Goal: Task Accomplishment & Management: Manage account settings

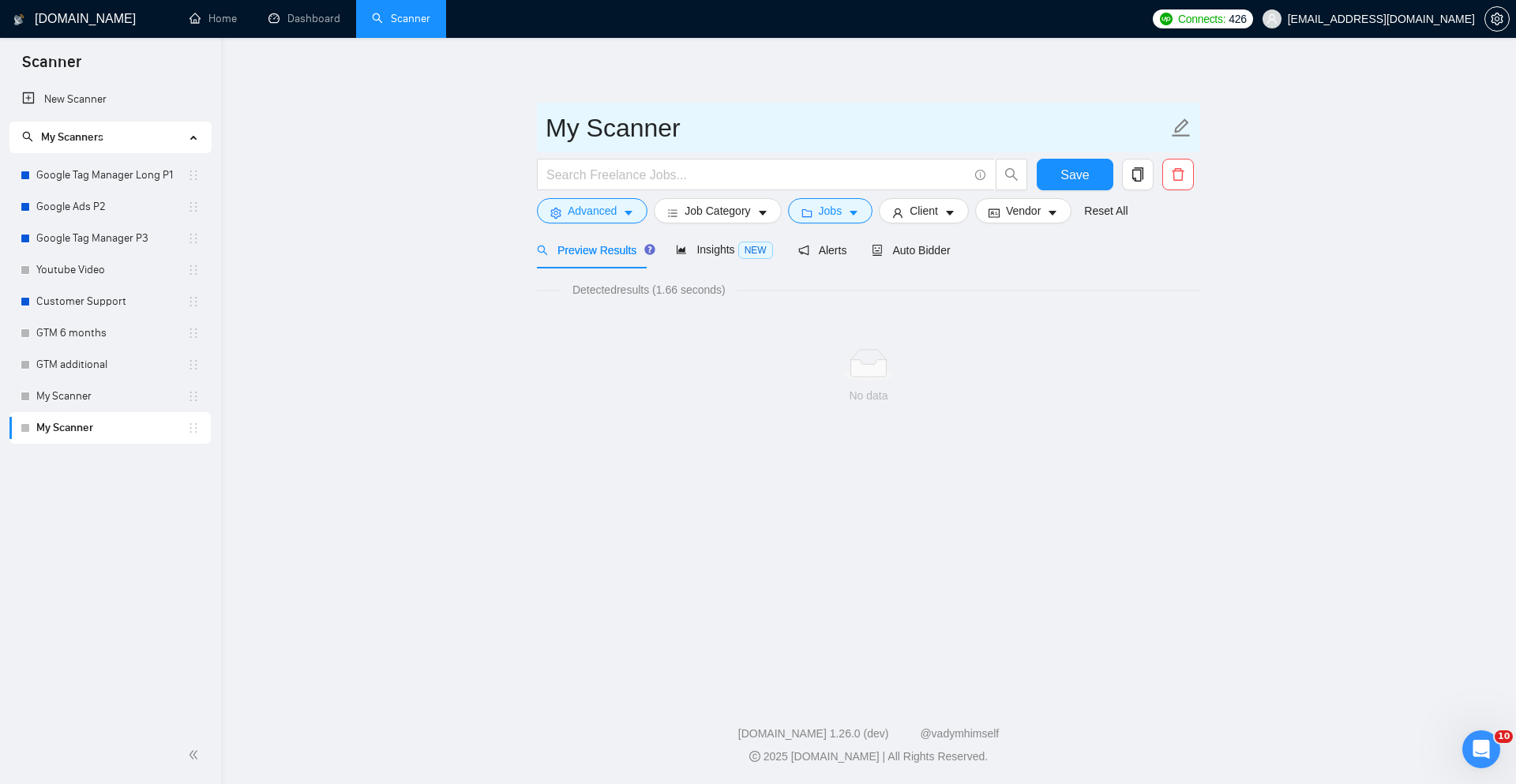
click at [593, 137] on input "My Scanner" at bounding box center [857, 128] width 622 height 39
type input "6"
click at [693, 129] on input "GTM 6 mOnths" at bounding box center [857, 128] width 622 height 39
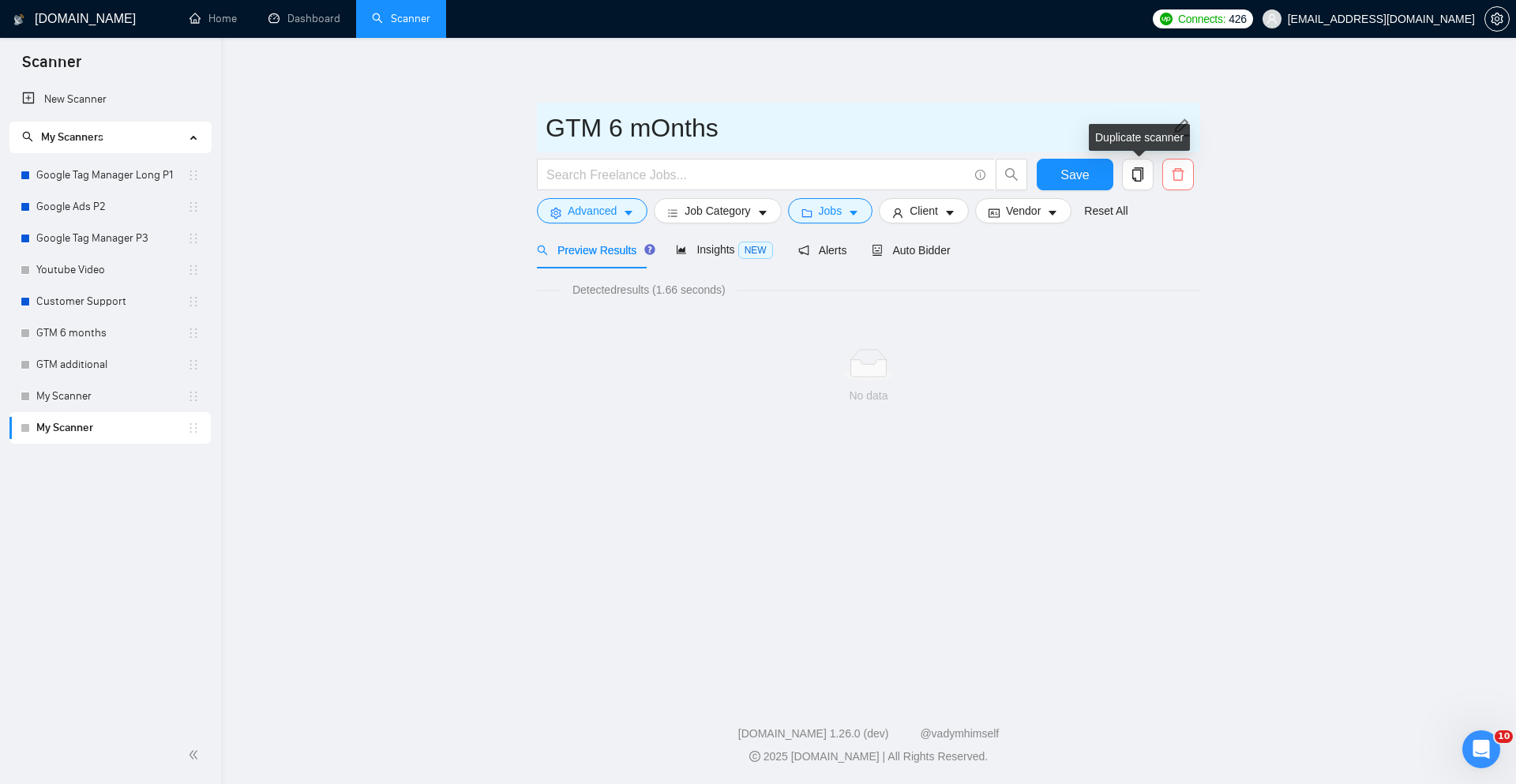
type input "GTM 6 mOnths"
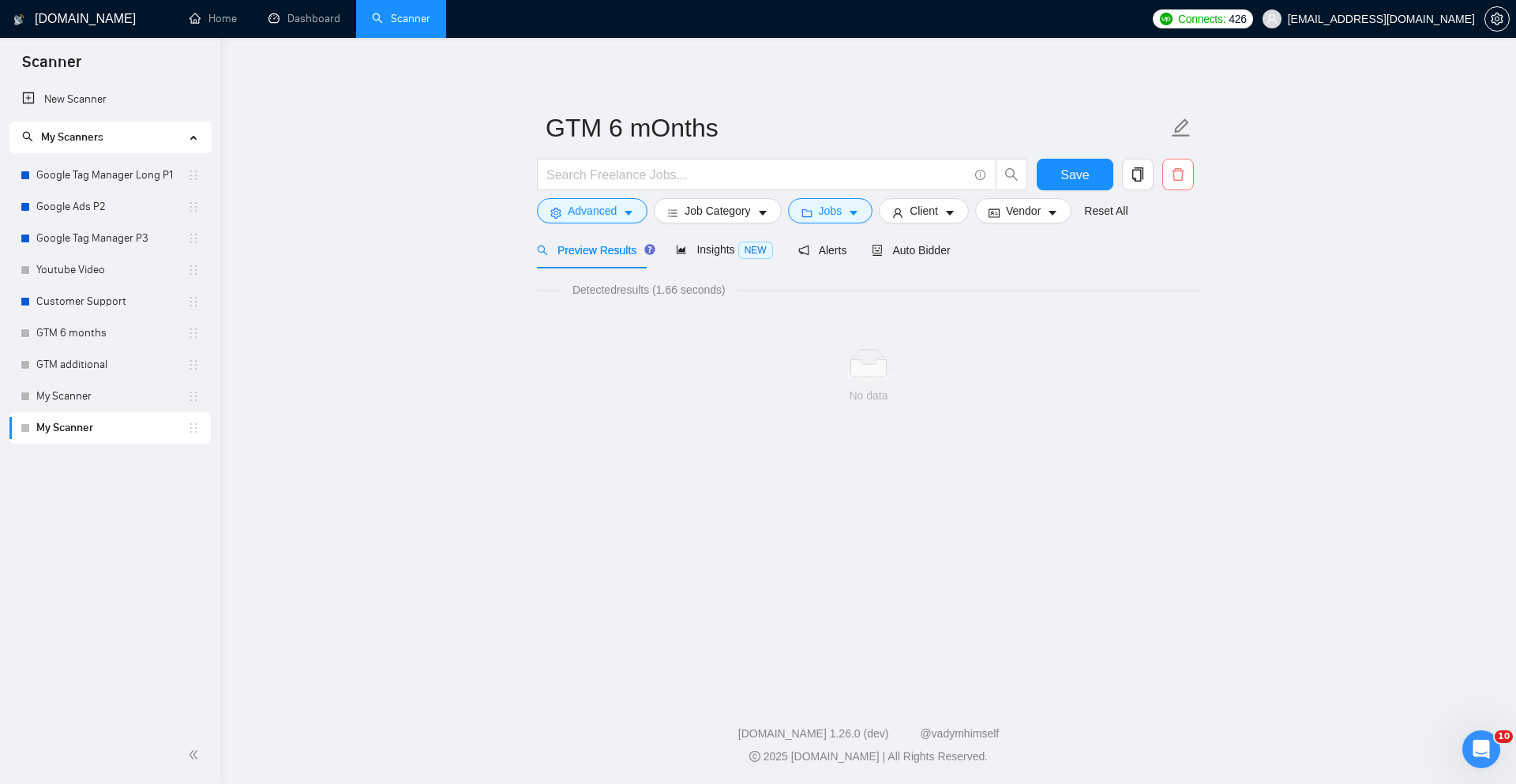
click at [1179, 178] on icon "delete" at bounding box center [1178, 174] width 14 height 14
click at [1169, 255] on span "Yes" at bounding box center [1168, 254] width 18 height 18
click at [106, 167] on link "Google Tag Manager Long P1" at bounding box center [111, 176] width 150 height 32
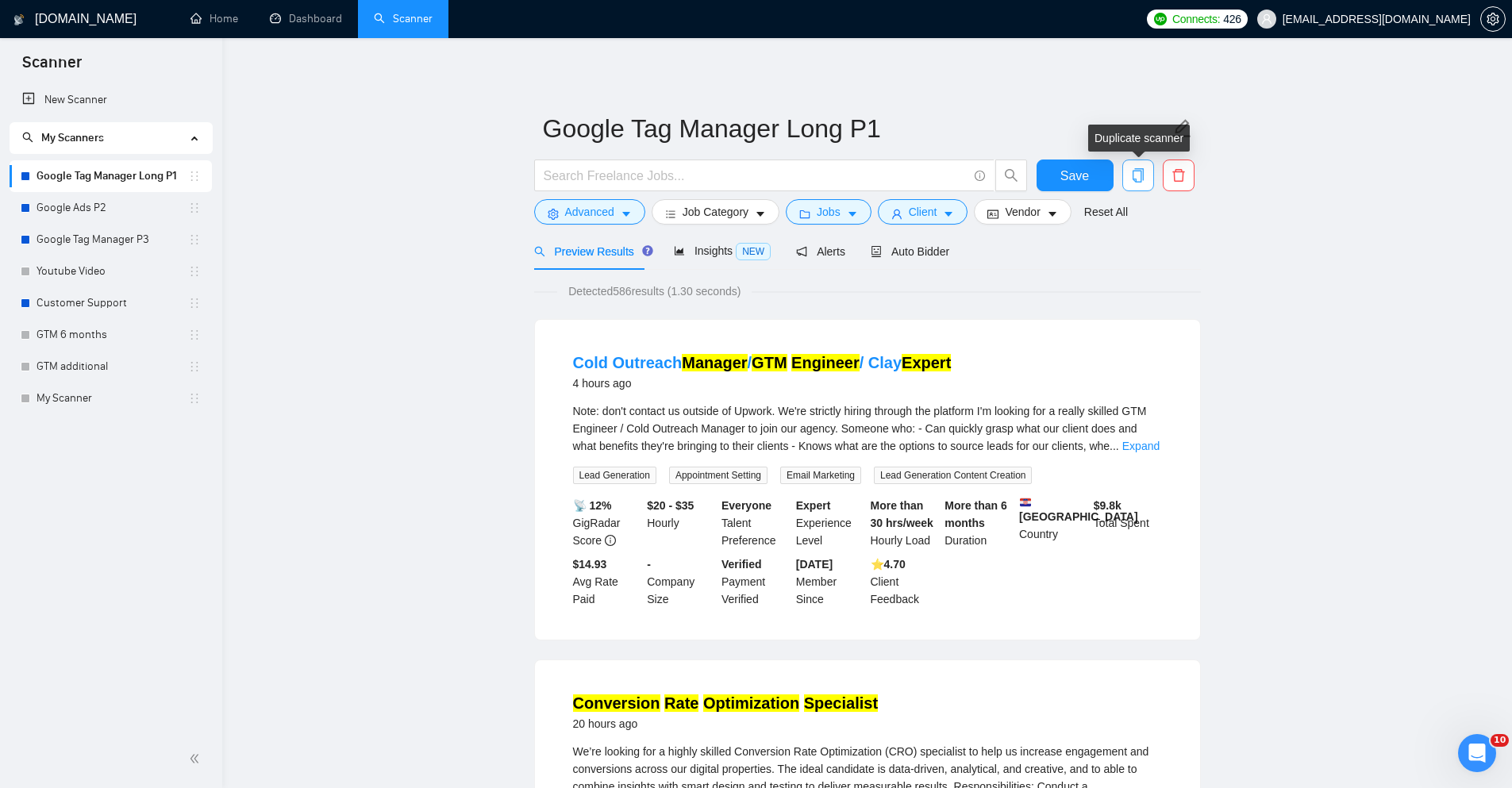
click at [1138, 170] on icon "copy" at bounding box center [1138, 175] width 14 height 14
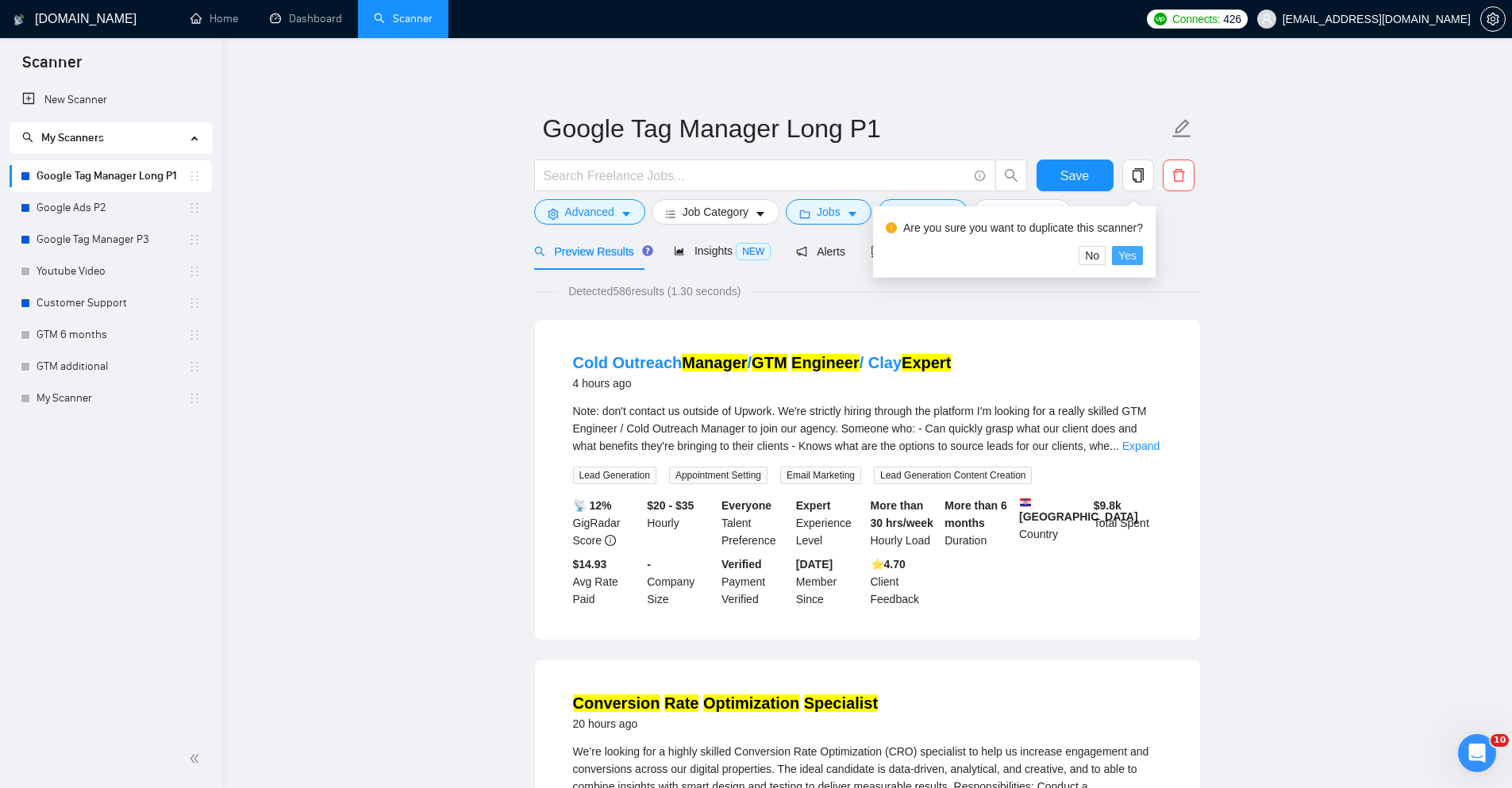
click at [1124, 253] on span "Yes" at bounding box center [1127, 255] width 18 height 18
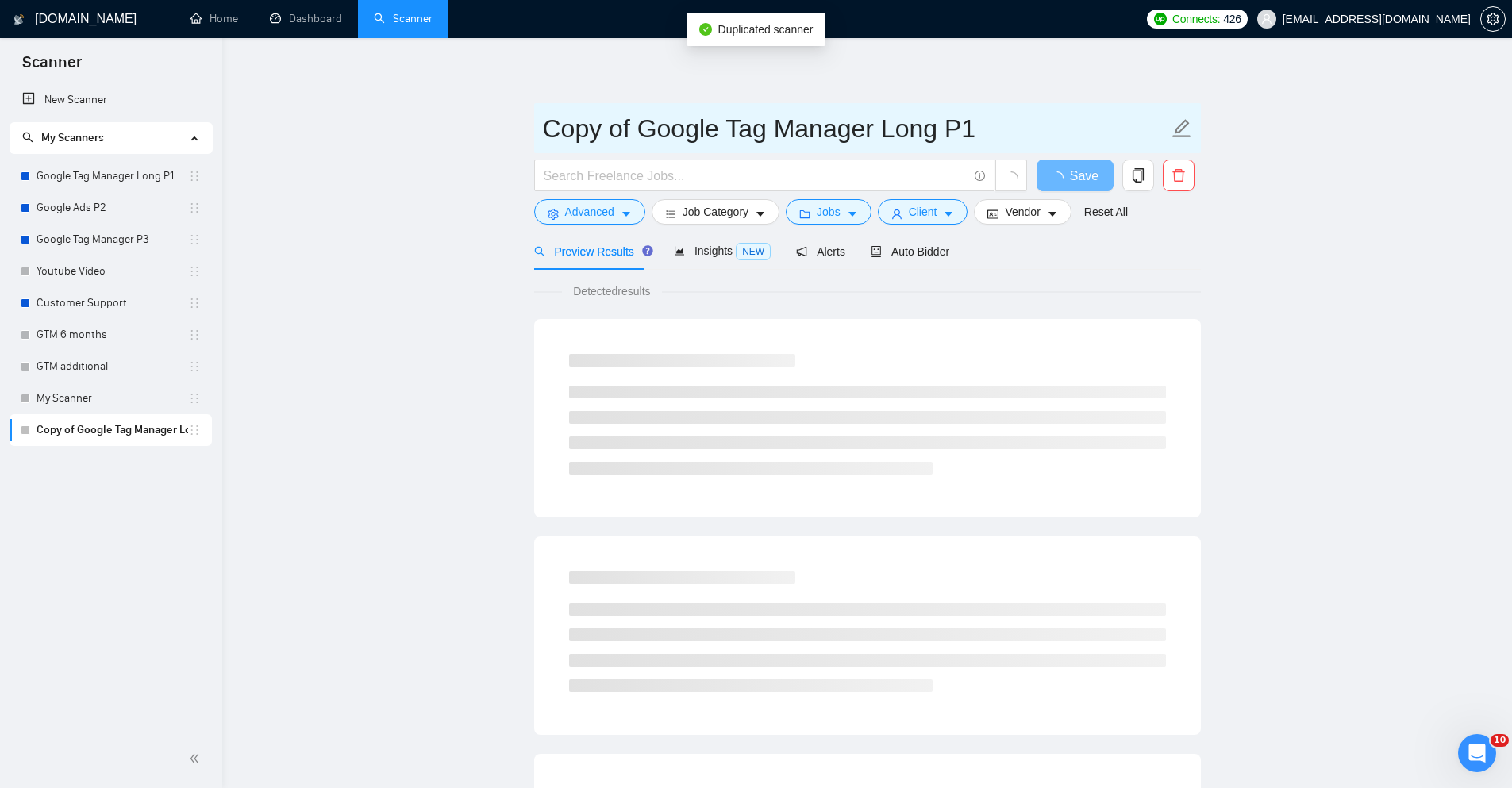
click at [661, 125] on input "Copy of Google Tag Manager Long P1" at bounding box center [856, 129] width 626 height 39
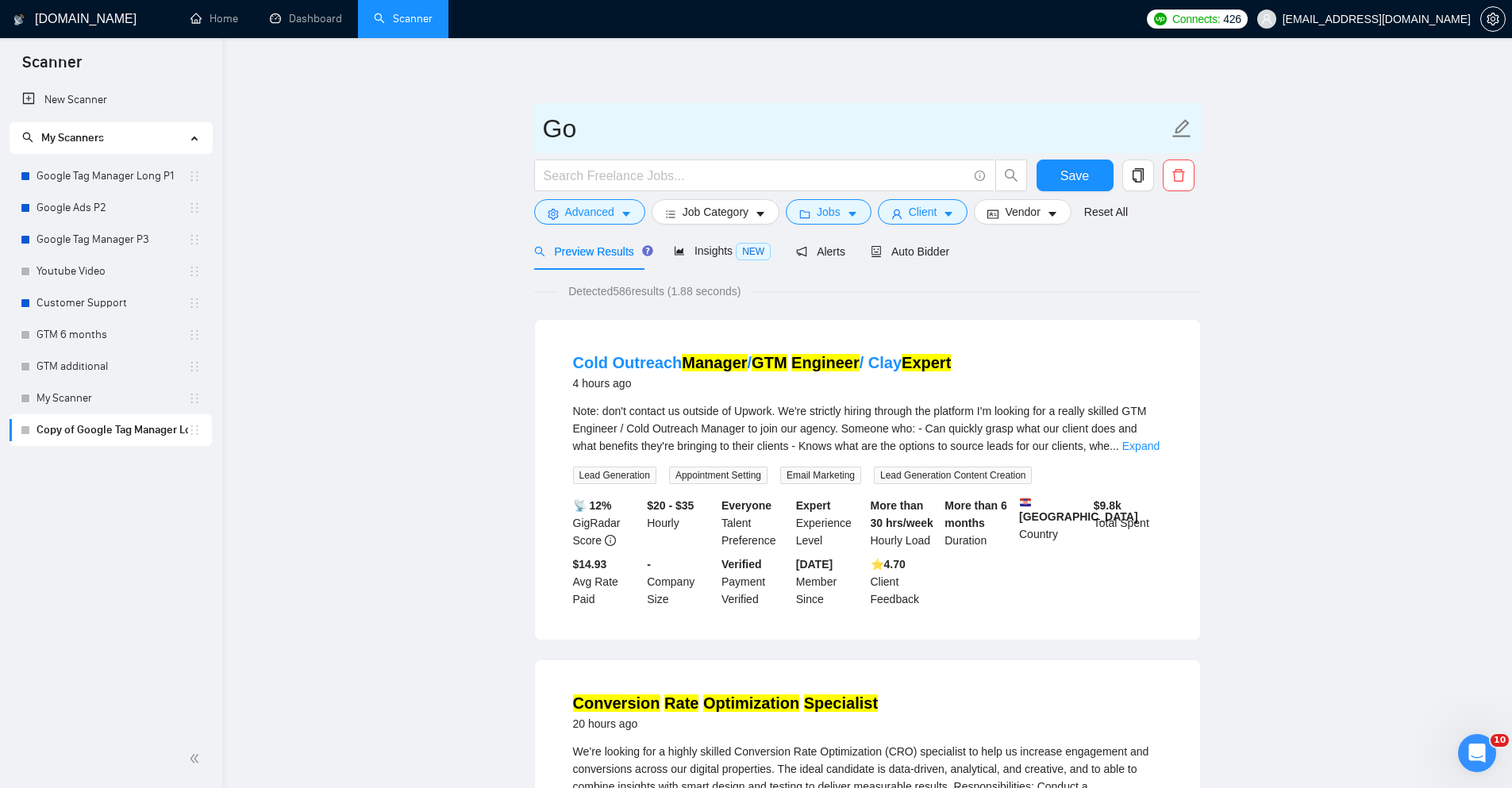
type input "G"
click at [676, 132] on input "GTM 6+" at bounding box center [856, 129] width 626 height 39
click at [769, 113] on input "GTM 6 Motn" at bounding box center [856, 129] width 626 height 39
type input "GTM 6 Motnh"
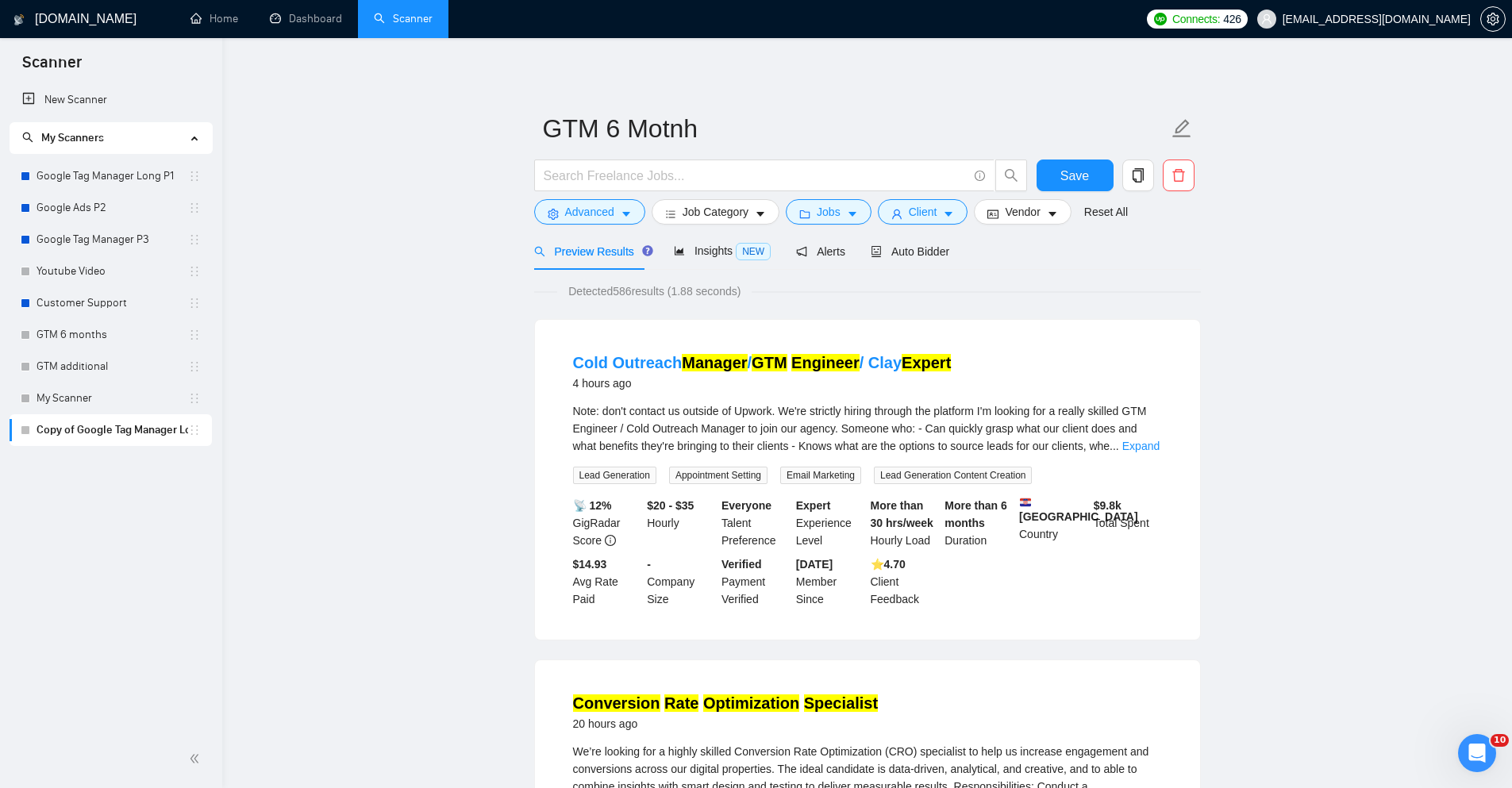
click at [807, 211] on icon "folder" at bounding box center [805, 214] width 11 height 11
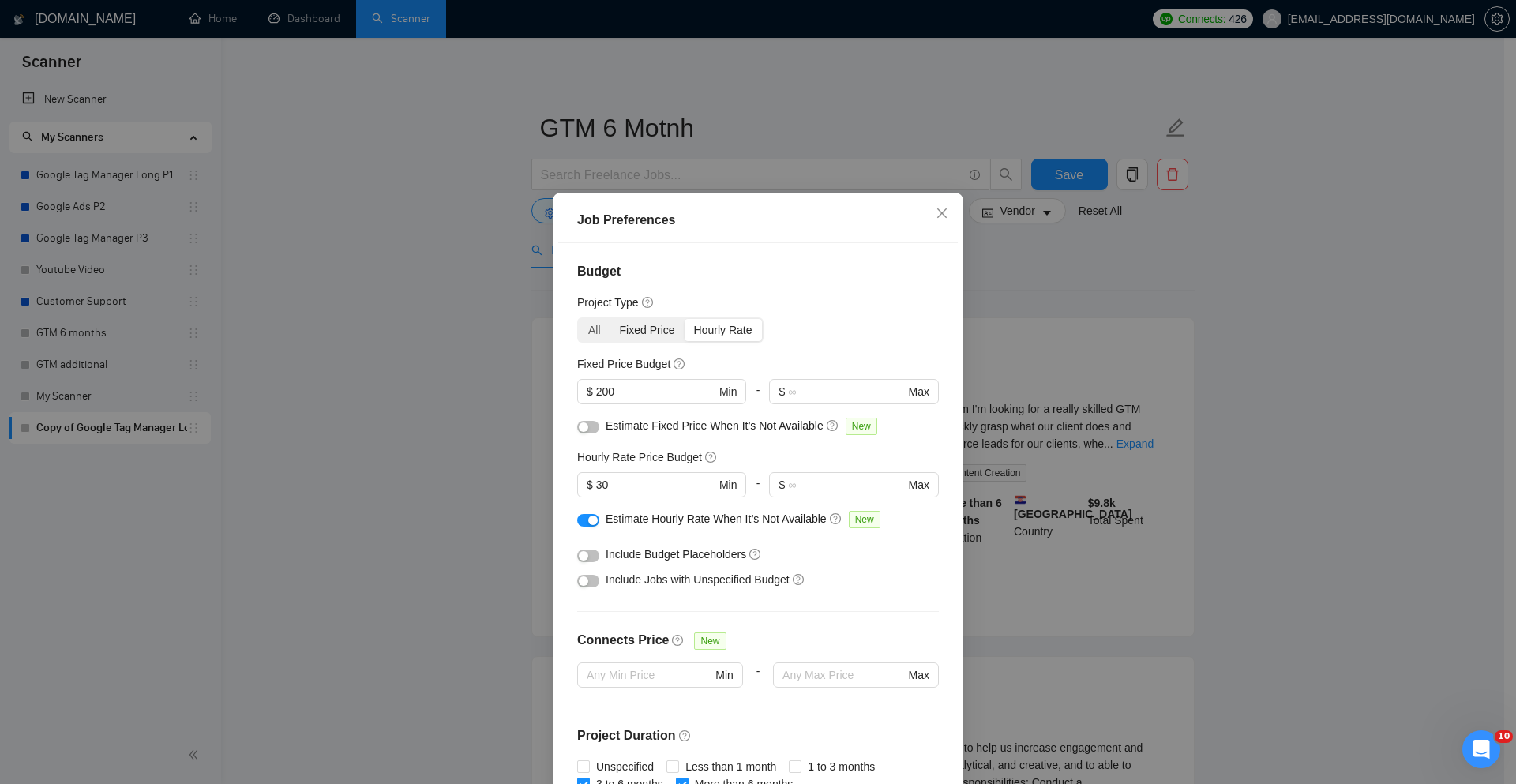
click at [641, 339] on div "Fixed Price" at bounding box center [647, 330] width 74 height 22
click at [610, 319] on input "Fixed Price" at bounding box center [610, 319] width 0 height 0
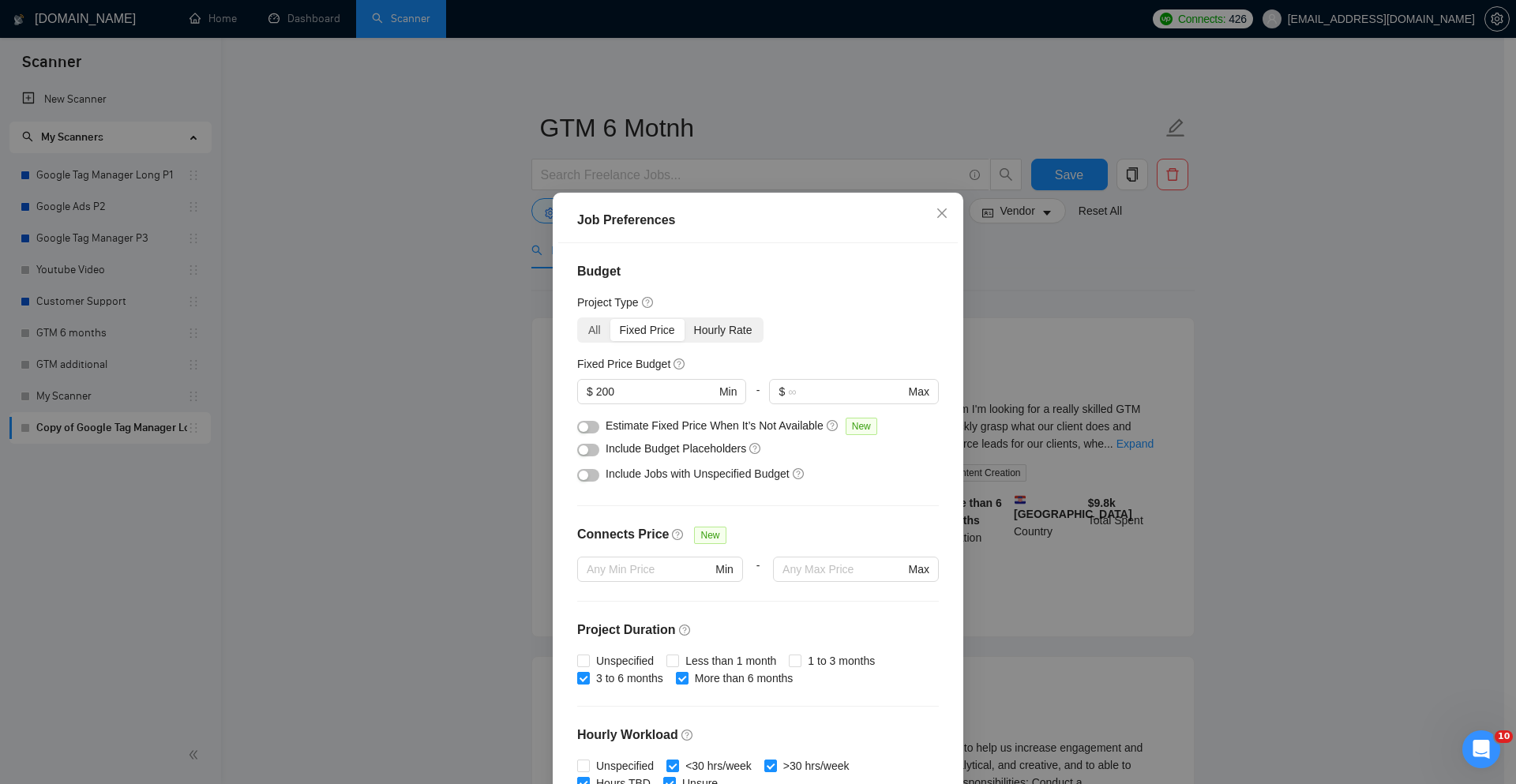
click at [684, 328] on div "Hourly Rate" at bounding box center [722, 330] width 78 height 22
click at [684, 319] on input "Hourly Rate" at bounding box center [684, 319] width 0 height 0
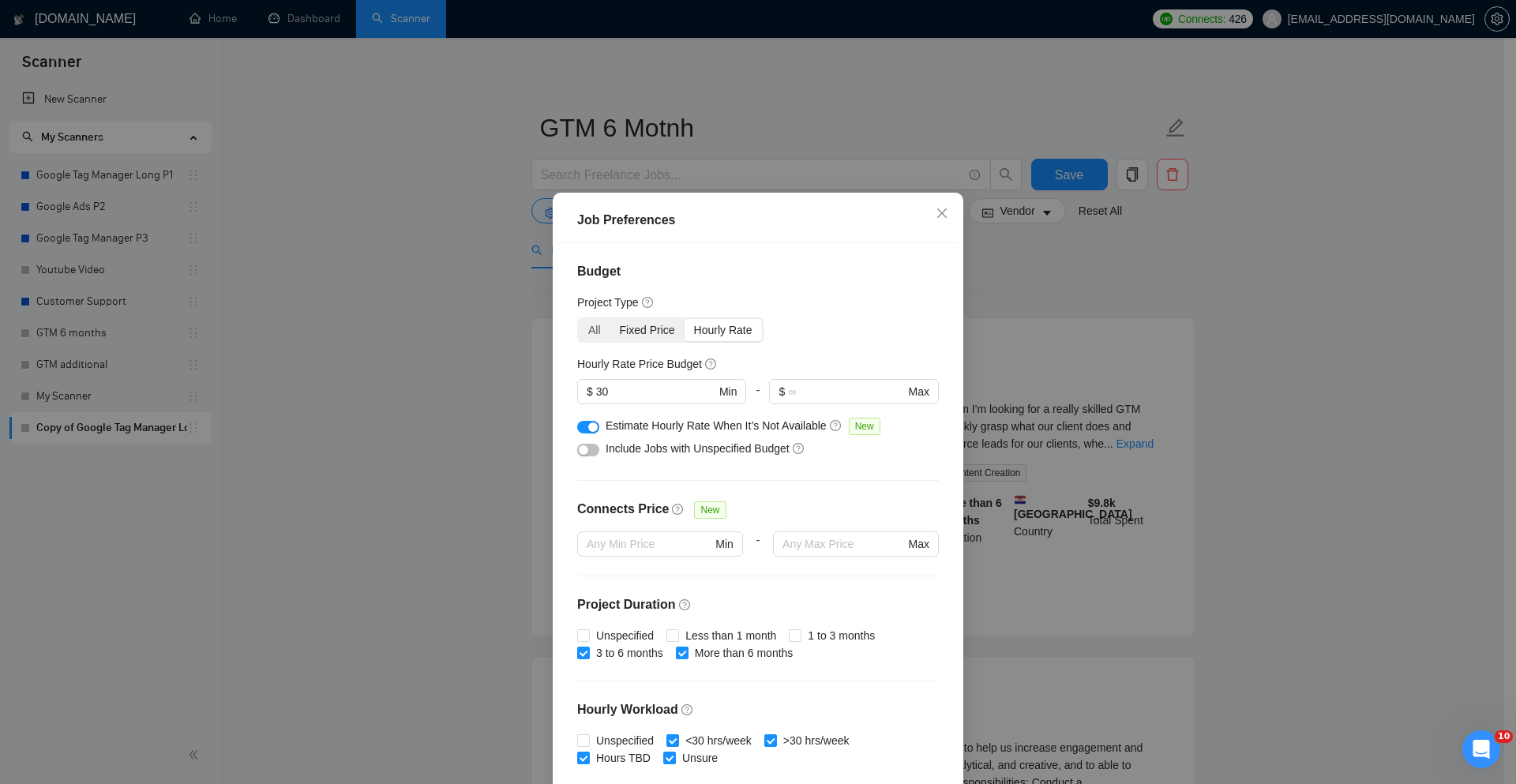
click at [610, 327] on div "Fixed Price" at bounding box center [647, 330] width 74 height 22
click at [610, 319] on input "Fixed Price" at bounding box center [610, 319] width 0 height 0
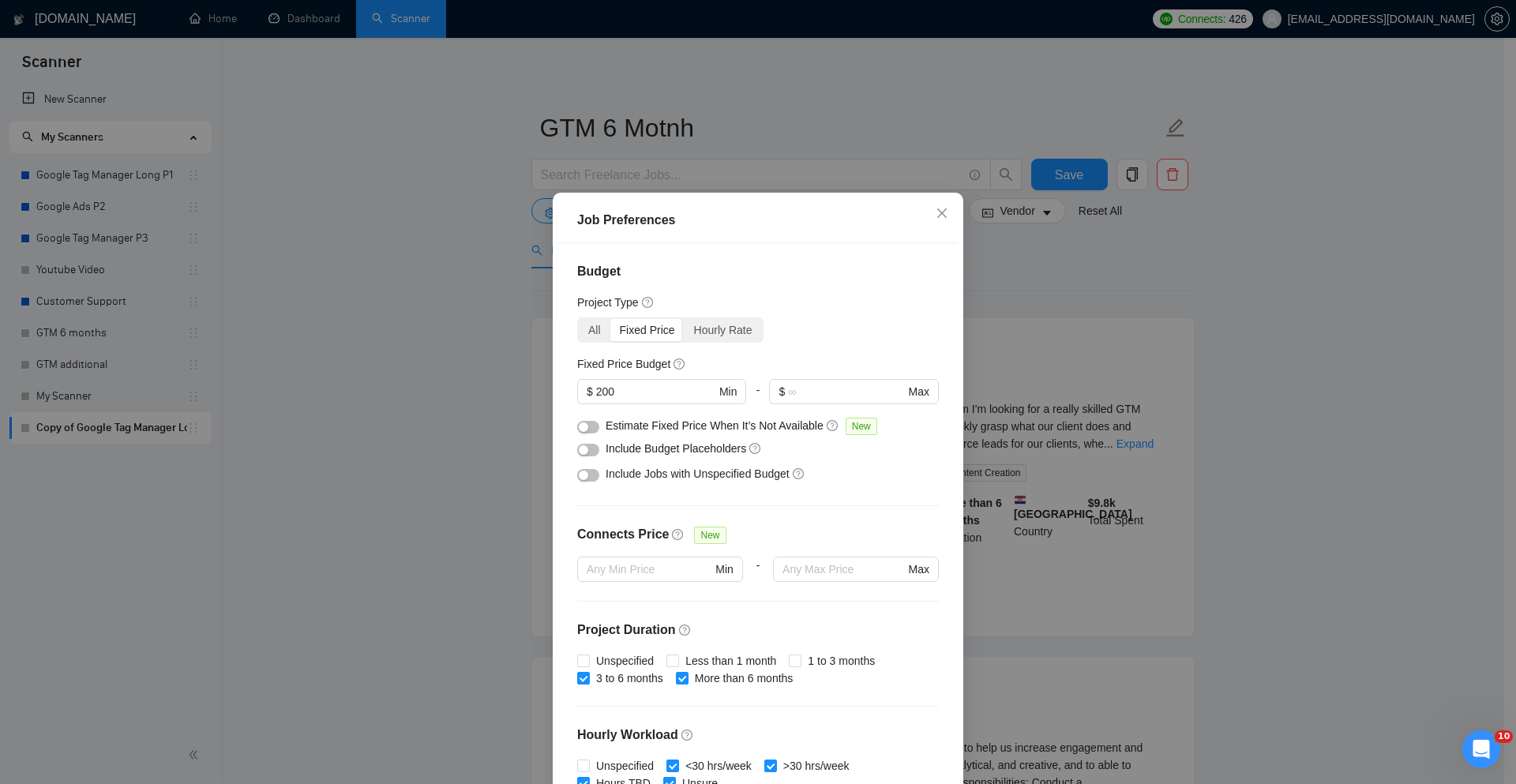
click at [630, 332] on div "Fixed Price" at bounding box center [647, 330] width 74 height 22
click at [610, 319] on input "Fixed Price" at bounding box center [610, 319] width 0 height 0
click at [616, 390] on input "200" at bounding box center [656, 392] width 120 height 18
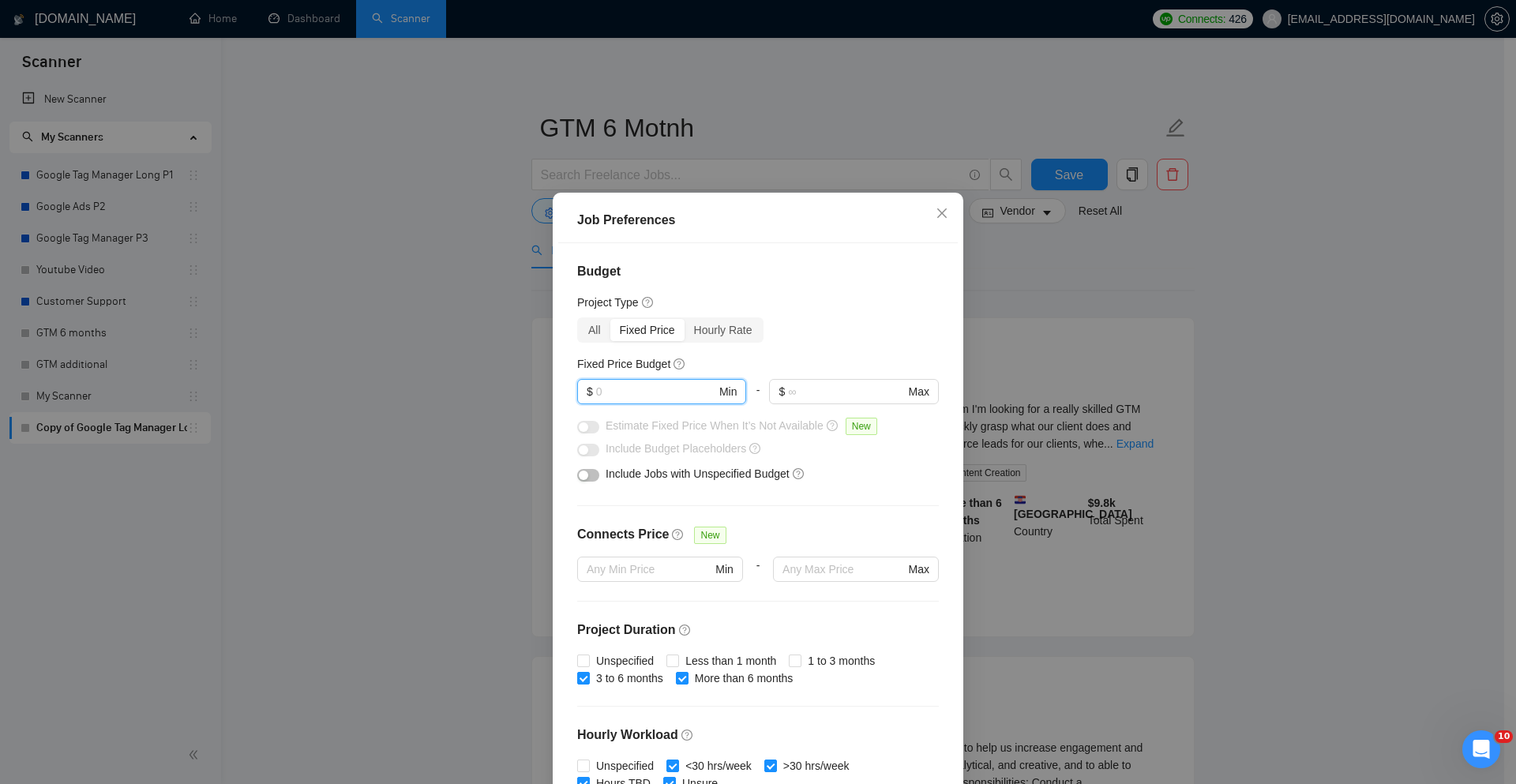
click at [779, 322] on div "All Fixed Price Hourly Rate" at bounding box center [758, 330] width 362 height 25
click at [714, 328] on div "Hourly Rate" at bounding box center [722, 330] width 78 height 22
click at [684, 319] on input "Hourly Rate" at bounding box center [684, 319] width 0 height 0
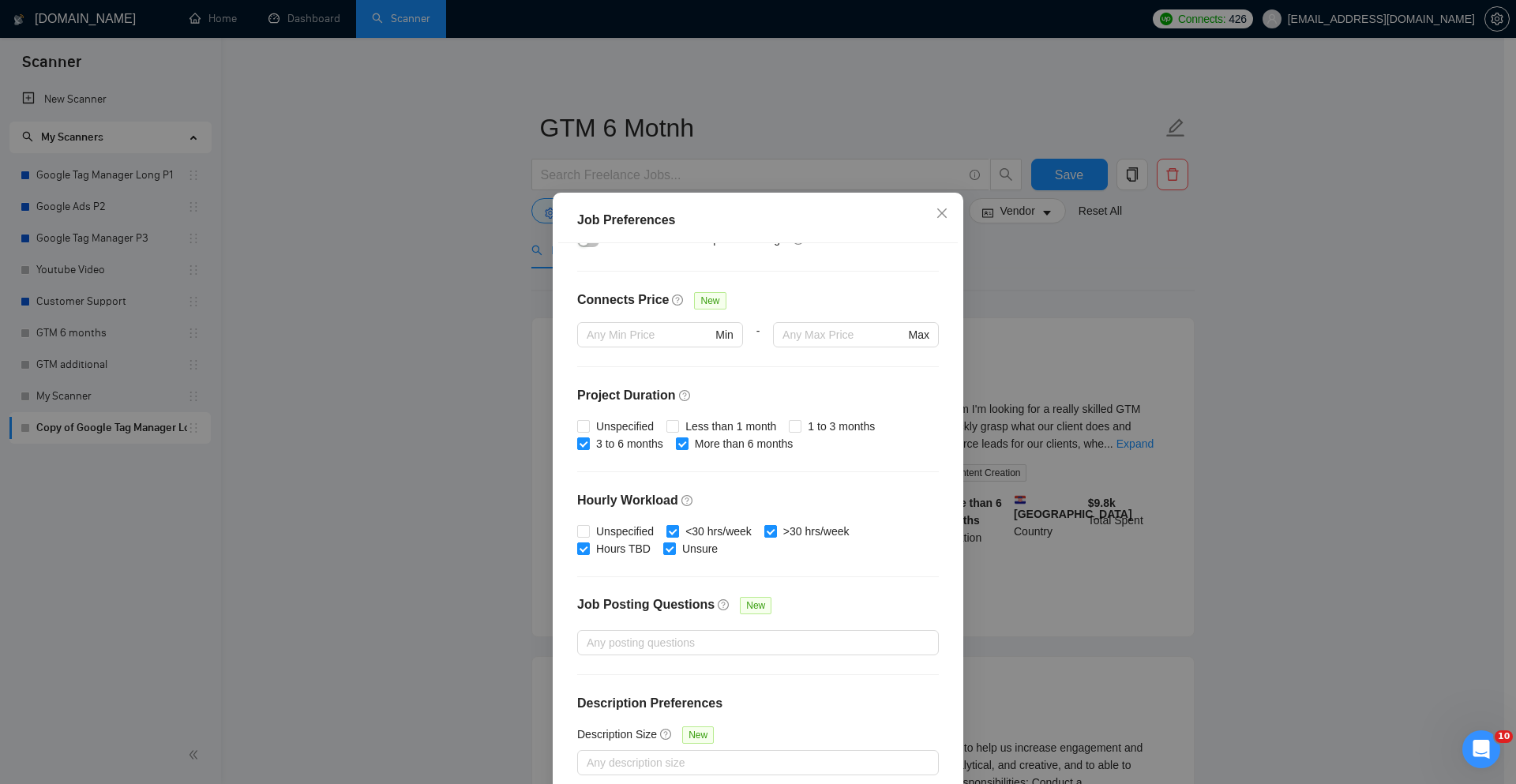
scroll to position [78, 0]
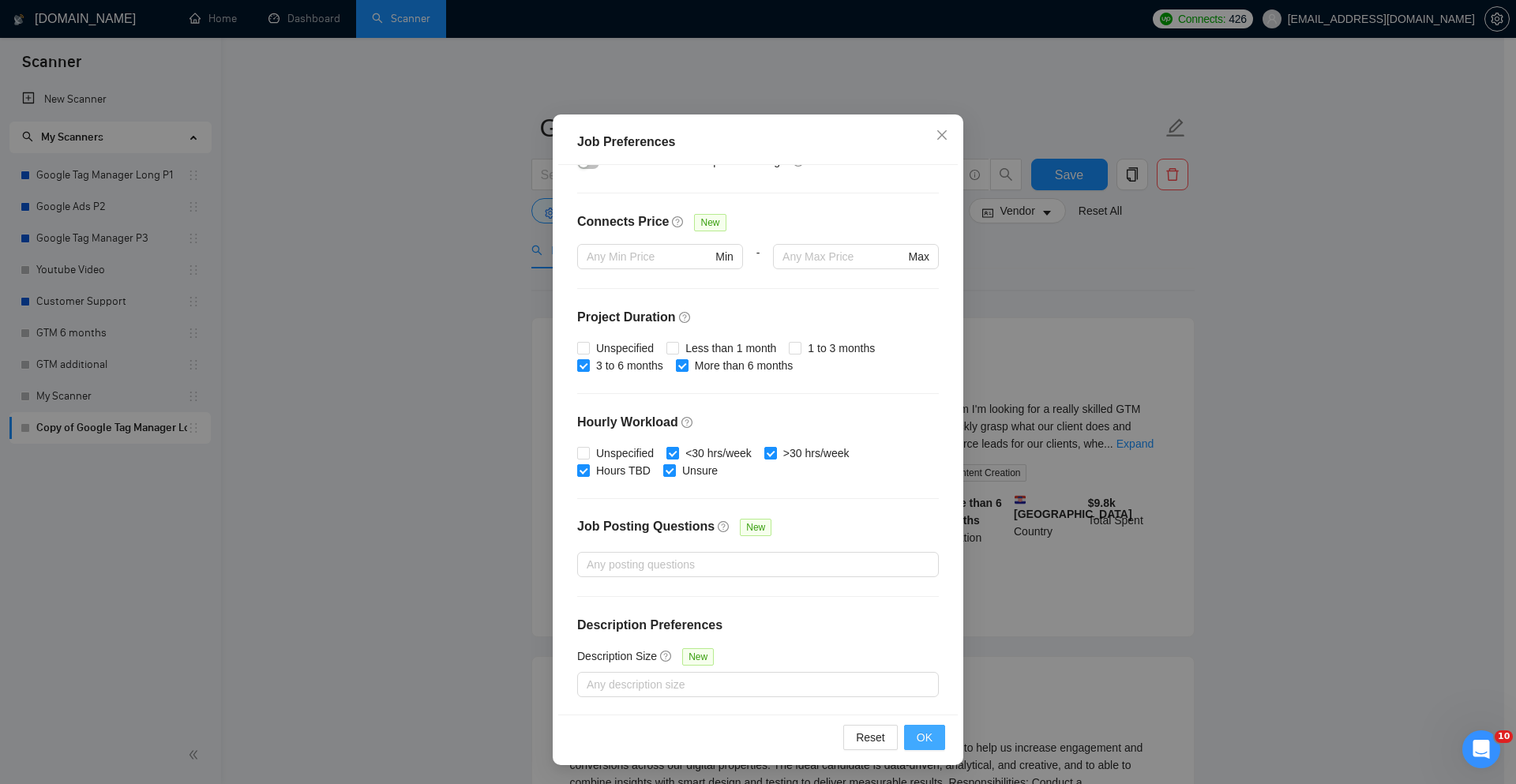
click at [922, 741] on span "OK" at bounding box center [924, 737] width 16 height 18
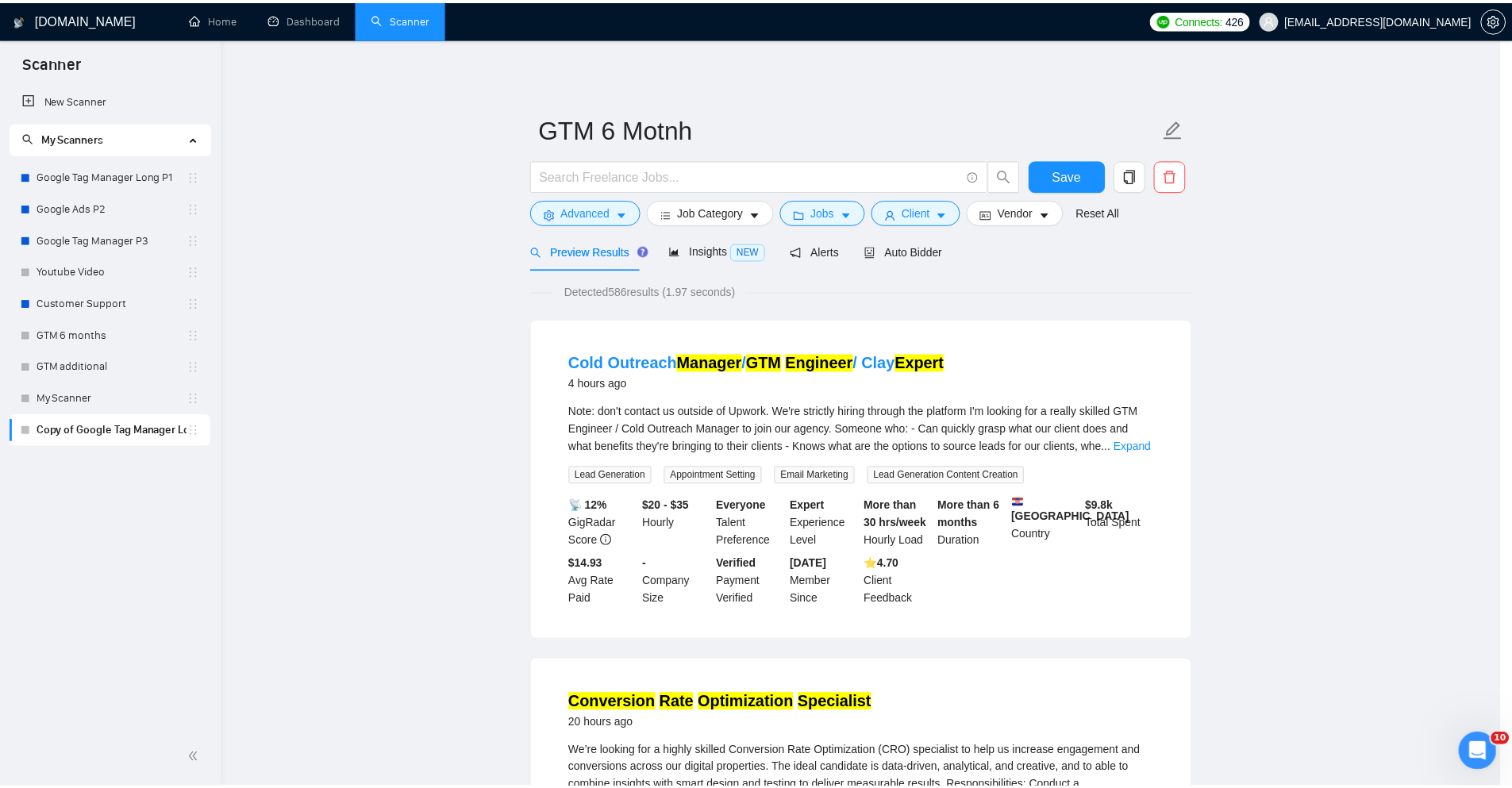
scroll to position [0, 0]
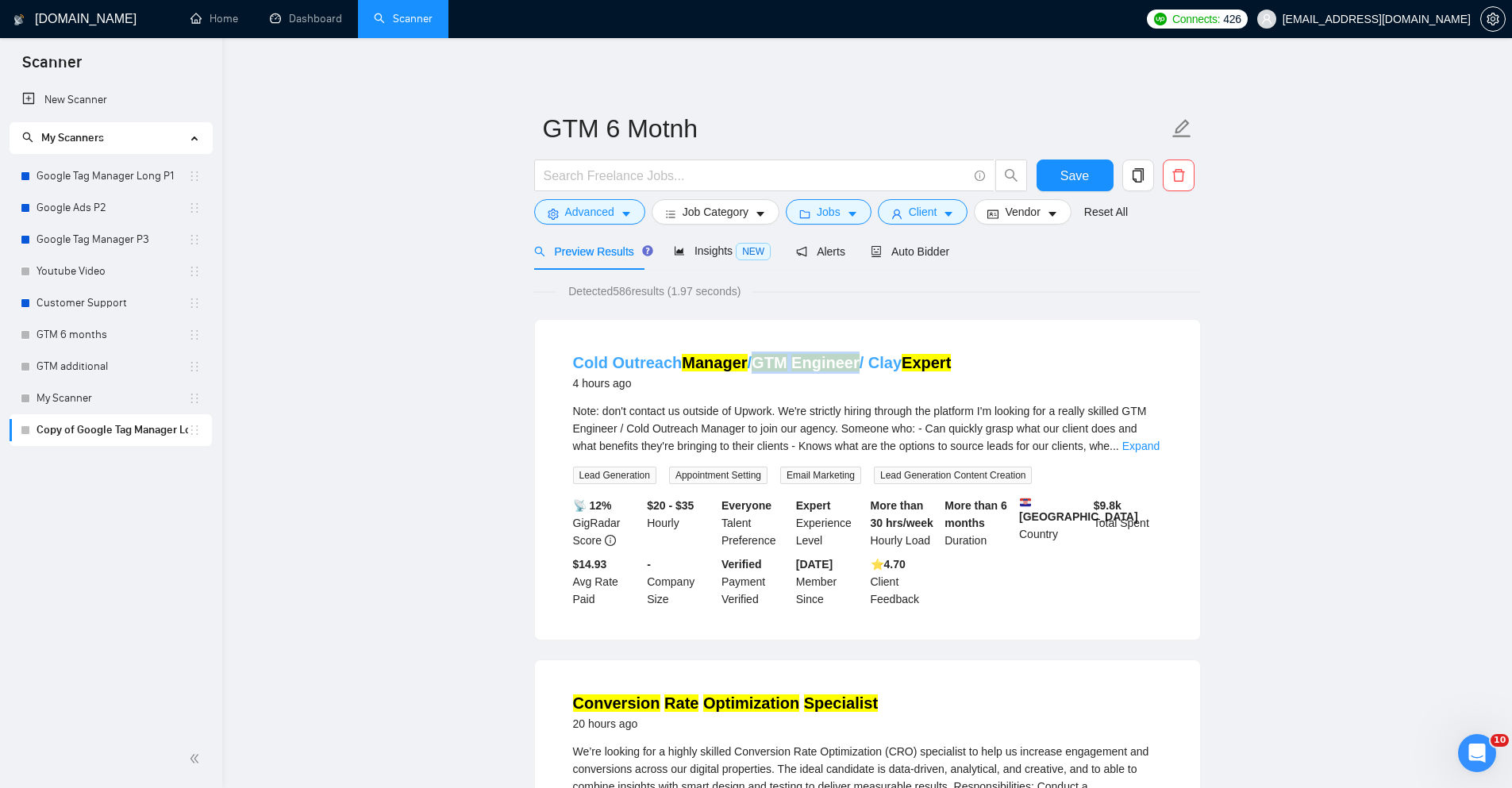
drag, startPoint x: 764, startPoint y: 341, endPoint x: 861, endPoint y: 365, distance: 99.9
click at [861, 365] on li "Cold Outreach Manager / GTM Engineer / Clay Expert 4 hours ago Note: don't cont…" at bounding box center [867, 480] width 627 height 282
copy link "GTM Engineer"
click at [603, 220] on span "Advanced" at bounding box center [590, 211] width 49 height 18
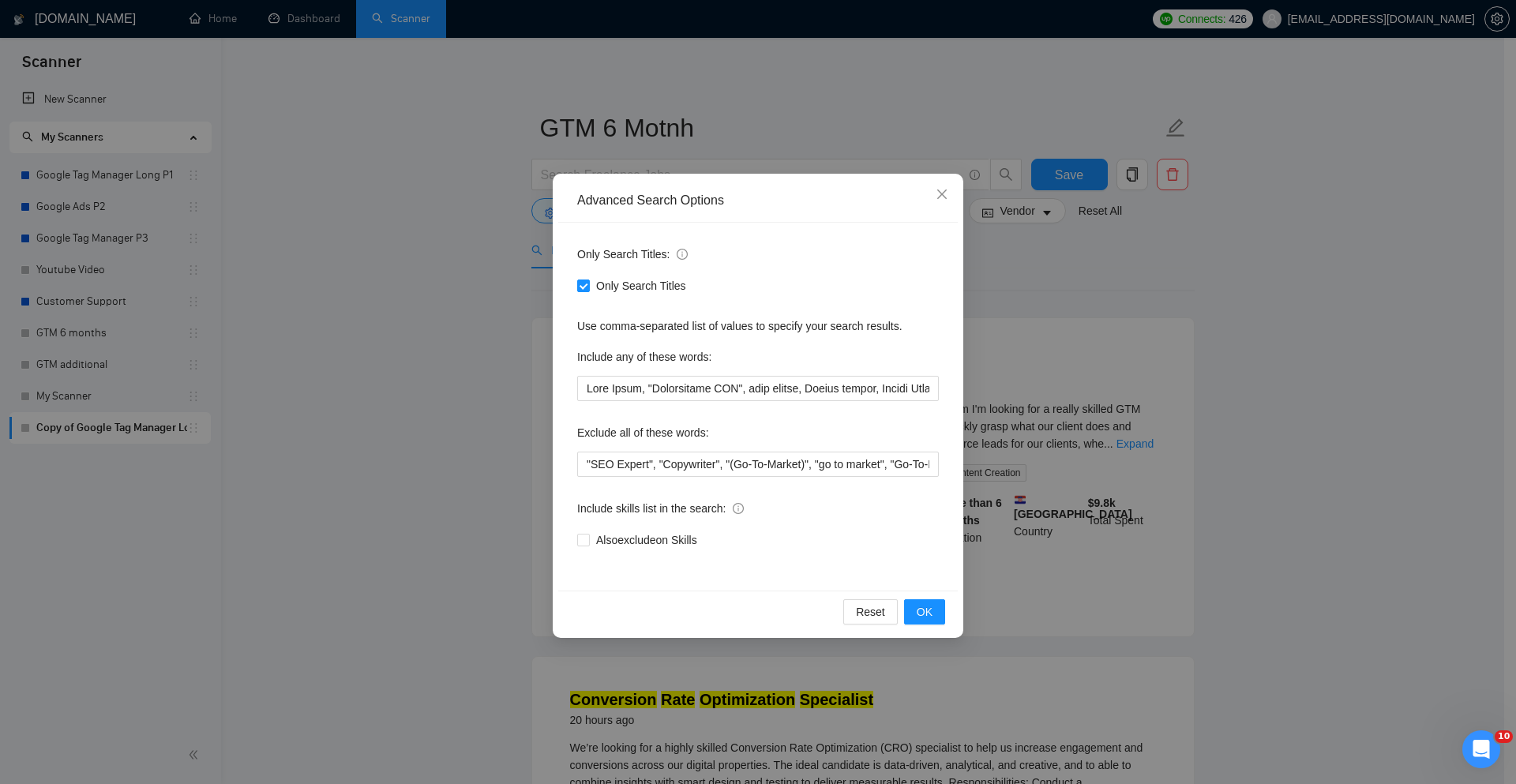
click at [1116, 306] on div "Advanced Search Options Only Search Titles: Only Search Titles Use comma-separa…" at bounding box center [758, 392] width 1516 height 784
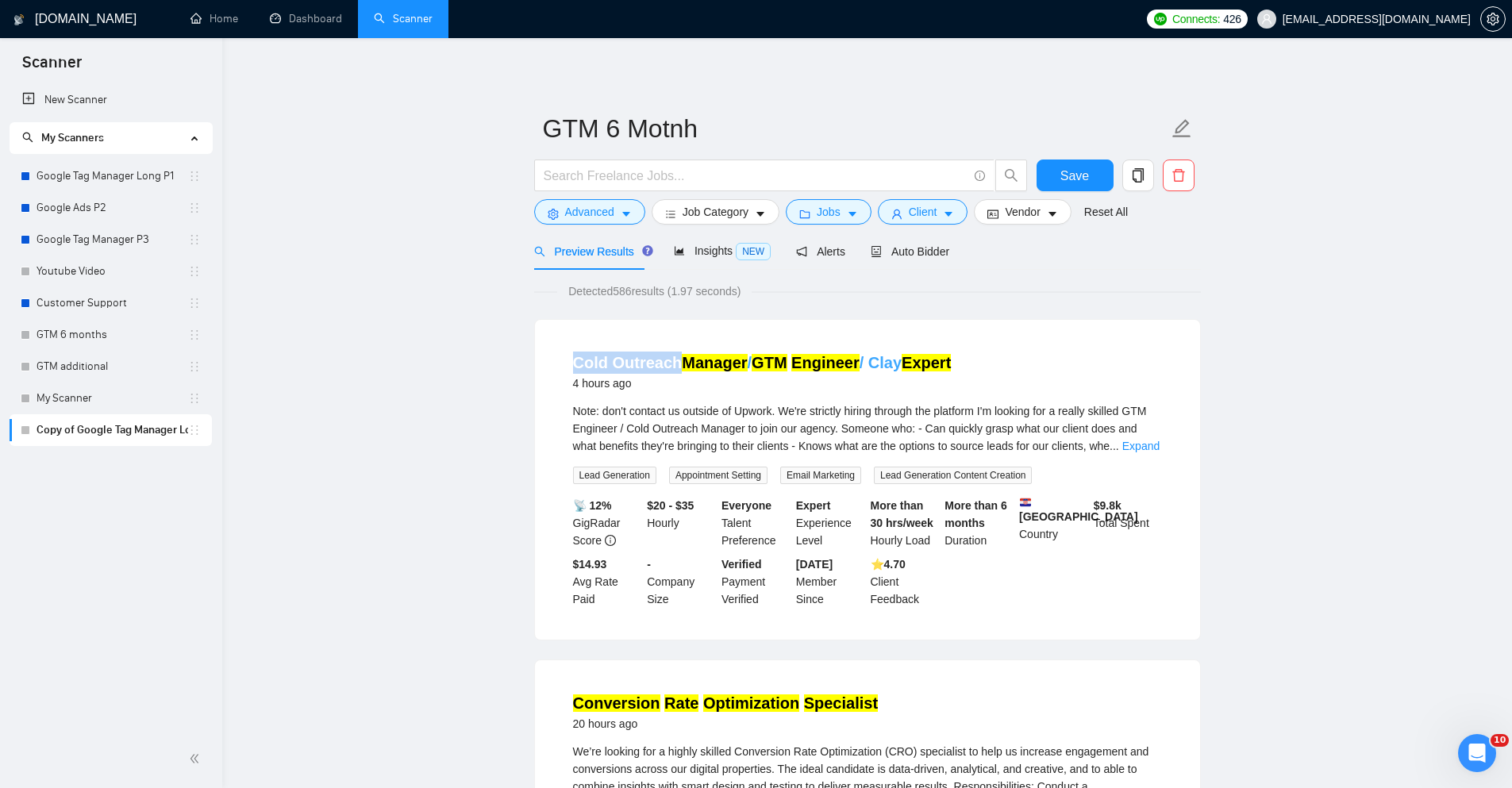
drag, startPoint x: 563, startPoint y: 344, endPoint x: 675, endPoint y: 365, distance: 114.0
click at [675, 365] on li "Cold Outreach Manager / GTM Engineer / Clay Expert 4 hours ago Note: don't cont…" at bounding box center [867, 480] width 627 height 282
copy link "Cold Outreach"
click at [593, 224] on button "Advanced" at bounding box center [590, 211] width 111 height 25
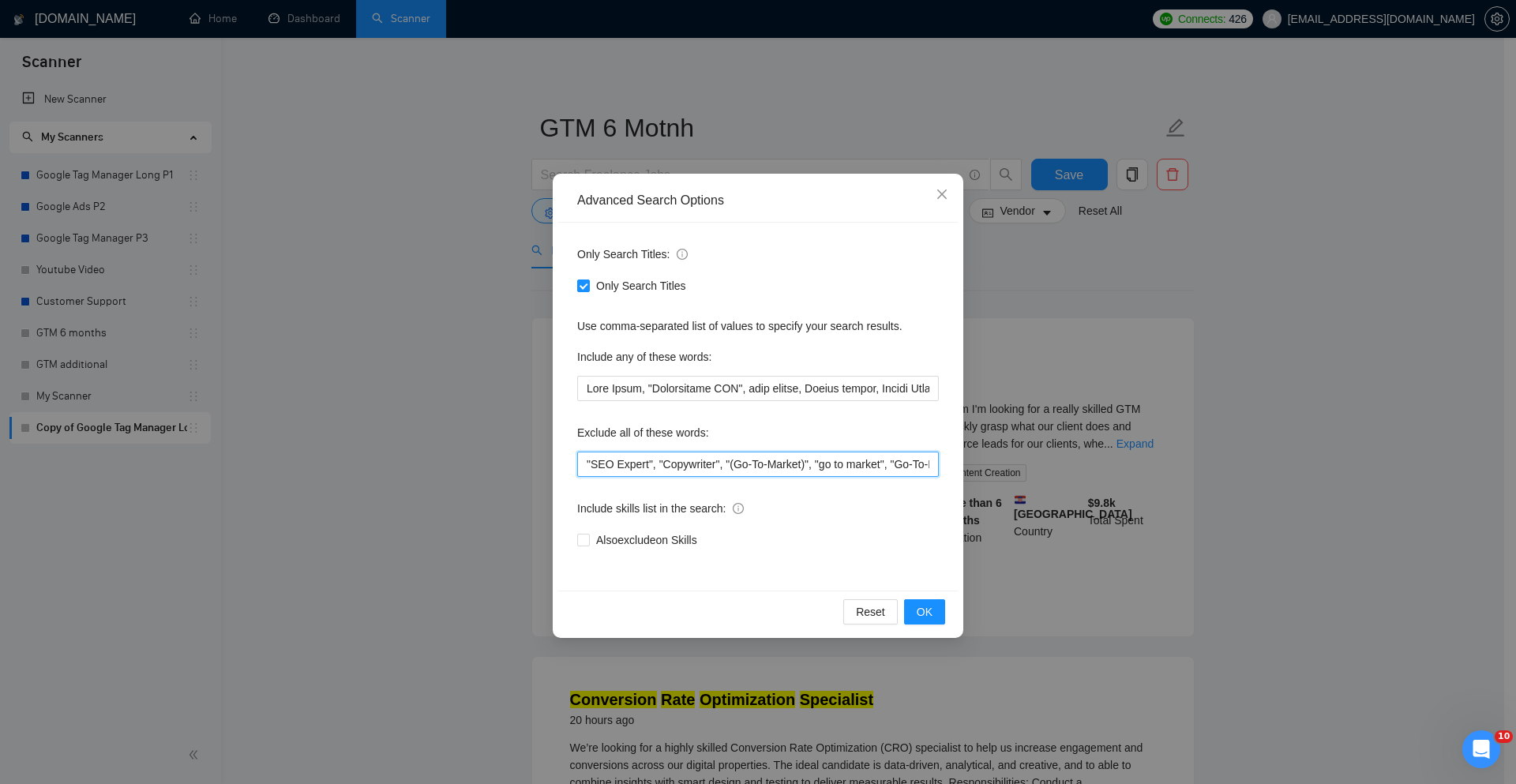
click at [588, 455] on input ""SEO Expert", "Copywriter", "(Go-To-Market)", "go to market", "Go-To-Market", "…" at bounding box center [758, 463] width 362 height 25
click at [586, 466] on input """, "SEO Expert", "Copywriter", "(Go-To-Market)", "go to market", "Go-To-Market…" at bounding box center [758, 463] width 362 height 25
click at [588, 466] on input """, "SEO Expert", "Copywriter", "(Go-To-Market)", "go to market", "Go-To-Market…" at bounding box center [758, 463] width 362 height 25
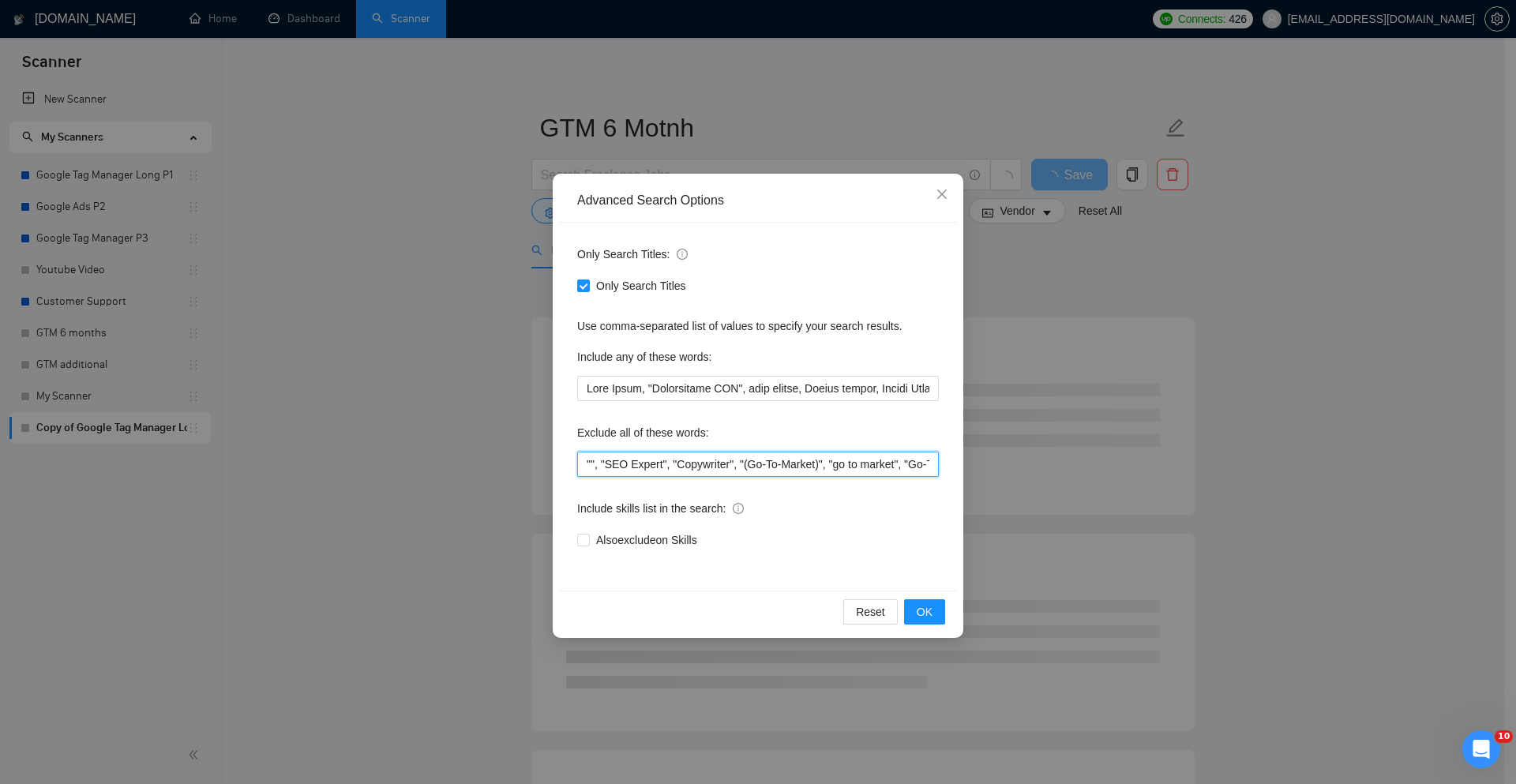
click at [590, 468] on input """, "SEO Expert", "Copywriter", "(Go-To-Market)", "go to market", "Go-To-Market…" at bounding box center [758, 463] width 362 height 25
paste input "Cold Outreach"
type input ""Cold Outreach", "SEO Expert", "Copywriter", "(Go-To-Market)", "go to market", …"
click at [922, 593] on div "Reset OK" at bounding box center [757, 611] width 399 height 42
click at [923, 603] on span "OK" at bounding box center [924, 611] width 16 height 18
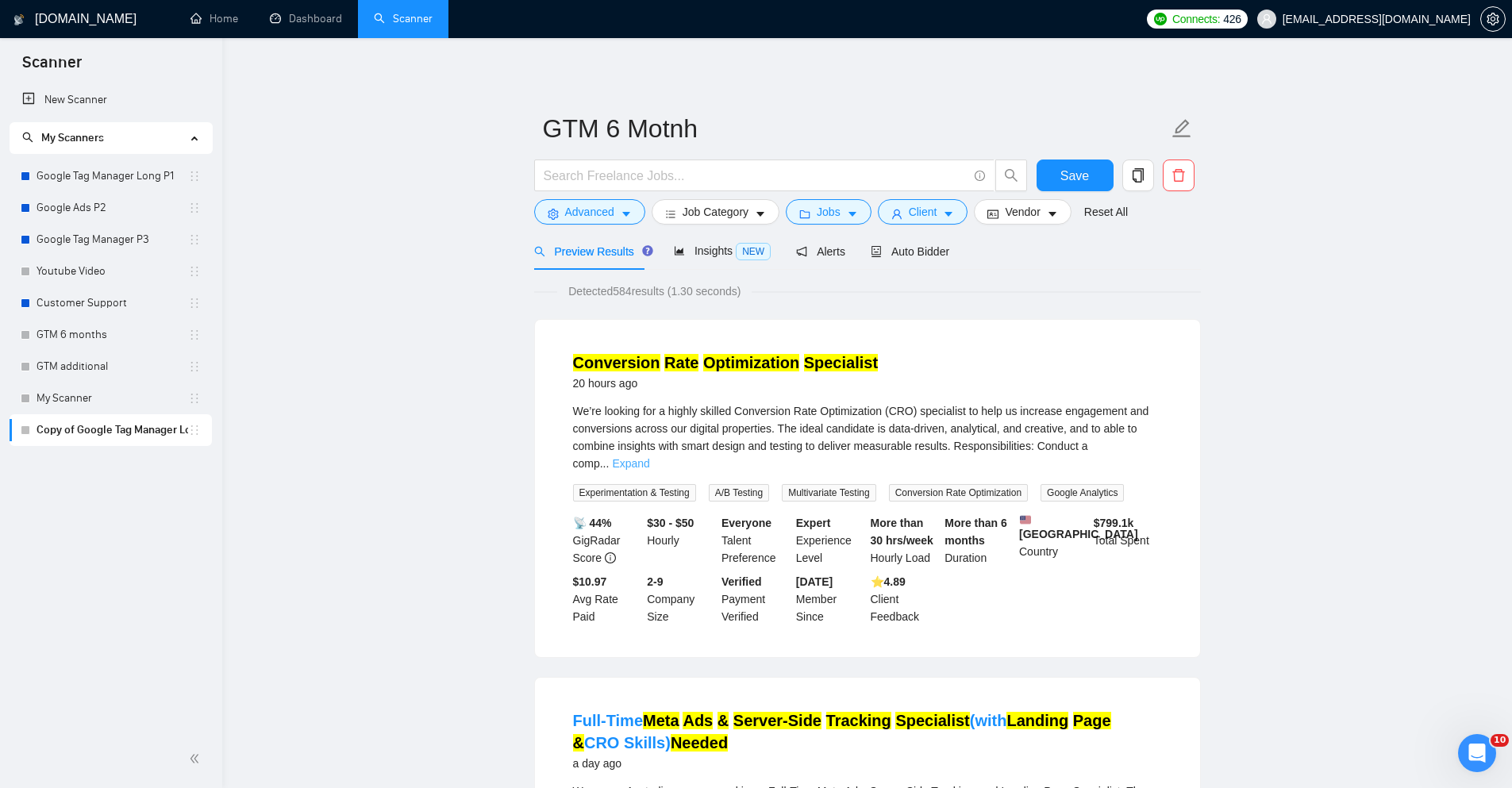
click at [649, 457] on link "Expand" at bounding box center [631, 464] width 38 height 13
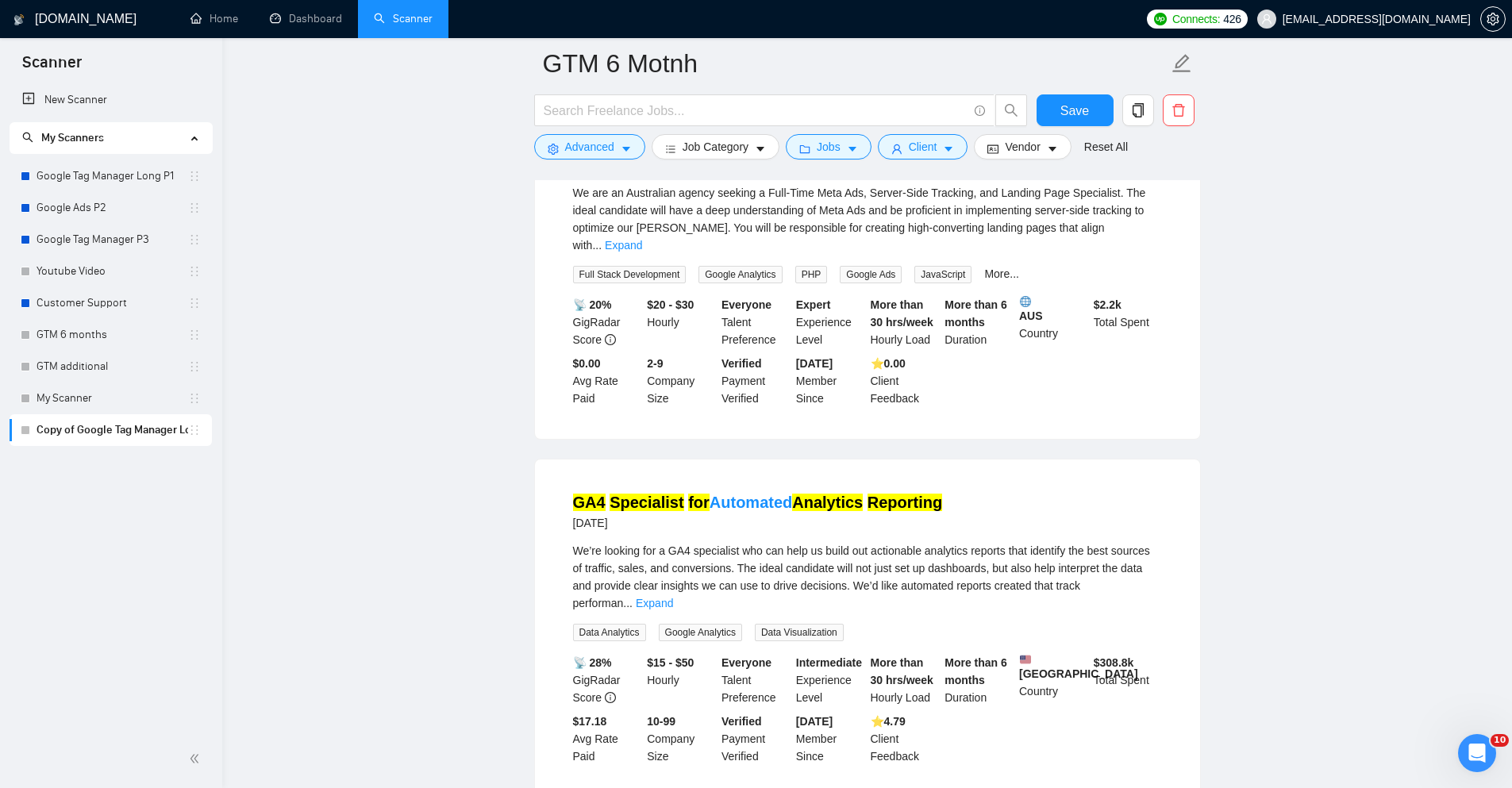
scroll to position [952, 0]
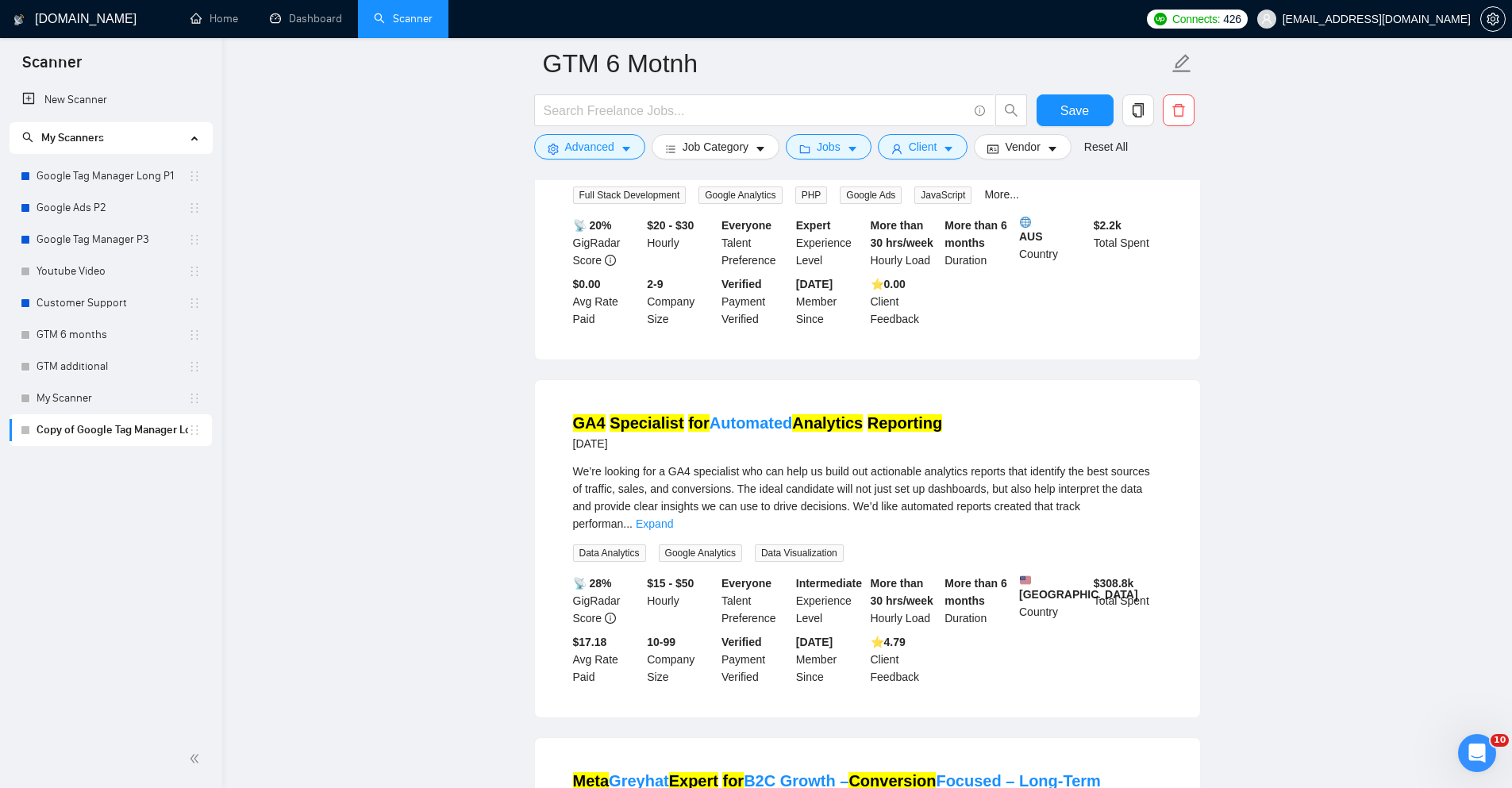
click at [1161, 478] on div "We’re looking for a GA4 specialist who can help us build out actionable analyti…" at bounding box center [867, 498] width 589 height 70
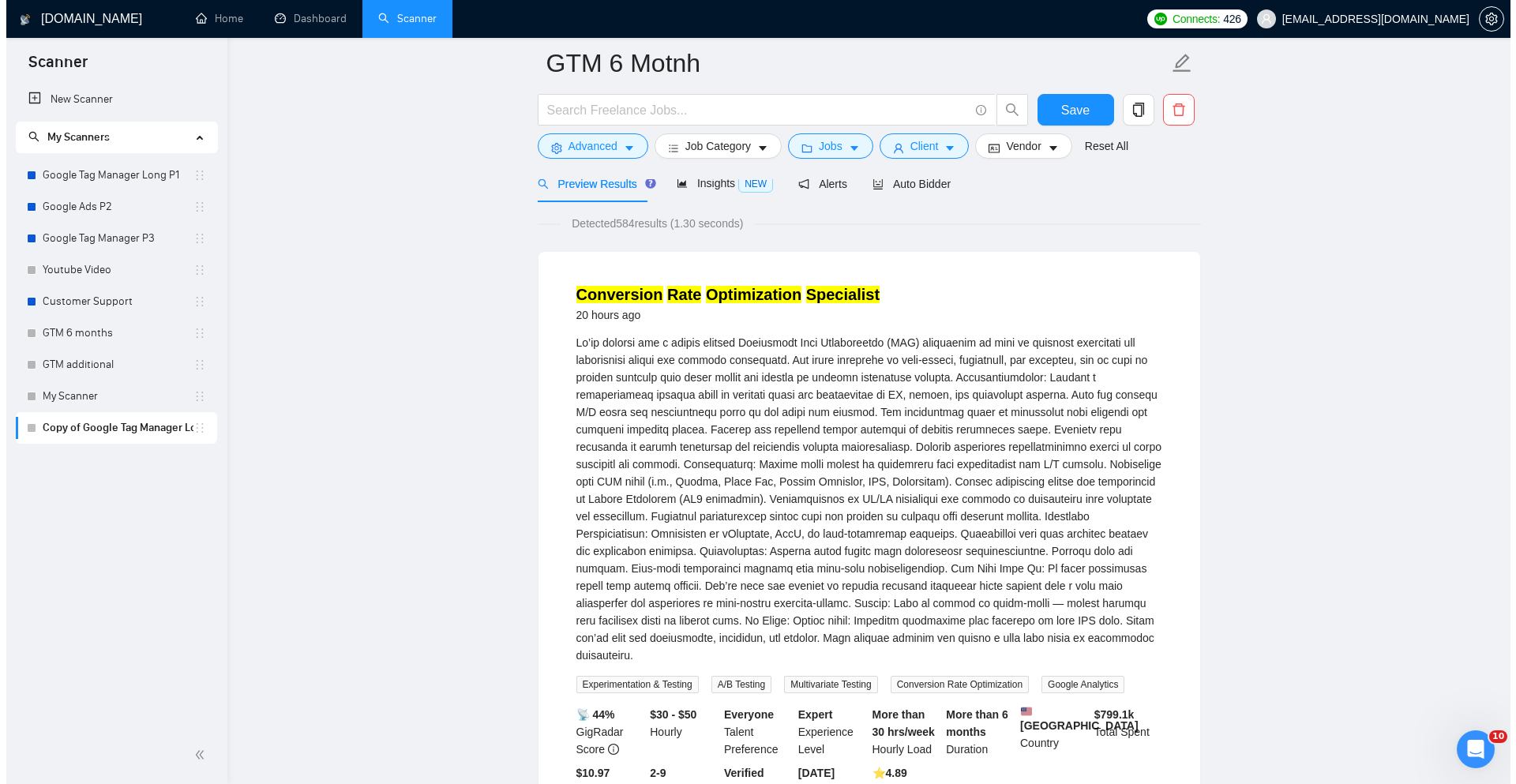
scroll to position [0, 0]
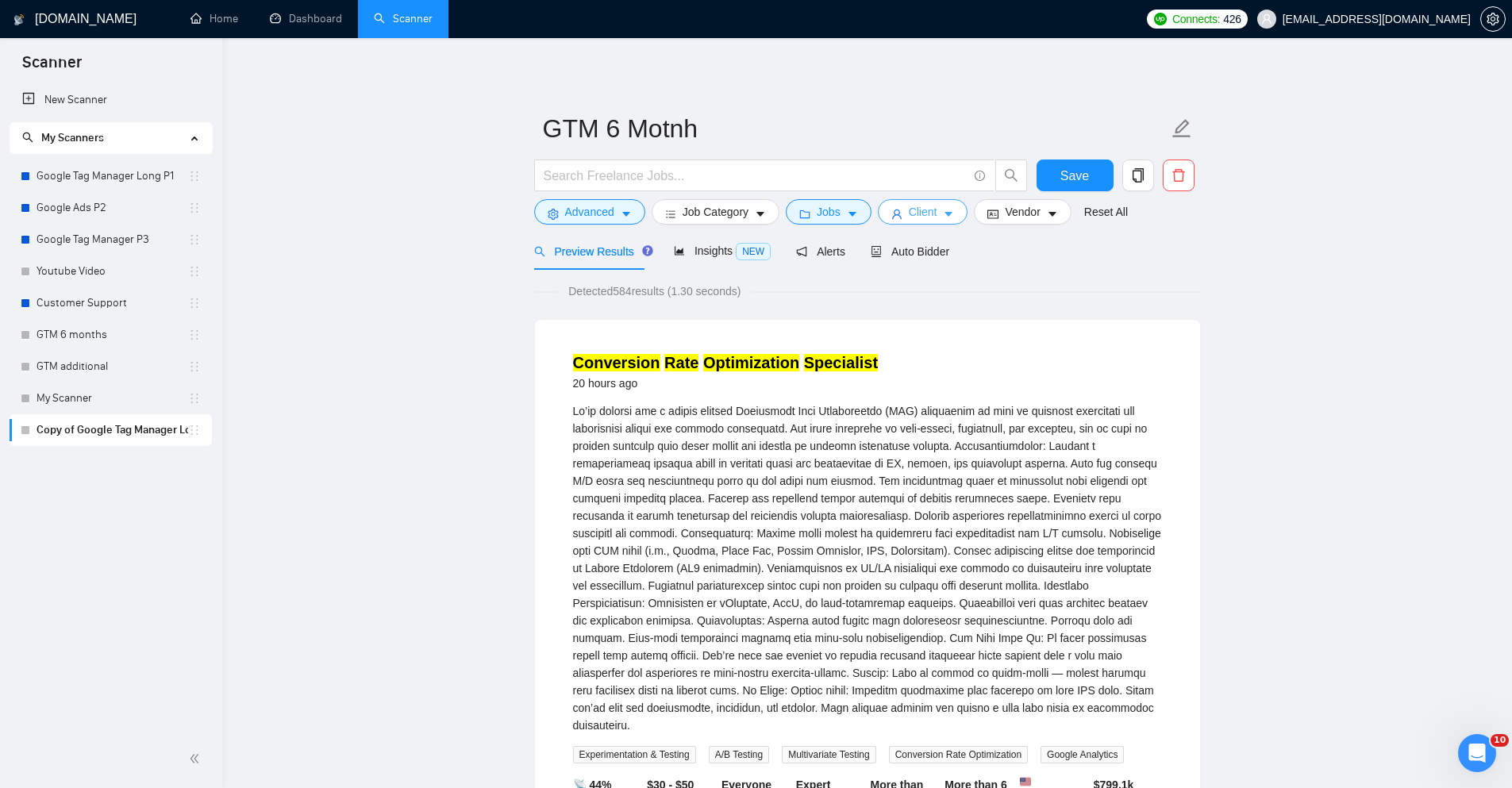
click at [913, 209] on span "Client" at bounding box center [923, 211] width 28 height 18
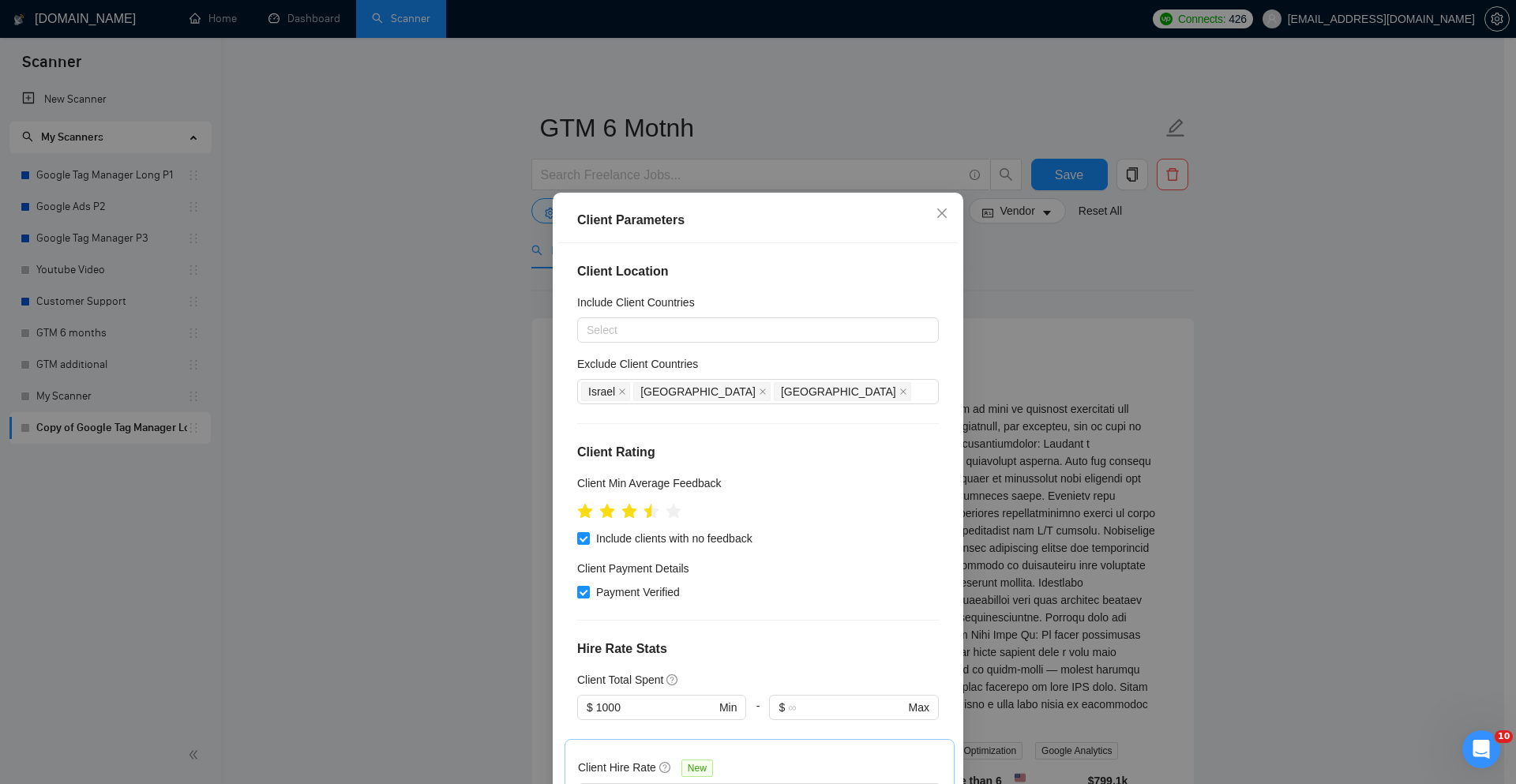
scroll to position [78, 0]
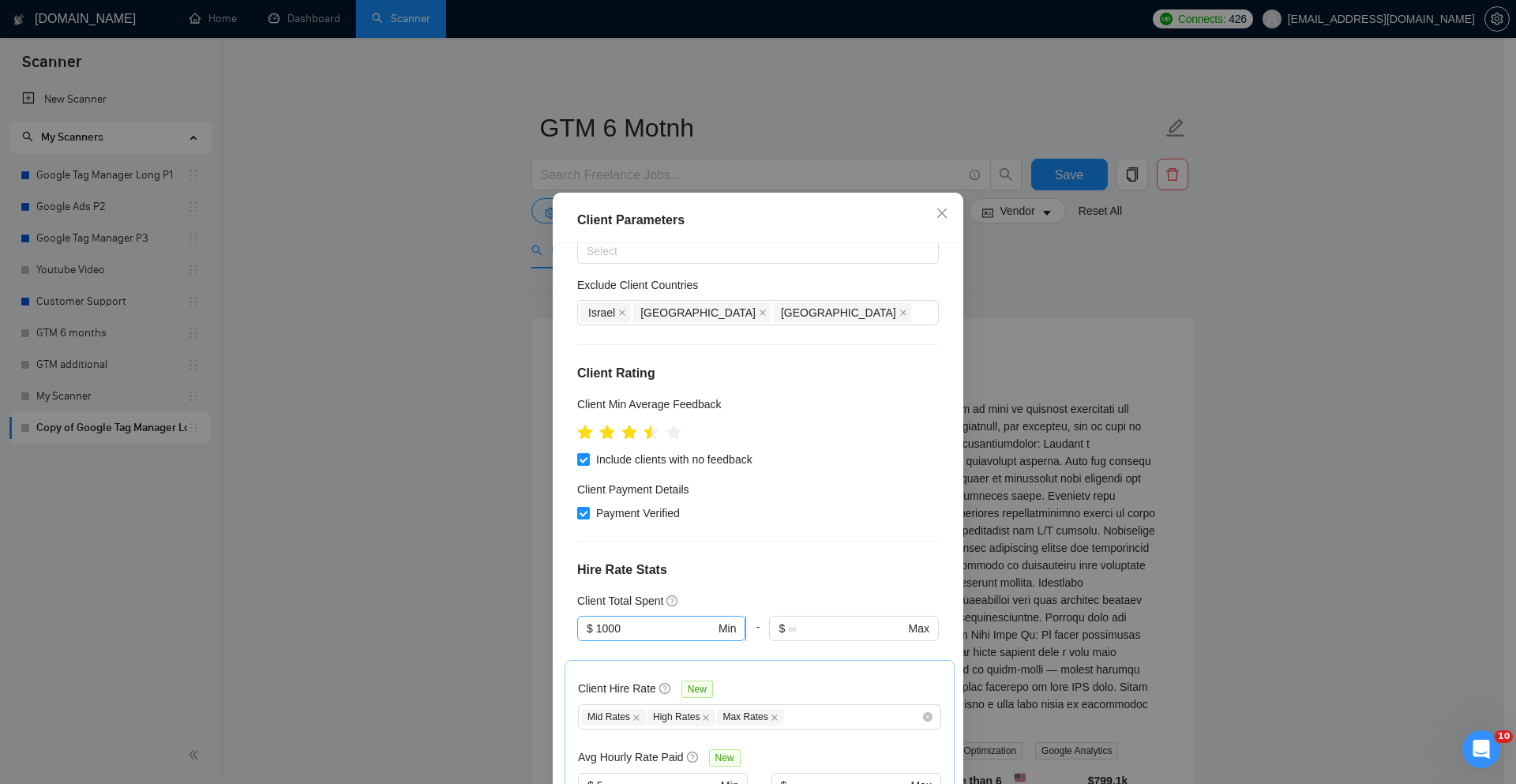
click at [637, 636] on input "1000" at bounding box center [656, 628] width 120 height 18
click at [796, 567] on h4 "Hire Rate Stats" at bounding box center [758, 570] width 362 height 19
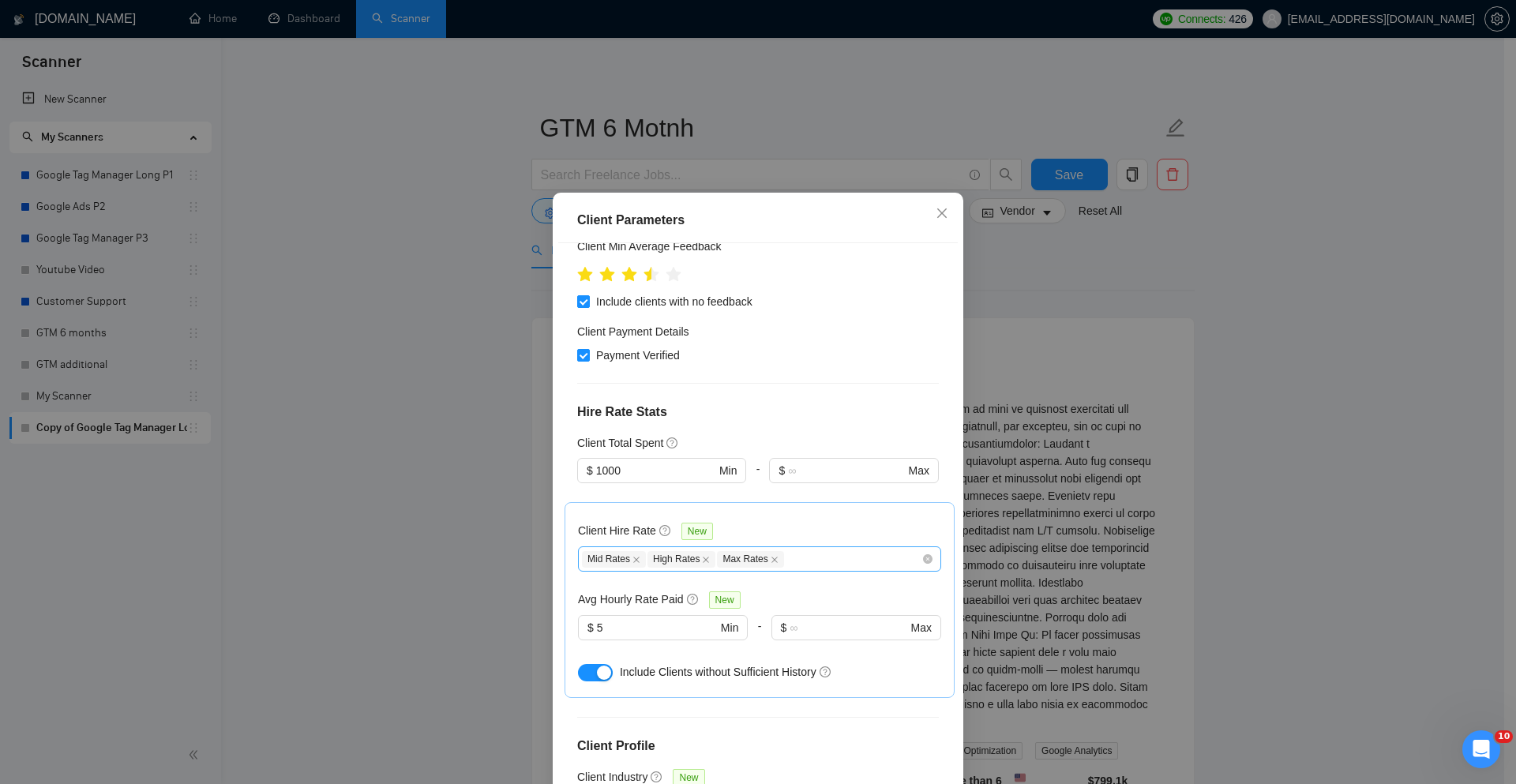
click at [813, 563] on div "Mid Rates High Rates Max Rates" at bounding box center [751, 559] width 339 height 19
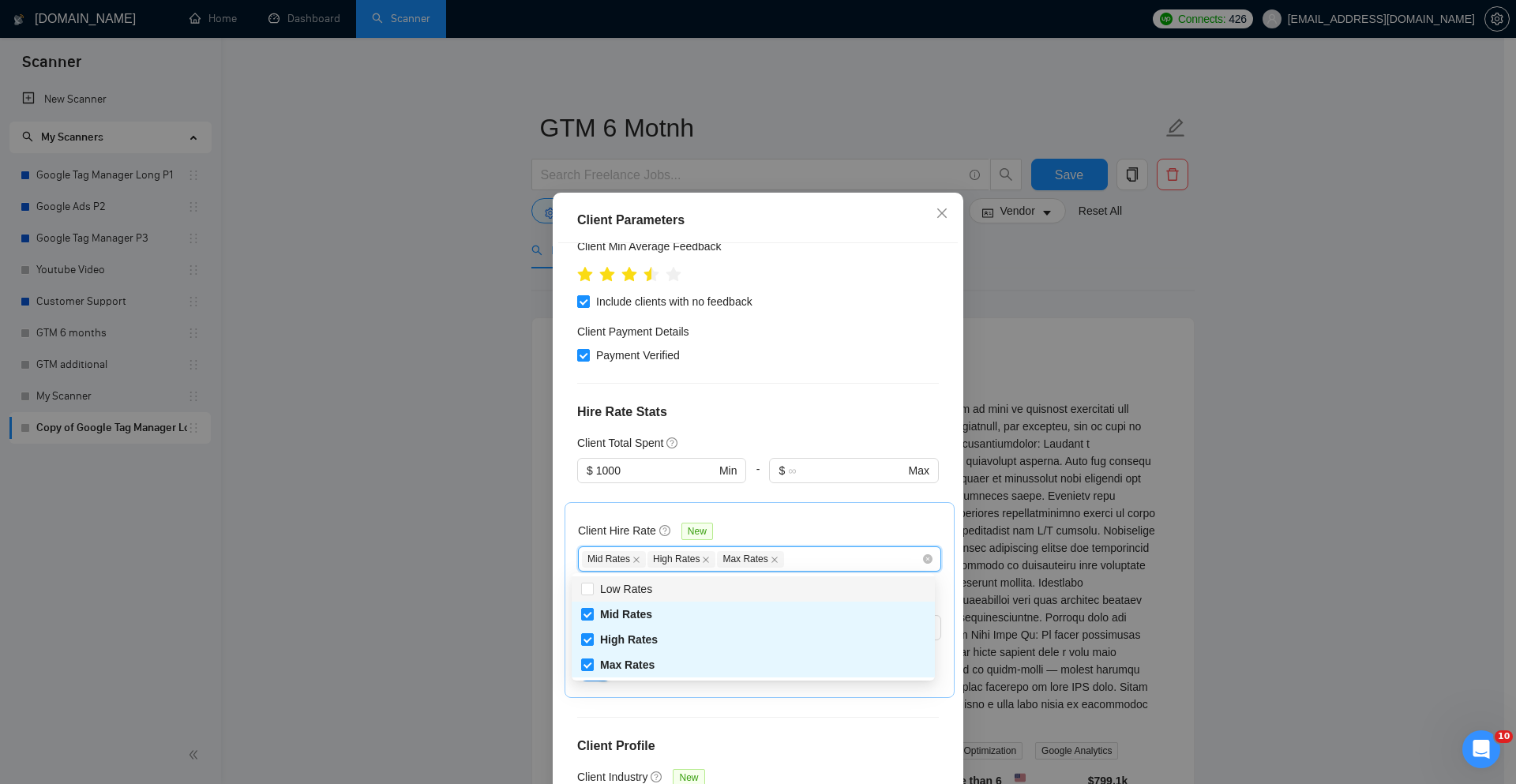
click at [691, 591] on div "Low Rates" at bounding box center [753, 589] width 344 height 18
checkbox input "true"
click at [837, 518] on div "Client Hire Rate New Mid Rates High Rates Max Rates Low Rates Avg Hourly Rate P…" at bounding box center [759, 600] width 364 height 169
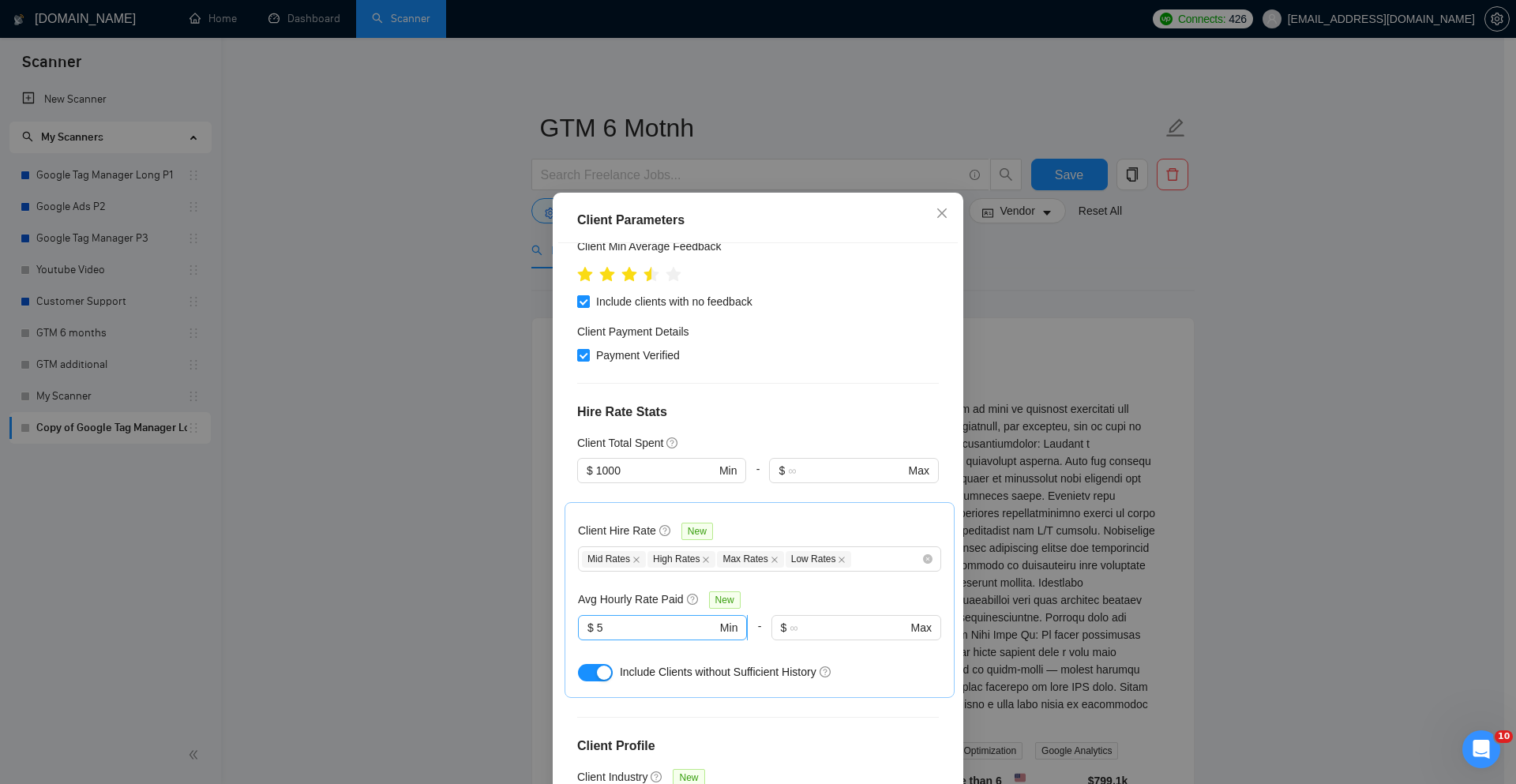
click at [616, 635] on span "$ 5 Min" at bounding box center [662, 627] width 169 height 25
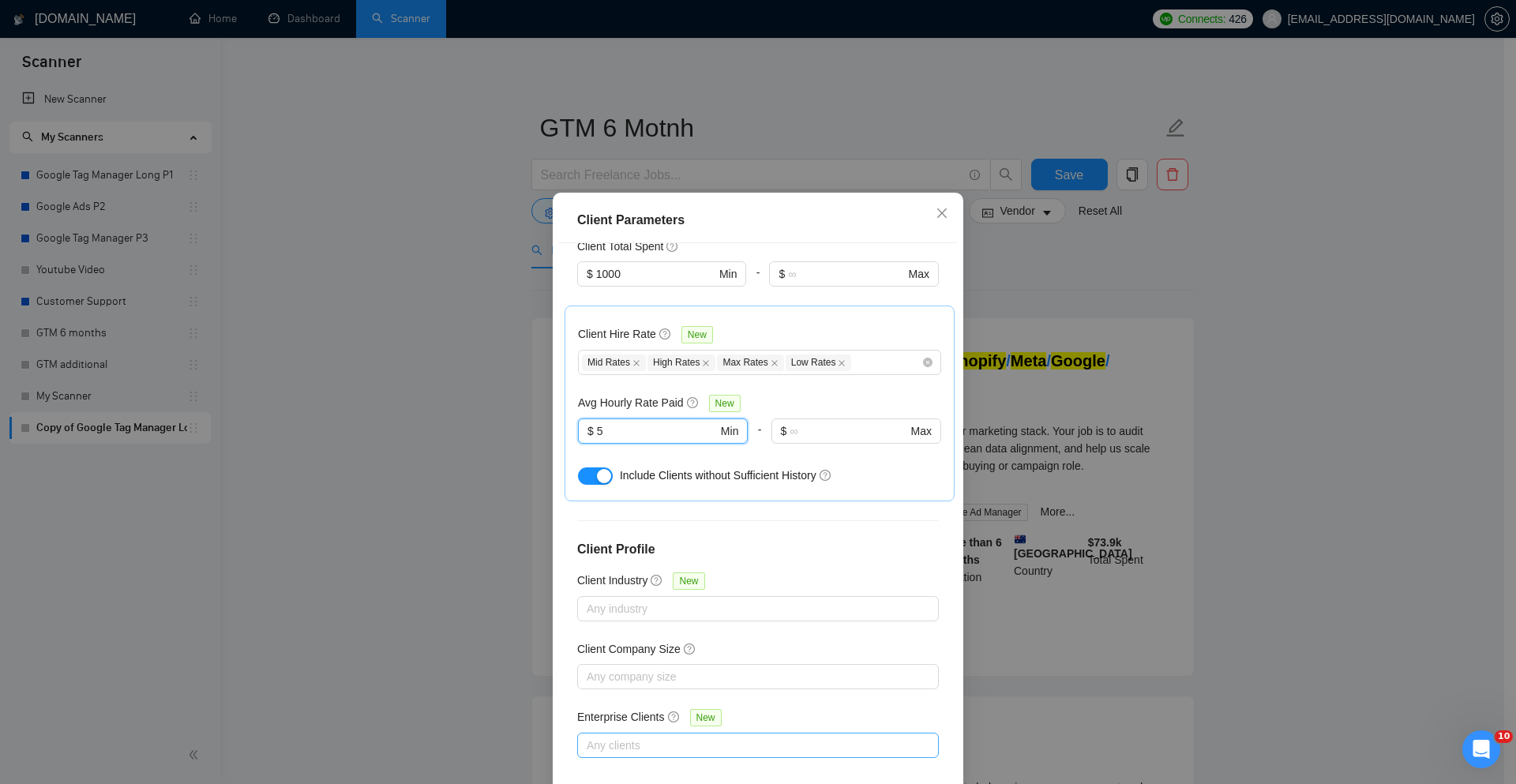
scroll to position [78, 0]
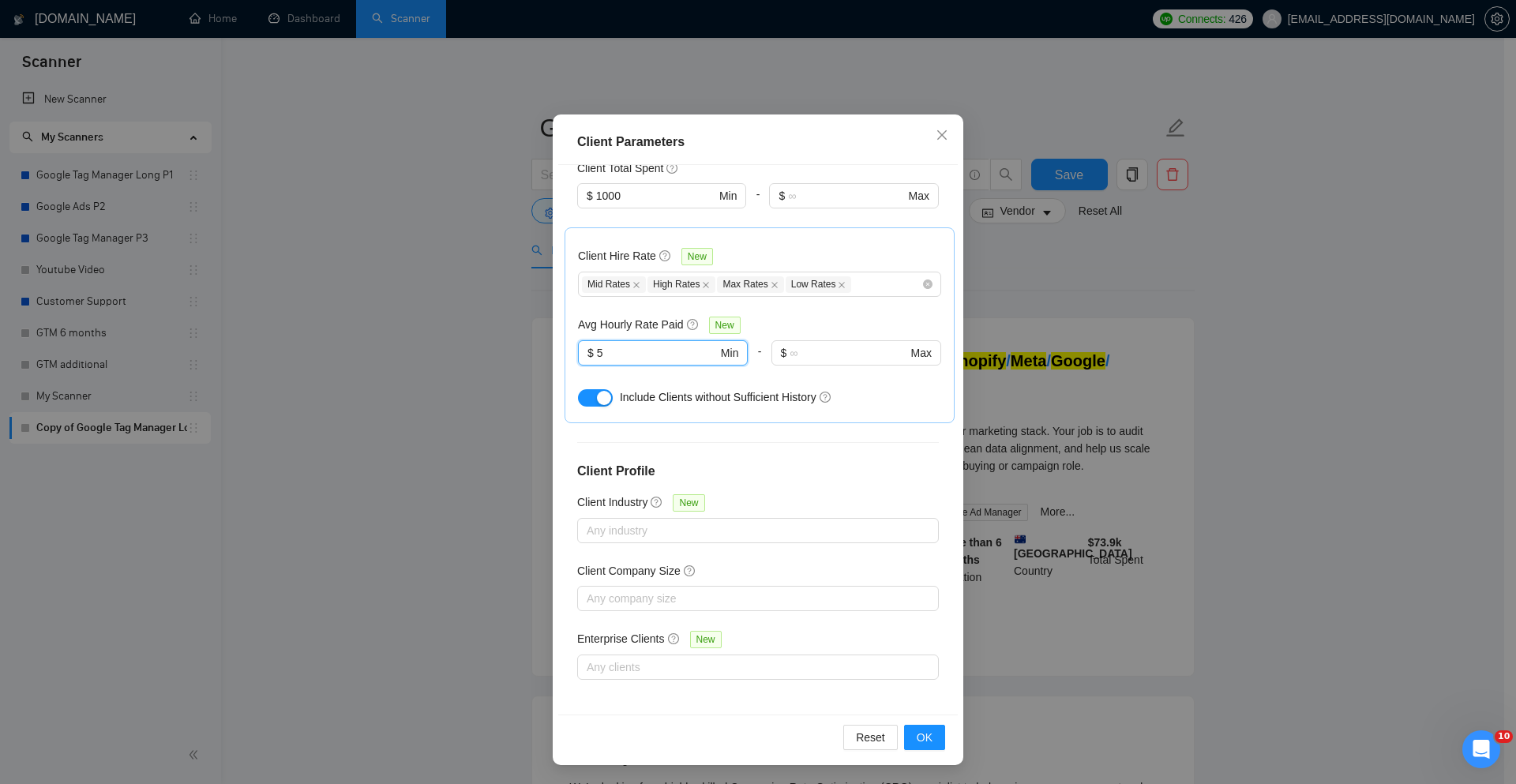
click at [922, 750] on div "Reset OK" at bounding box center [757, 737] width 399 height 45
click at [917, 737] on span "OK" at bounding box center [924, 737] width 16 height 18
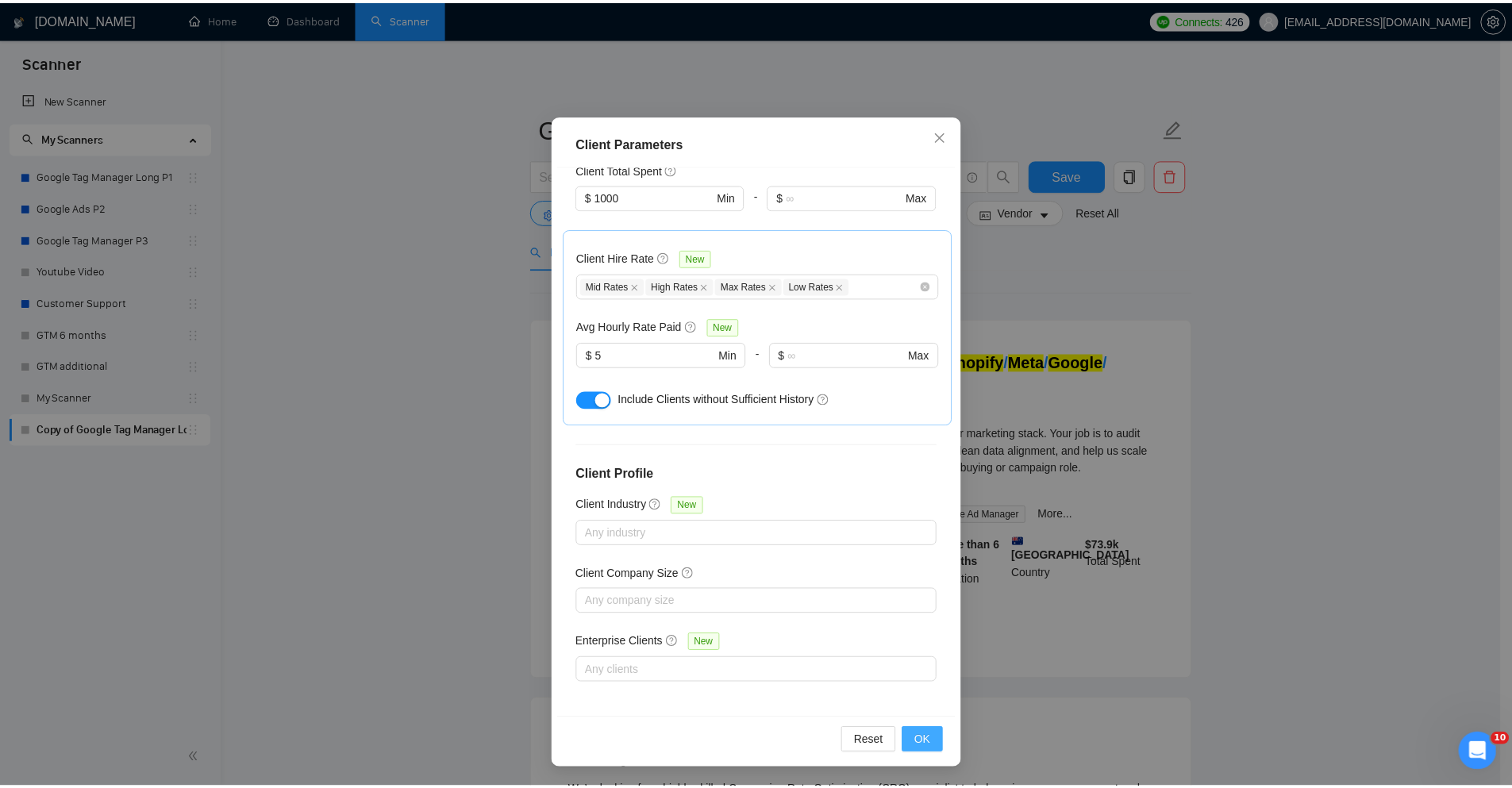
scroll to position [0, 0]
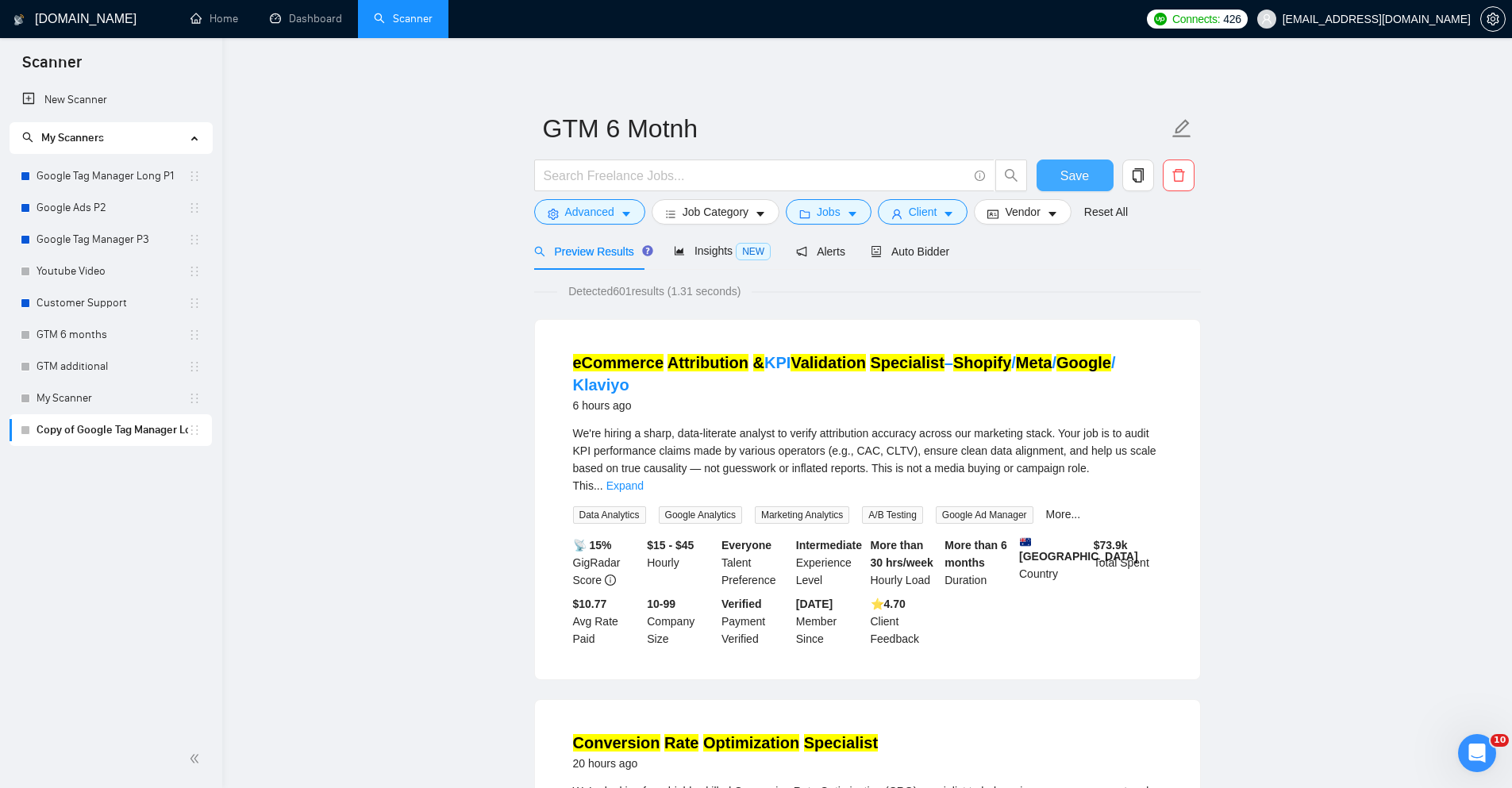
click at [1080, 171] on span "Save" at bounding box center [1075, 176] width 28 height 20
click at [644, 479] on link "Expand" at bounding box center [625, 486] width 38 height 13
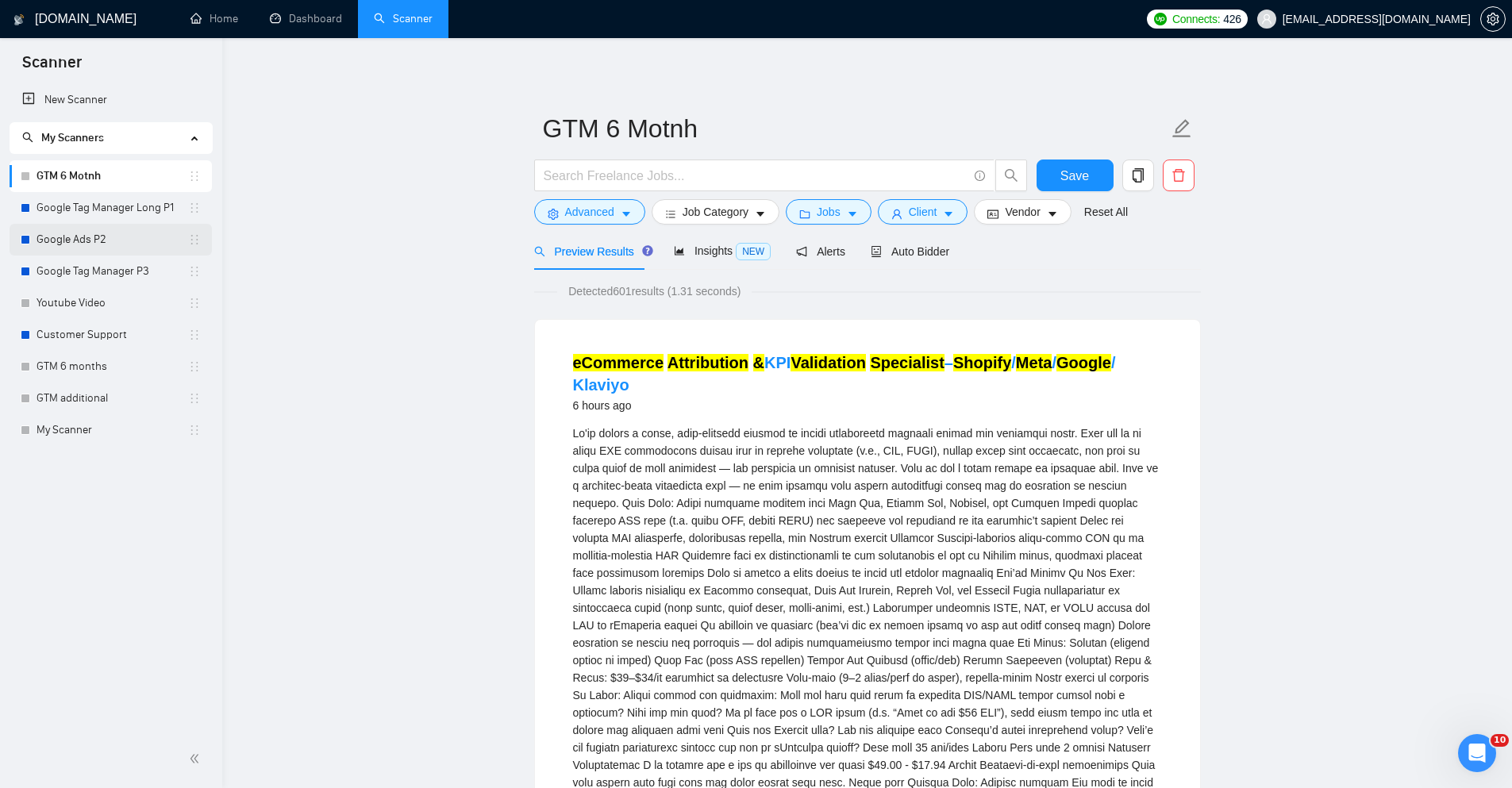
click at [96, 241] on link "Google Ads P2" at bounding box center [112, 239] width 151 height 32
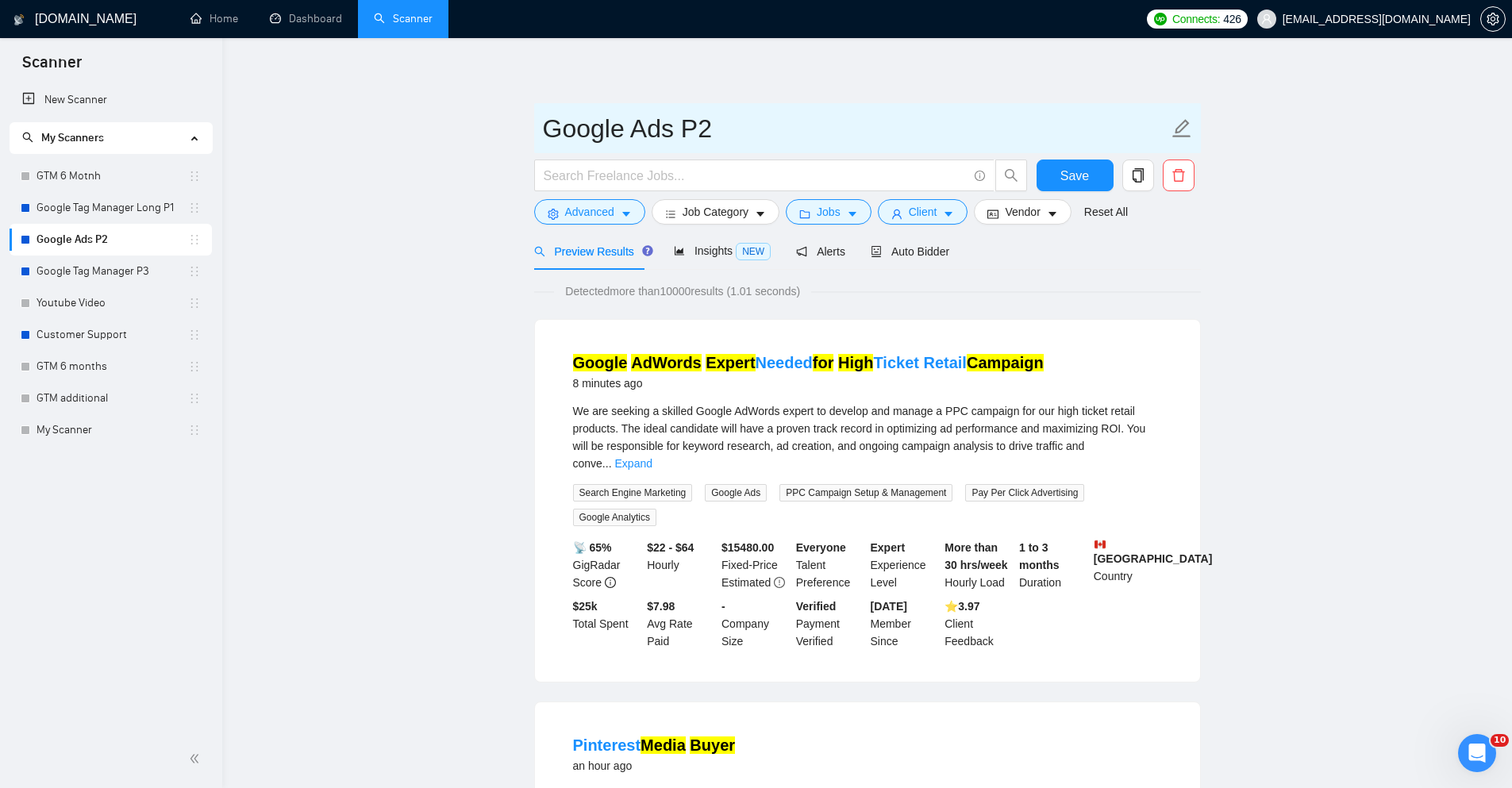
click at [687, 131] on input "Google Ads P2" at bounding box center [856, 129] width 626 height 39
type input "Google Ads Short"
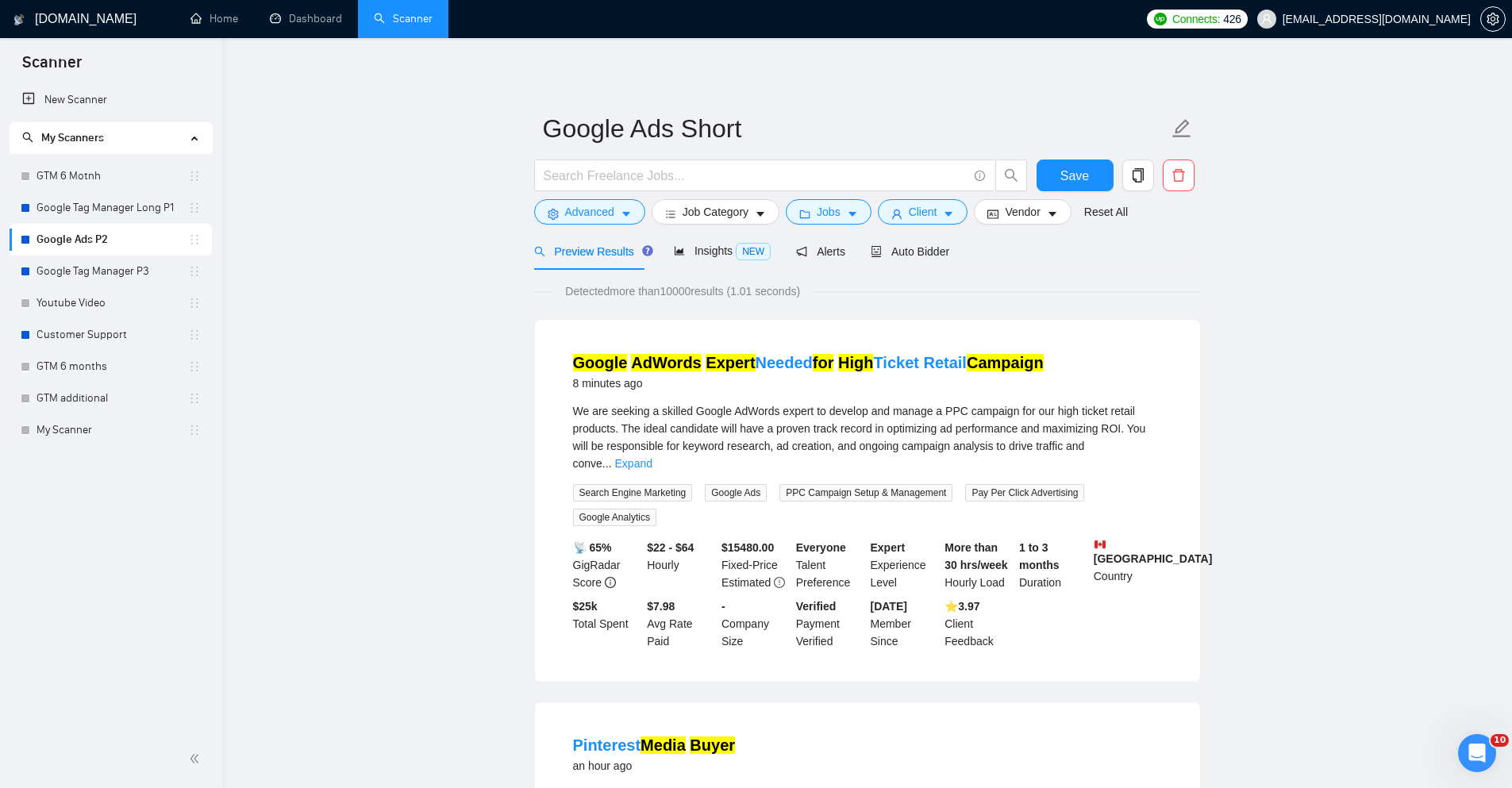
click at [735, 208] on span "Job Category" at bounding box center [716, 211] width 66 height 18
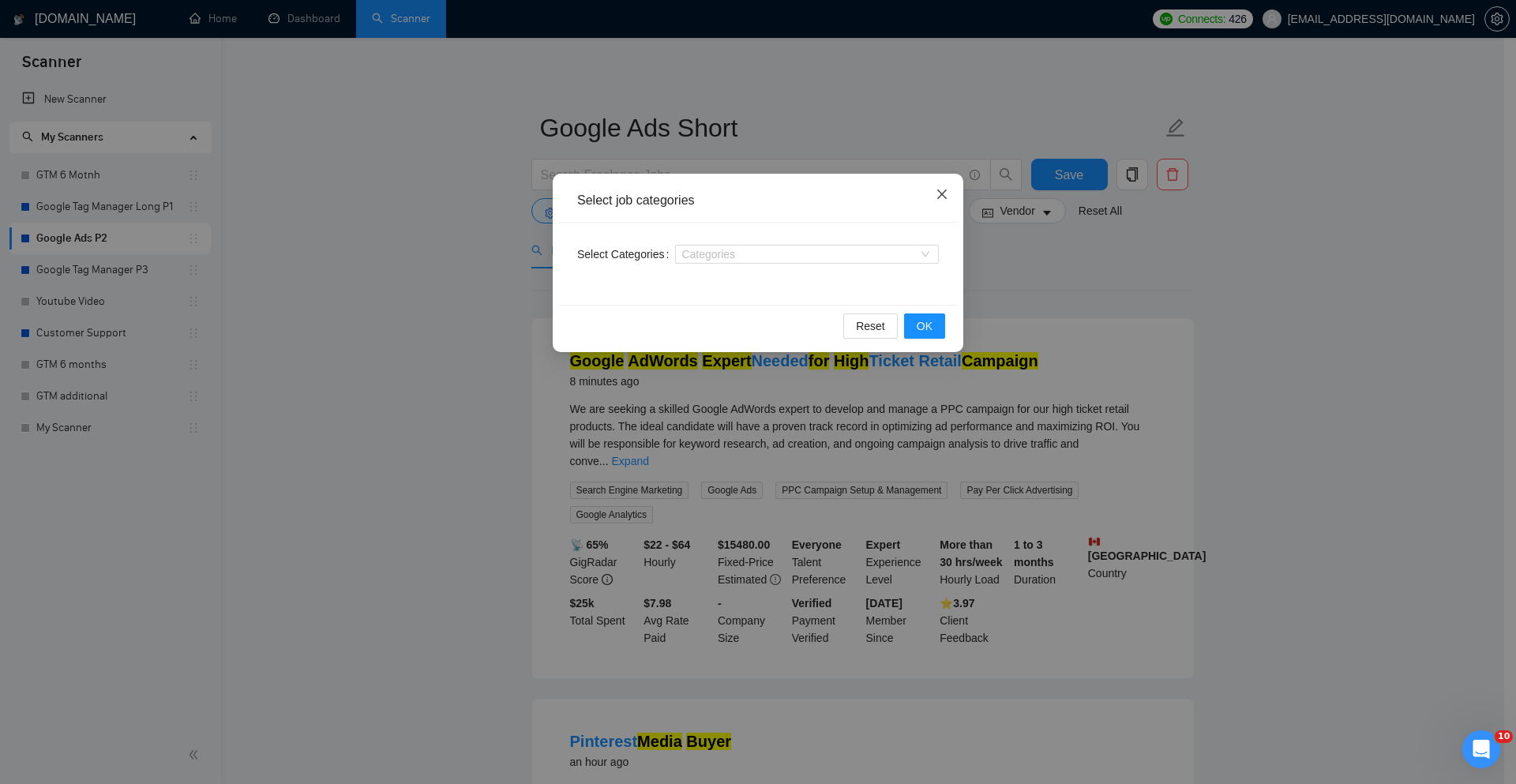
click at [940, 194] on icon "close" at bounding box center [942, 194] width 9 height 9
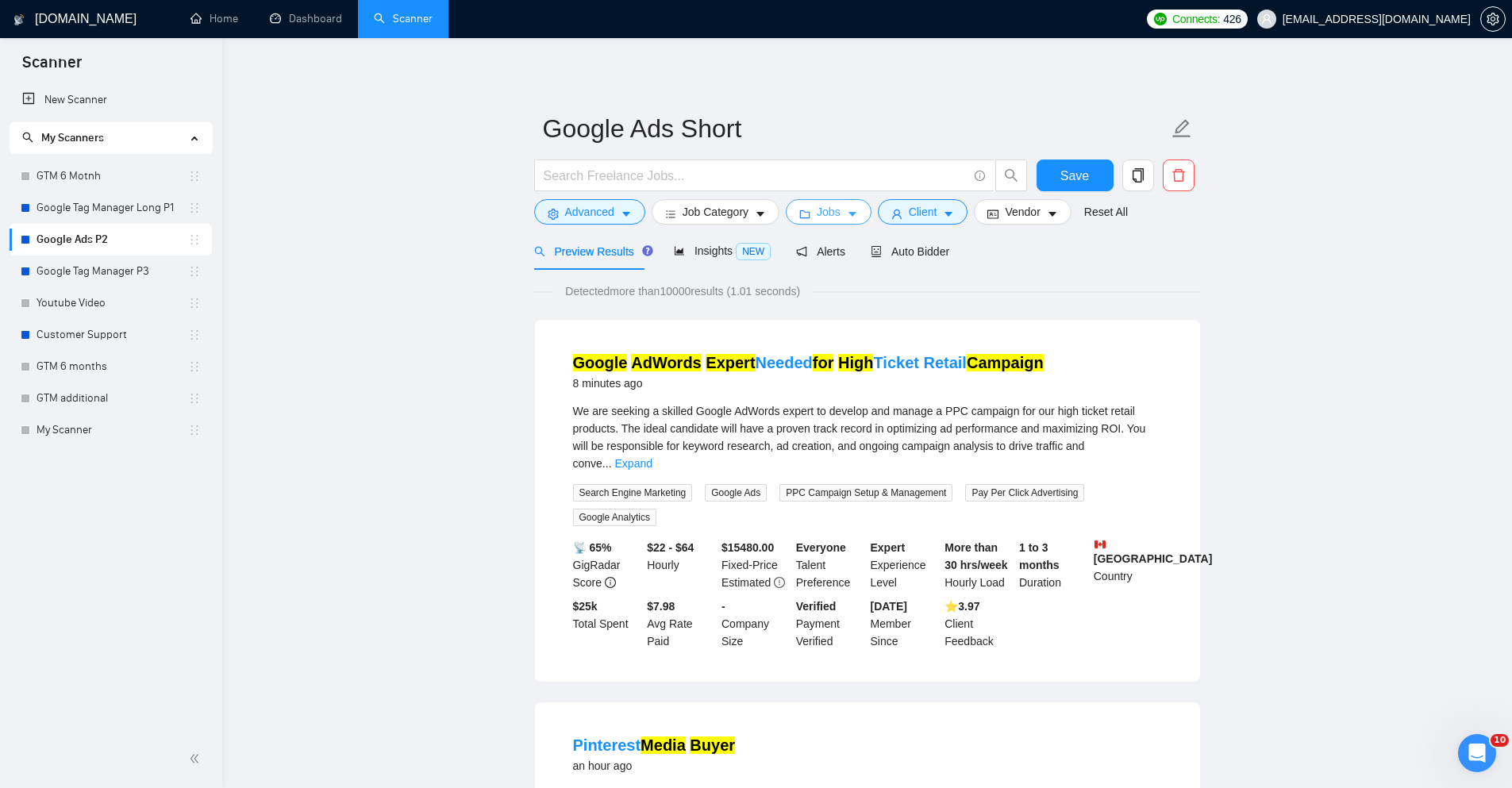
click at [838, 212] on button "Jobs" at bounding box center [828, 211] width 86 height 25
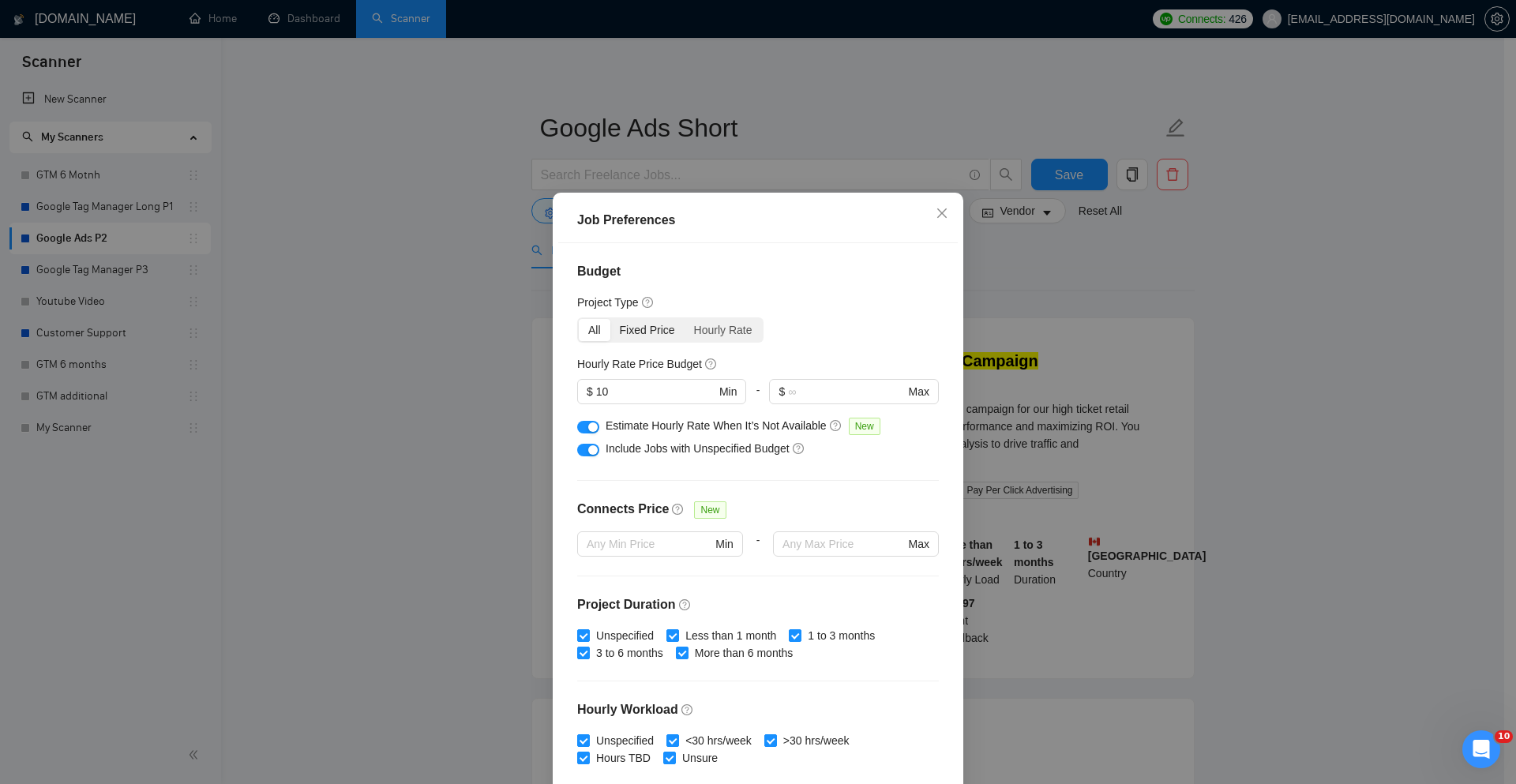
click at [651, 337] on div "Fixed Price" at bounding box center [647, 330] width 74 height 22
click at [610, 319] on input "Fixed Price" at bounding box center [610, 319] width 0 height 0
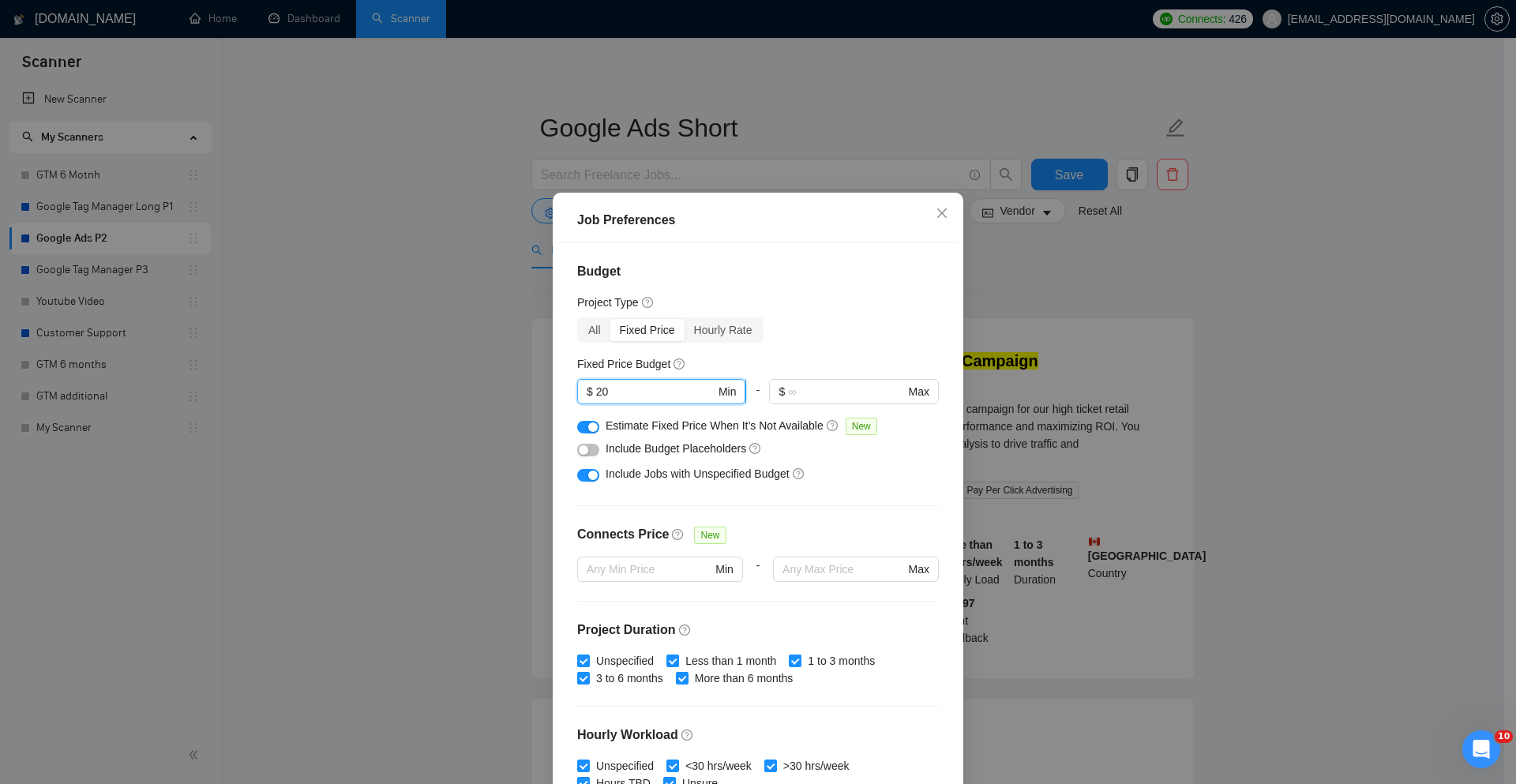
drag, startPoint x: 617, startPoint y: 390, endPoint x: 580, endPoint y: 388, distance: 37.1
click at [580, 388] on span "$ 20 Min" at bounding box center [662, 392] width 168 height 25
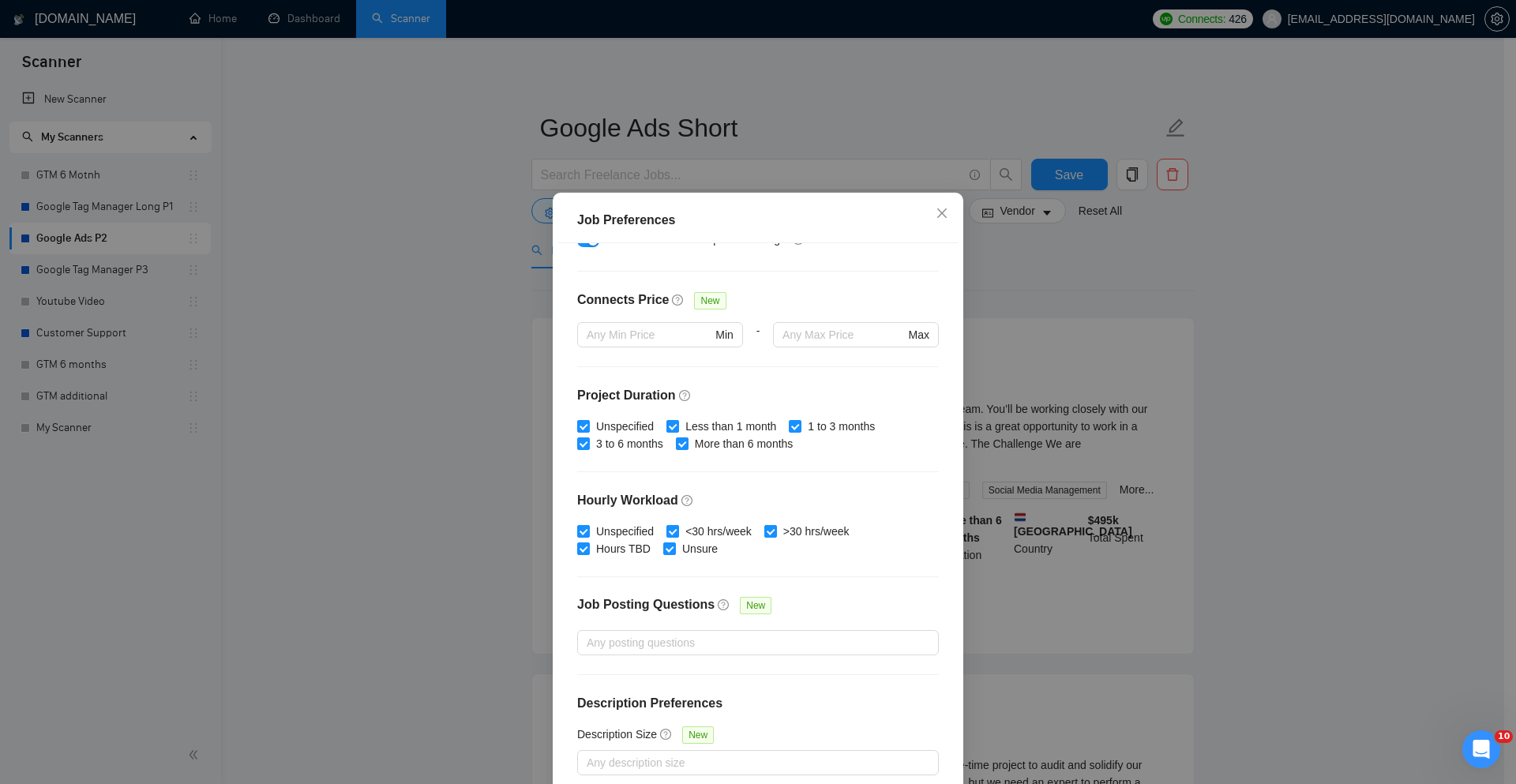
scroll to position [78, 0]
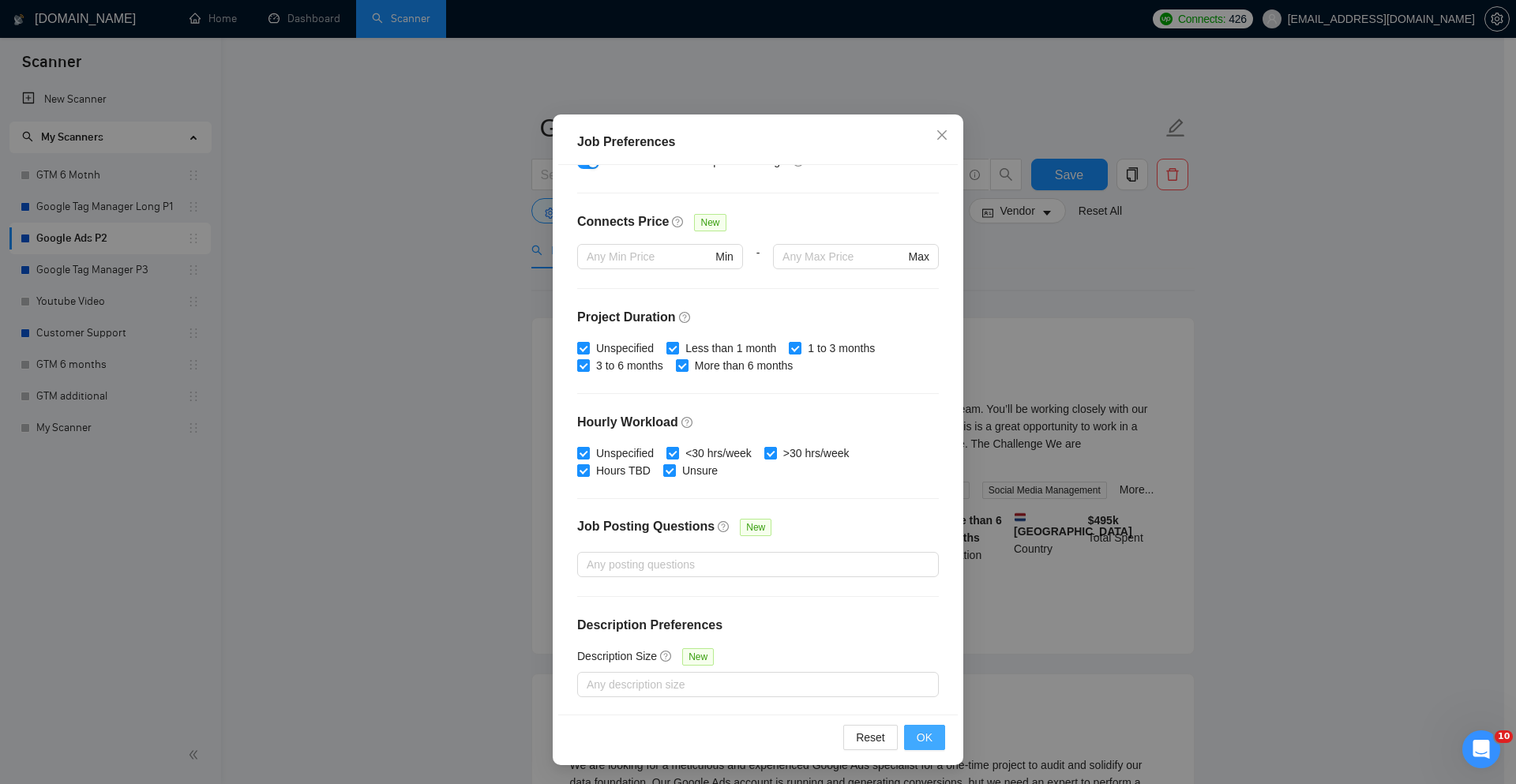
click at [904, 729] on button "OK" at bounding box center [924, 737] width 41 height 25
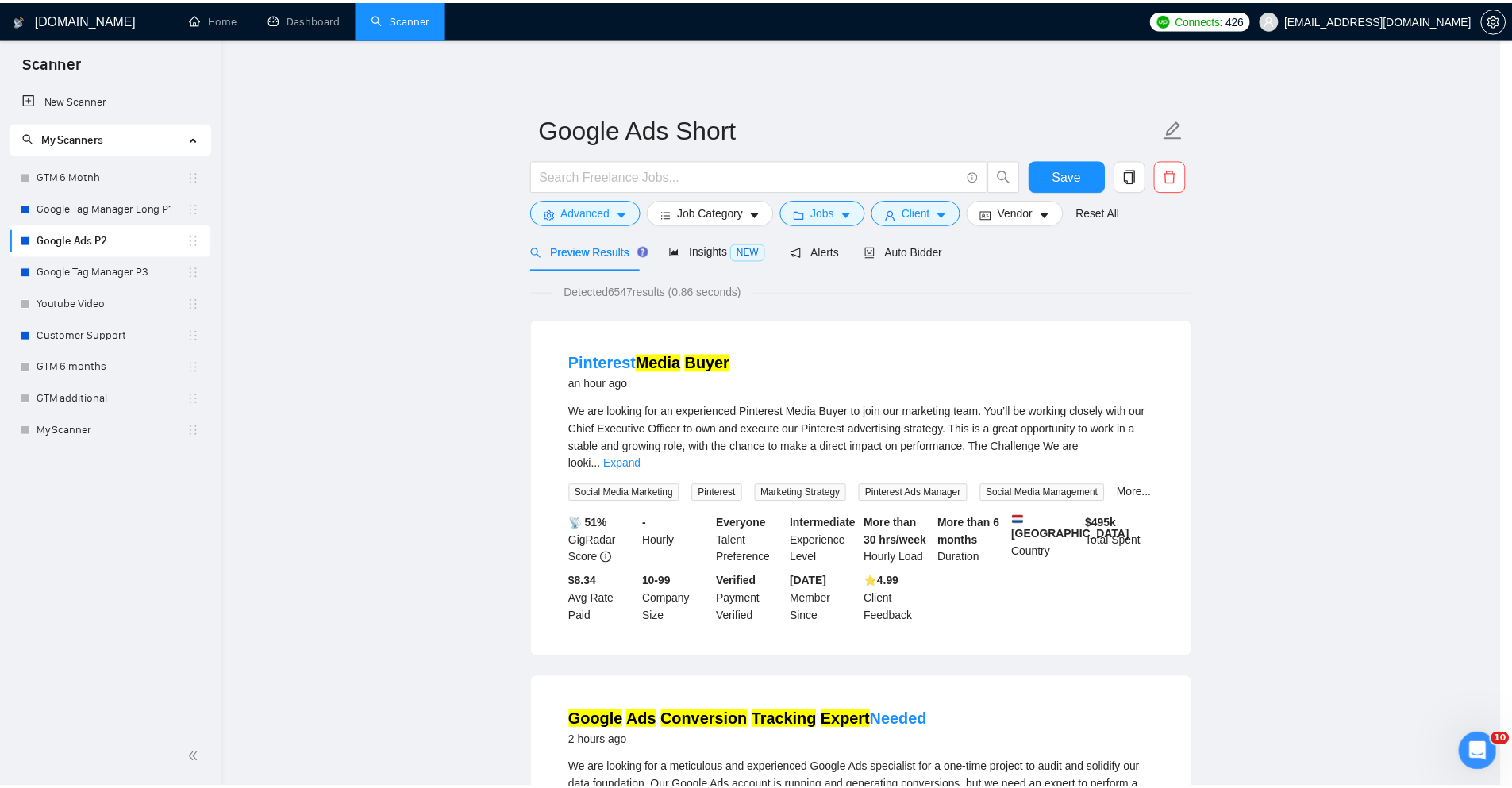
scroll to position [0, 0]
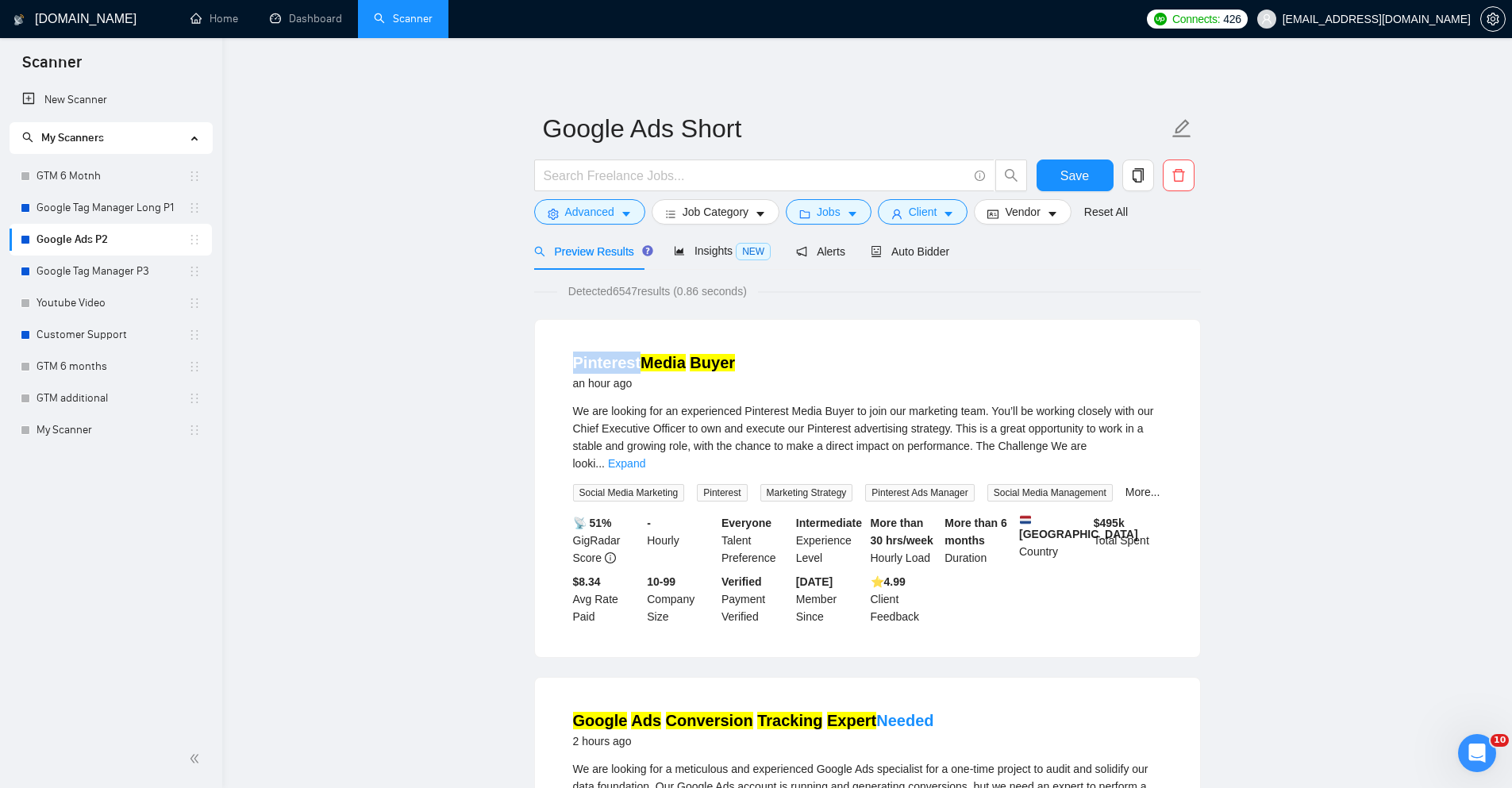
drag, startPoint x: 571, startPoint y: 344, endPoint x: 635, endPoint y: 364, distance: 67.1
click at [635, 364] on li "Pinterest Media Buyer an hour ago We are looking for an experienced Pinterest M…" at bounding box center [867, 488] width 627 height 300
copy link "Pinterest"
click at [603, 209] on span "Advanced" at bounding box center [590, 211] width 49 height 18
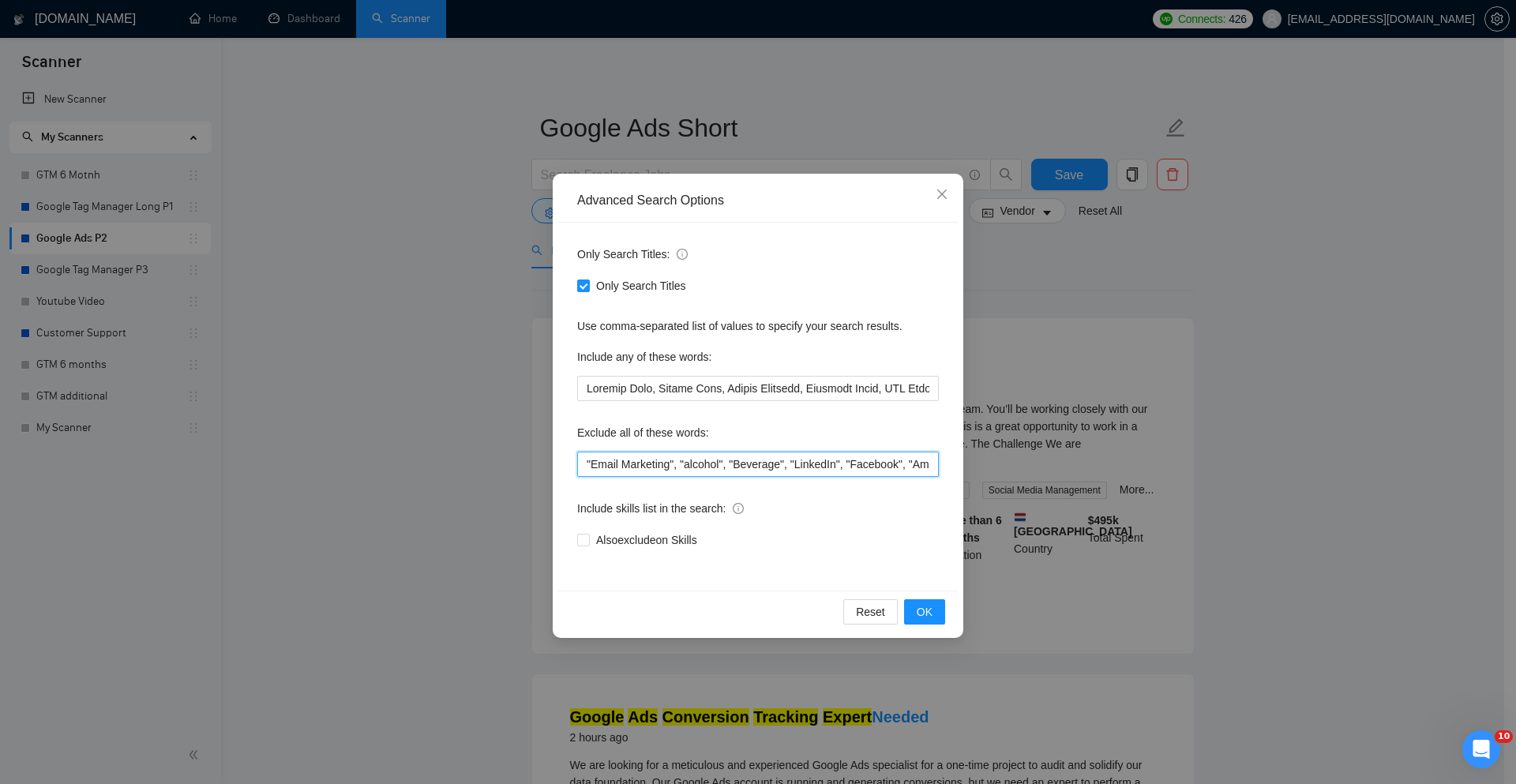
click at [589, 462] on input ""Email Marketing", "alcohol", "Beverage", "LinkedIn", "Facebook", "Amazon", "Gr…" at bounding box center [758, 463] width 362 height 25
paste input "Pinterest"
type input ""Pinterest", "Email Marketing", "alcohol", "Beverage", "LinkedIn", "Facebook", …"
click at [916, 605] on button "OK" at bounding box center [924, 611] width 41 height 25
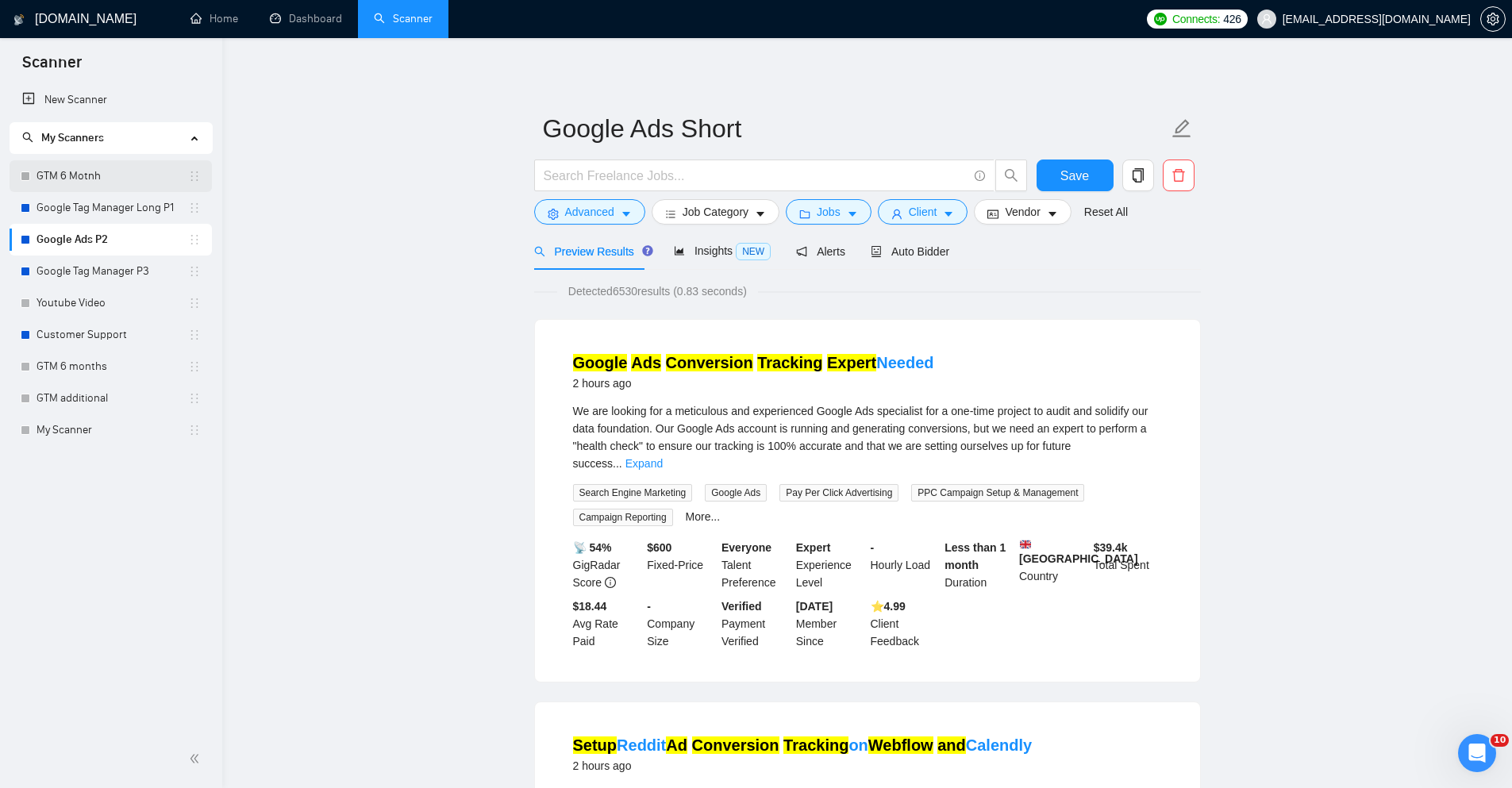
click at [74, 170] on link "GTM 6 Motnh" at bounding box center [112, 177] width 151 height 32
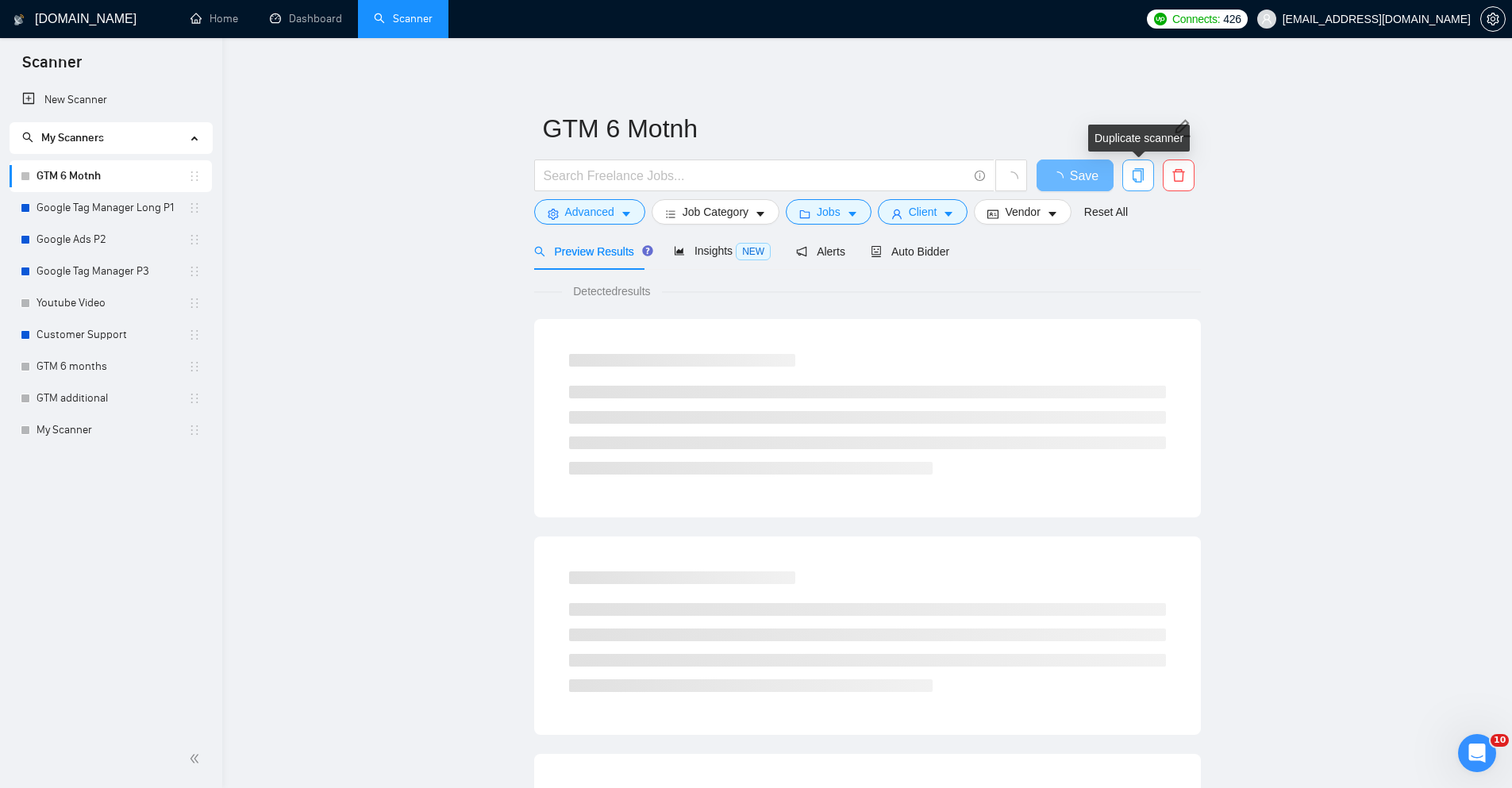
click at [1147, 183] on button "button" at bounding box center [1139, 176] width 32 height 32
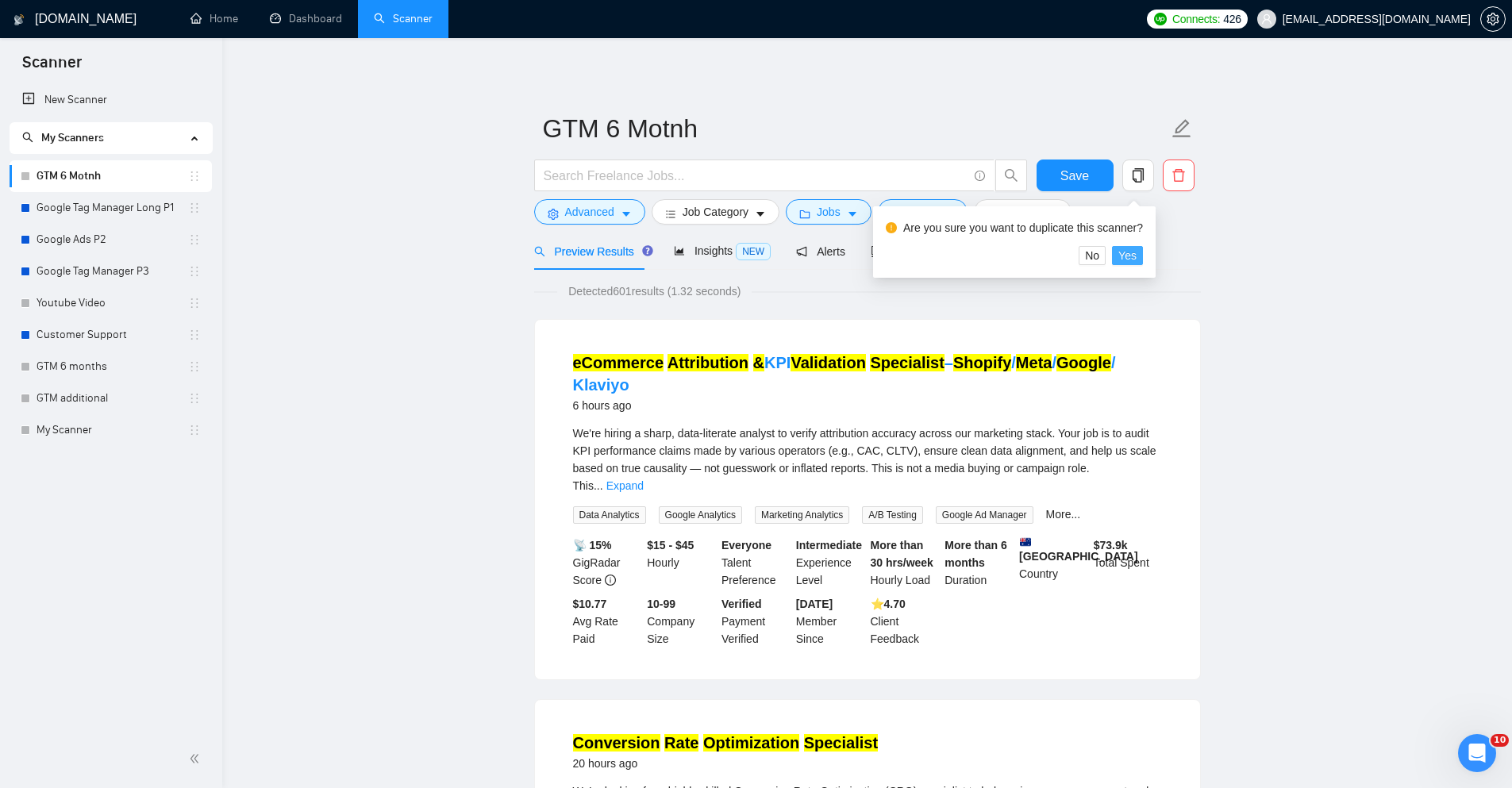
click at [1118, 254] on span "Yes" at bounding box center [1127, 255] width 18 height 18
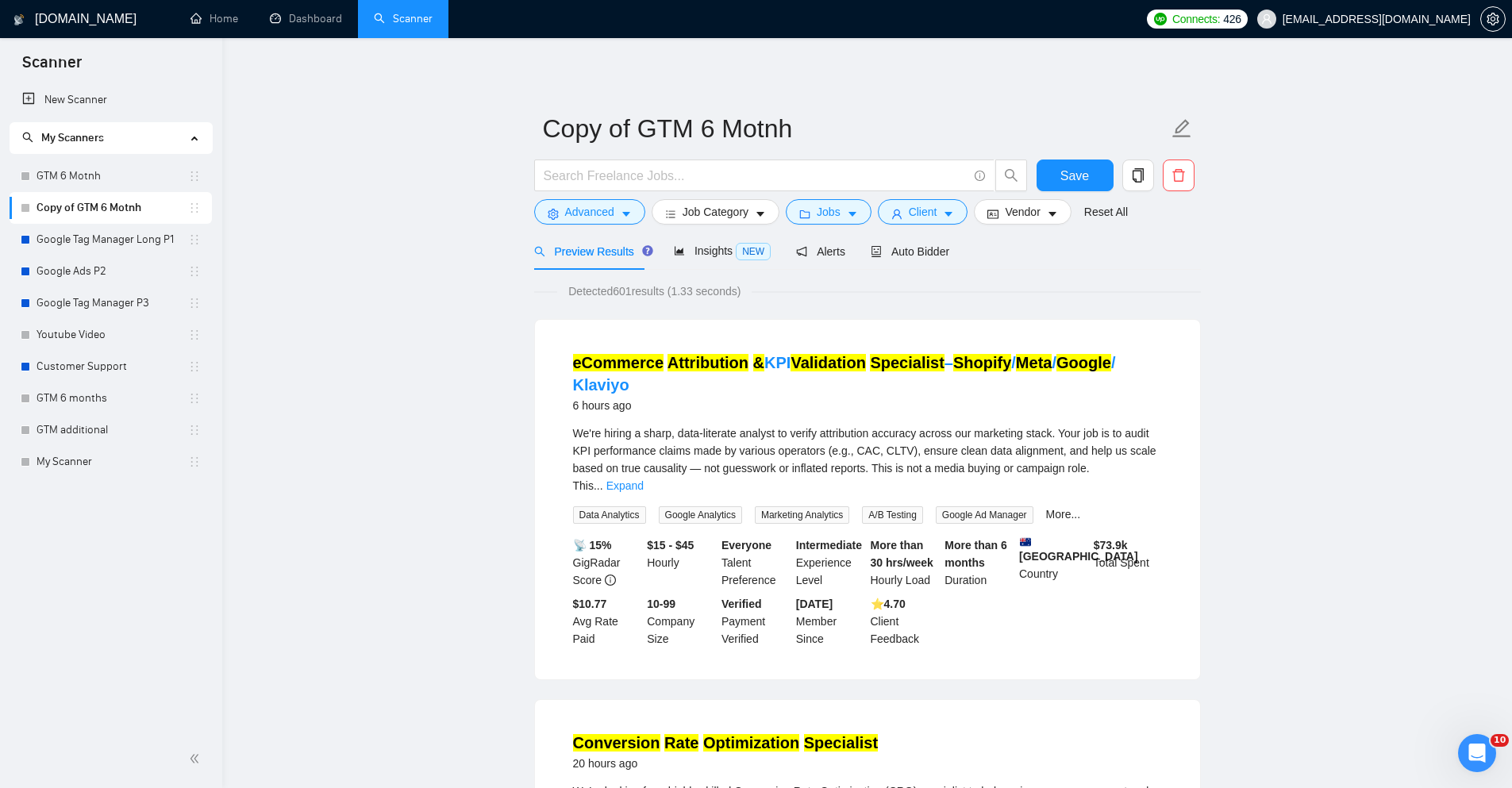
click at [105, 203] on link "Copy of GTM 6 Motnh" at bounding box center [112, 208] width 151 height 32
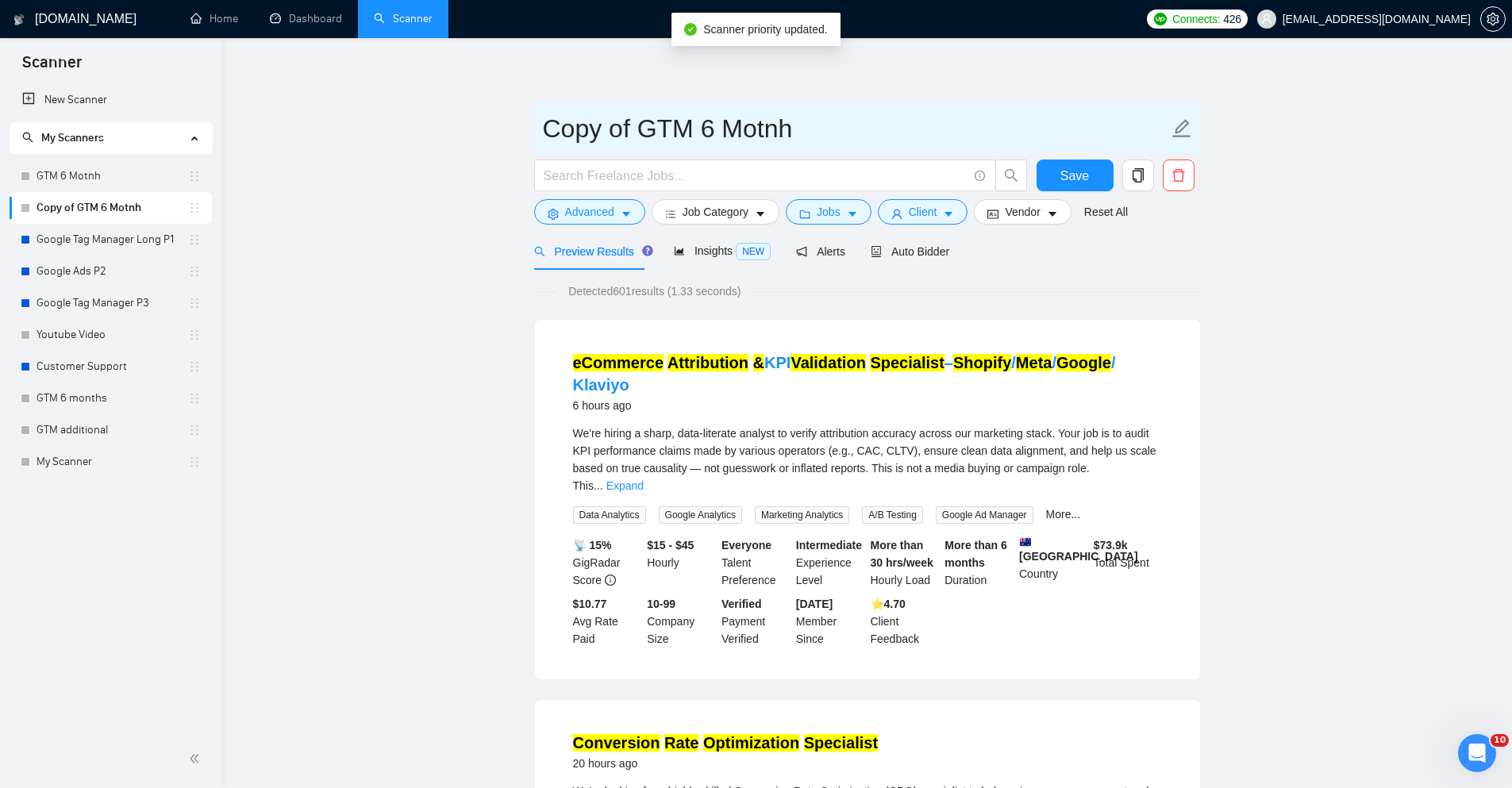
click at [627, 134] on input "Copy of GTM 6 Motnh" at bounding box center [856, 129] width 626 height 39
type input "Fixed Price GTM"
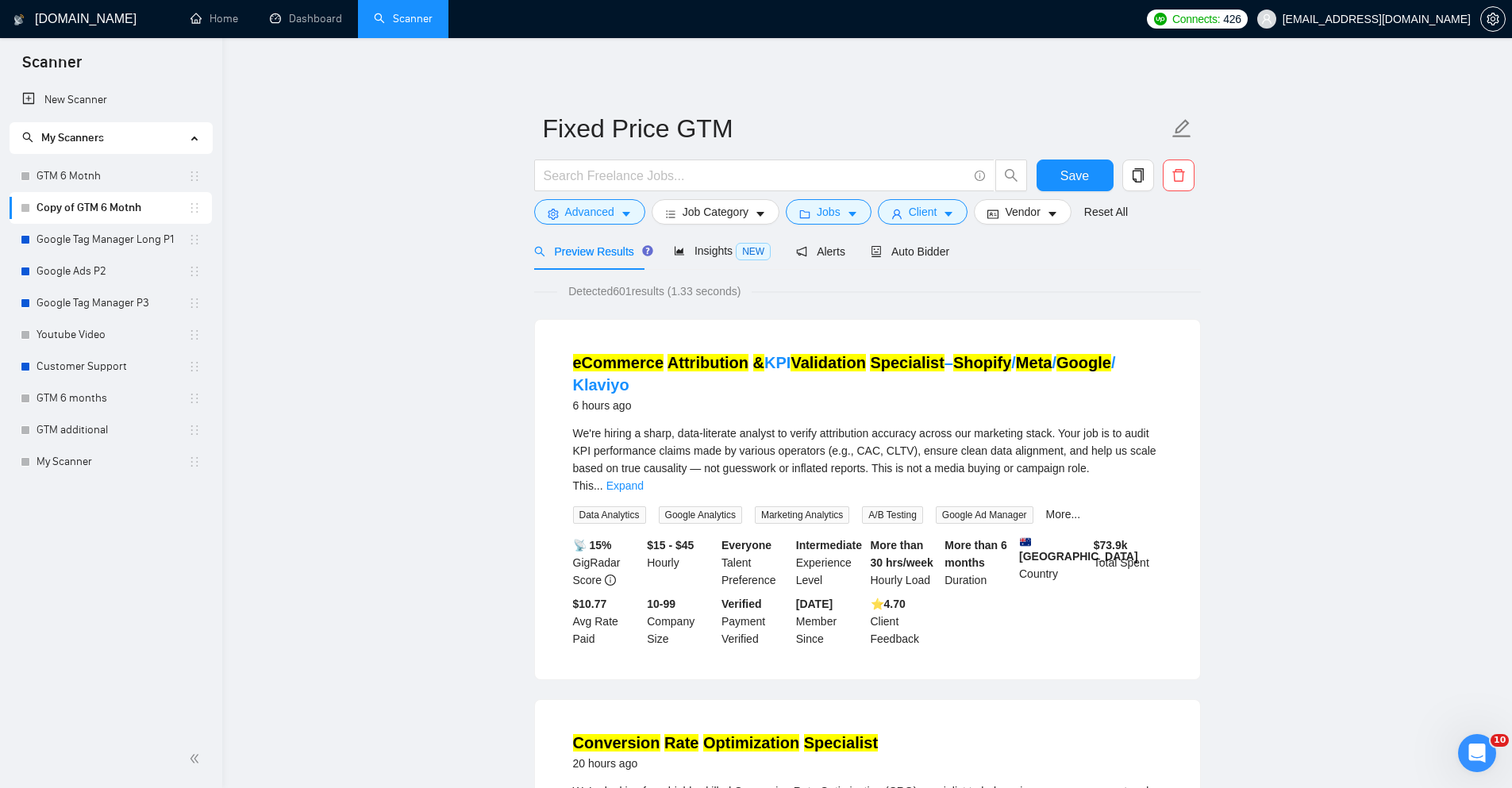
click at [812, 216] on button "Jobs" at bounding box center [828, 211] width 86 height 25
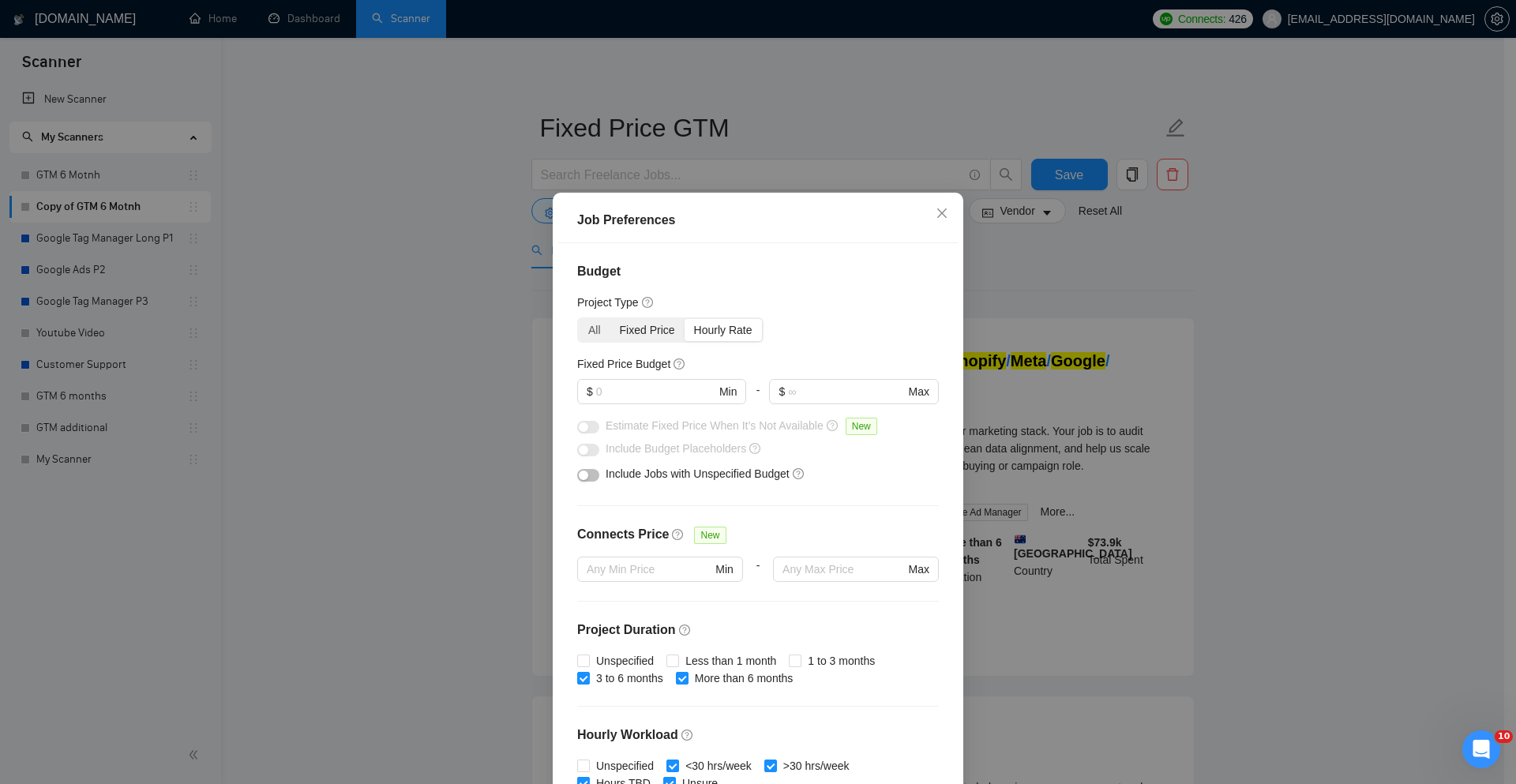
click at [634, 338] on div "Fixed Price" at bounding box center [647, 330] width 74 height 22
click at [610, 319] on input "Fixed Price" at bounding box center [610, 319] width 0 height 0
click at [698, 331] on div "Hourly Rate" at bounding box center [722, 330] width 78 height 22
click at [684, 319] on input "Hourly Rate" at bounding box center [684, 319] width 0 height 0
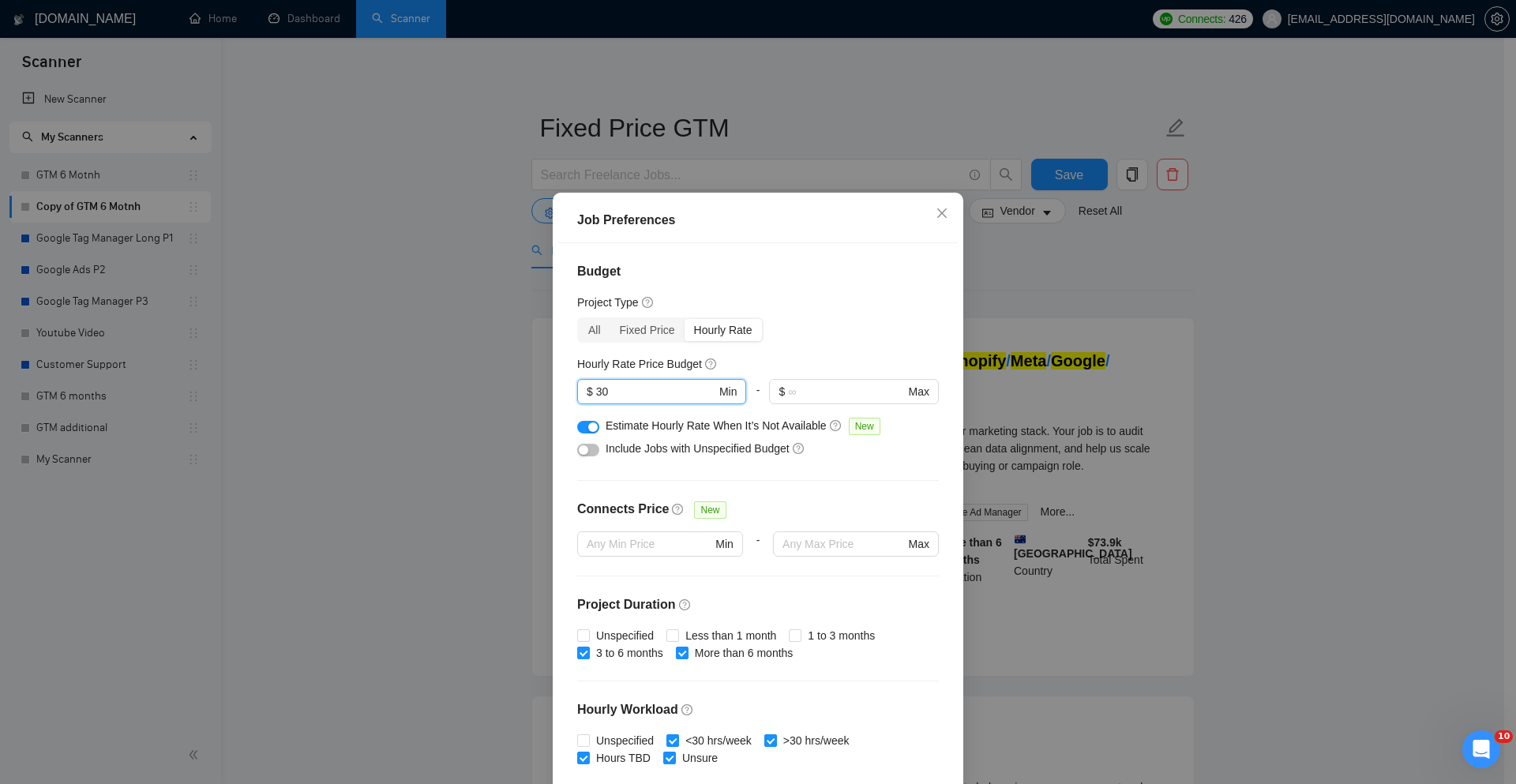
drag, startPoint x: 643, startPoint y: 395, endPoint x: 790, endPoint y: 359, distance: 151.3
click at [561, 384] on div "Budget Project Type All Fixed Price Hourly Rate Fixed Price Budget $ Min - $ Ma…" at bounding box center [757, 517] width 399 height 549
click at [654, 333] on div "Fixed Price" at bounding box center [647, 330] width 74 height 22
click at [610, 319] on input "Fixed Price" at bounding box center [610, 319] width 0 height 0
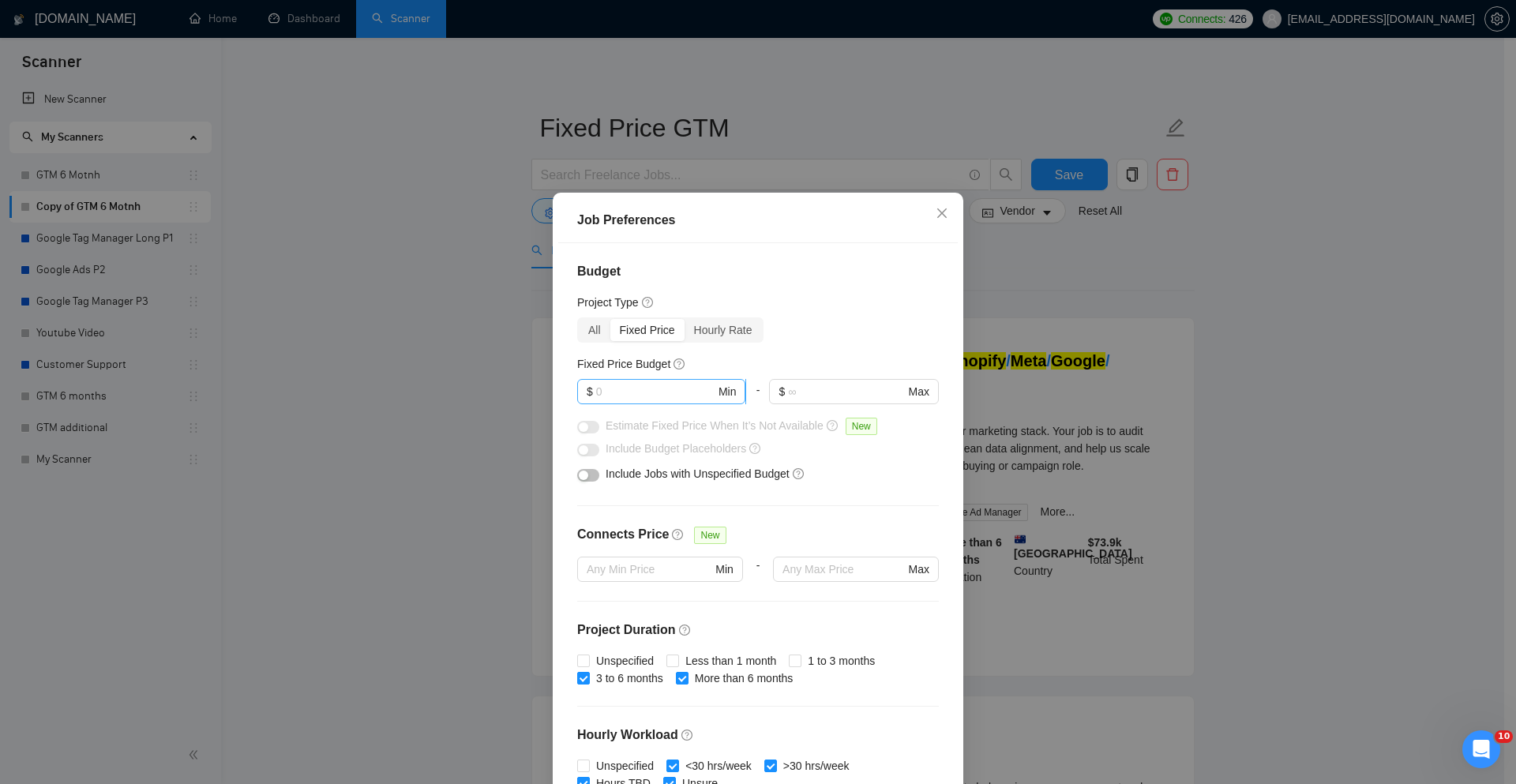
click at [639, 390] on input "text" at bounding box center [656, 392] width 120 height 18
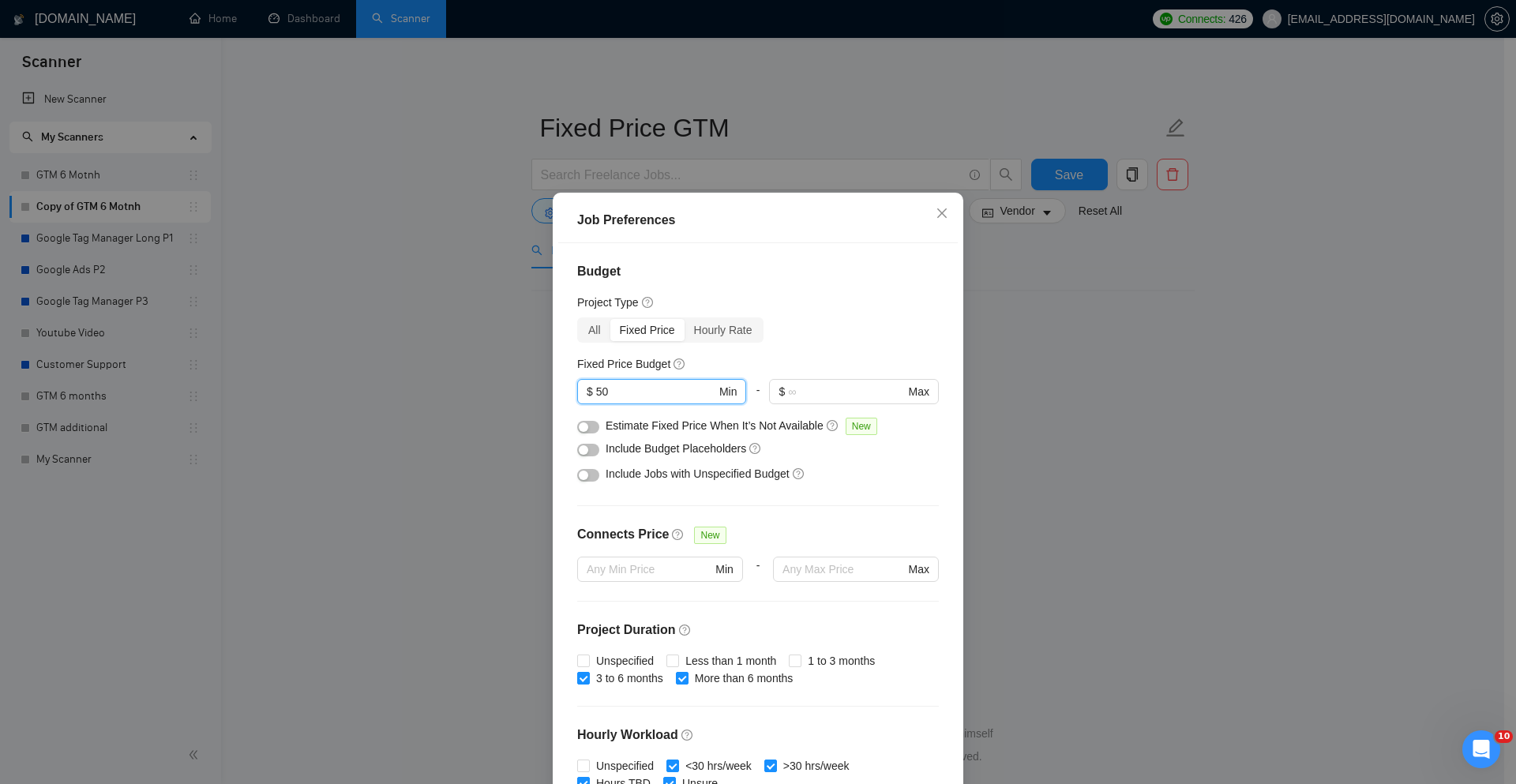
type input "50"
click at [591, 425] on button "button" at bounding box center [589, 427] width 22 height 13
click at [579, 447] on div "button" at bounding box center [583, 449] width 9 height 9
click at [591, 467] on div at bounding box center [589, 474] width 22 height 18
click at [587, 472] on button "button" at bounding box center [589, 476] width 22 height 13
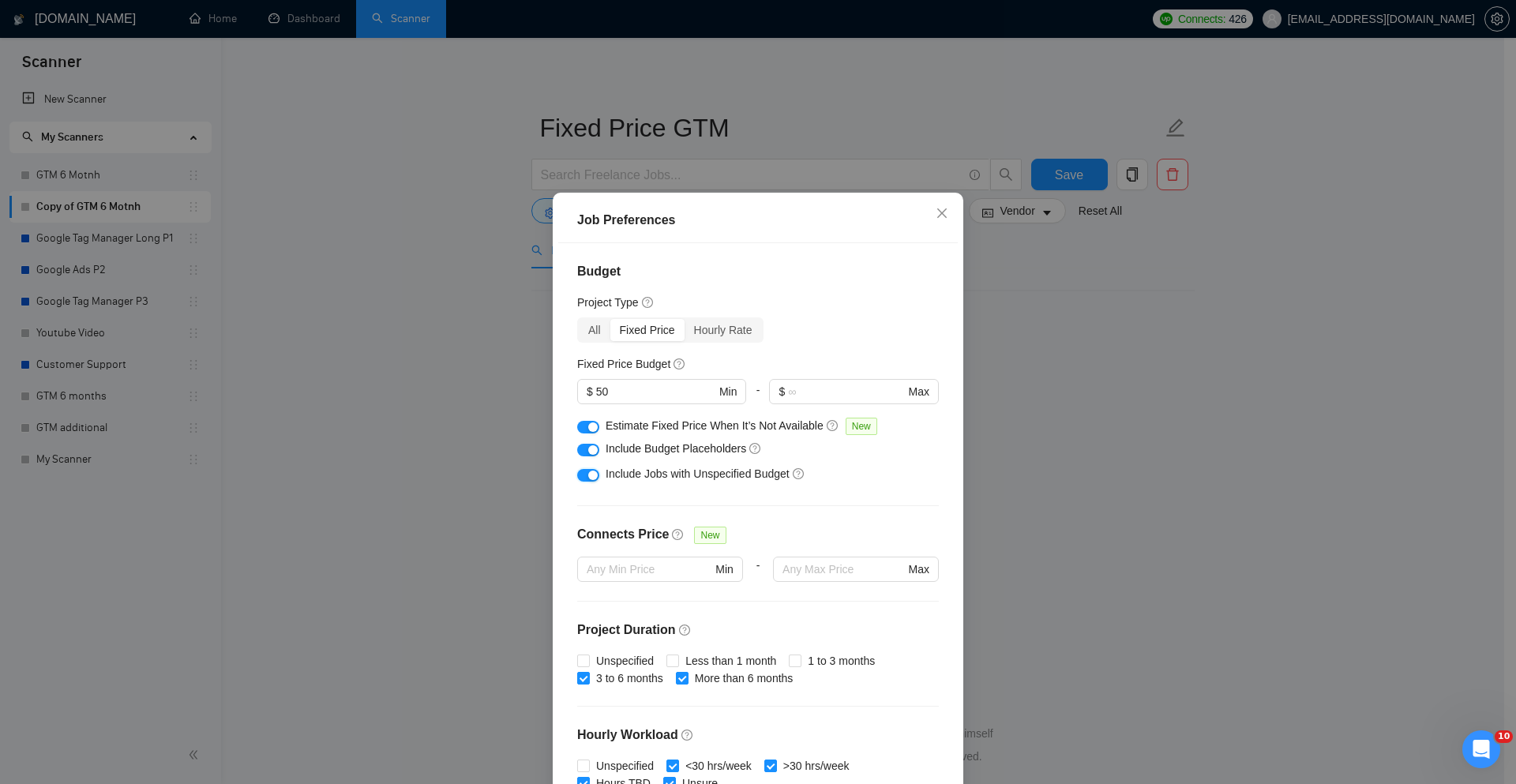
scroll to position [158, 0]
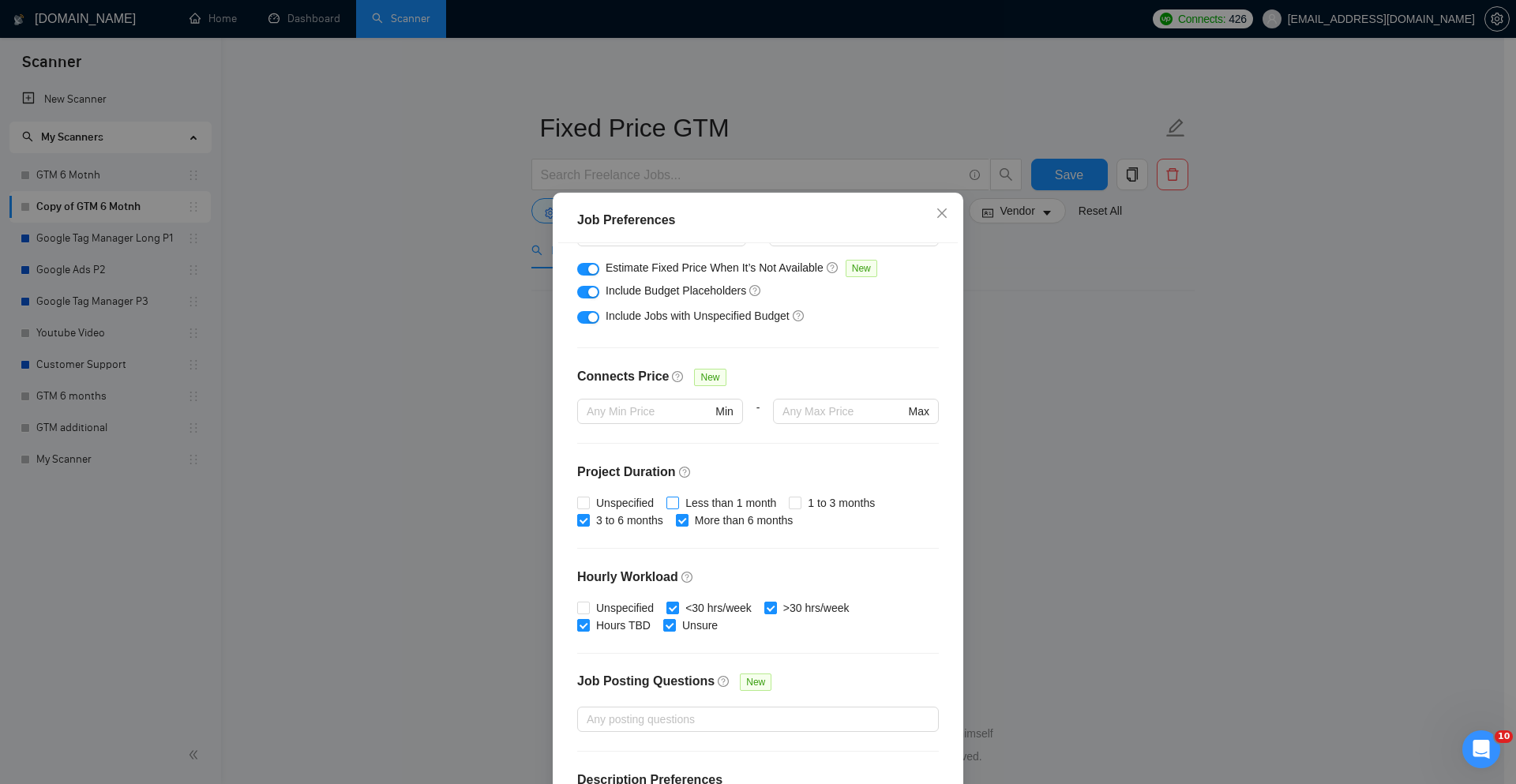
click at [712, 503] on span "Less than 1 month" at bounding box center [731, 503] width 104 height 18
click at [678, 503] on input "Less than 1 month" at bounding box center [672, 502] width 11 height 11
checkbox input "true"
click at [809, 501] on span "1 to 3 months" at bounding box center [841, 503] width 79 height 18
click at [800, 501] on input "1 to 3 months" at bounding box center [794, 502] width 11 height 11
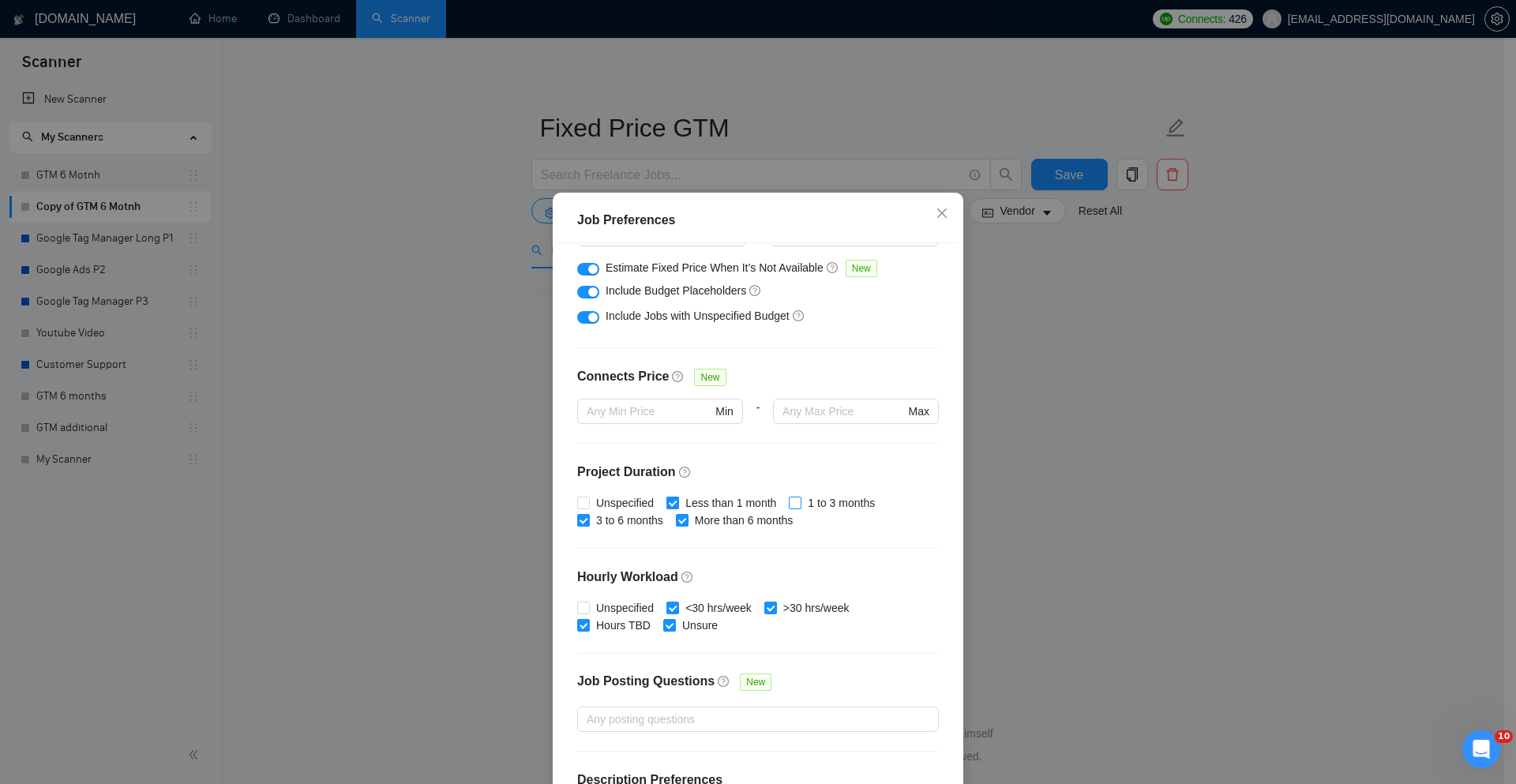
checkbox input "true"
click at [594, 505] on span "Unspecified" at bounding box center [624, 503] width 70 height 18
click at [588, 505] on input "Unspecified" at bounding box center [583, 502] width 11 height 11
checkbox input "true"
click at [596, 593] on div "Budget Project Type All Fixed Price Hourly Rate Fixed Price Budget $ 50 Min - $…" at bounding box center [757, 517] width 399 height 549
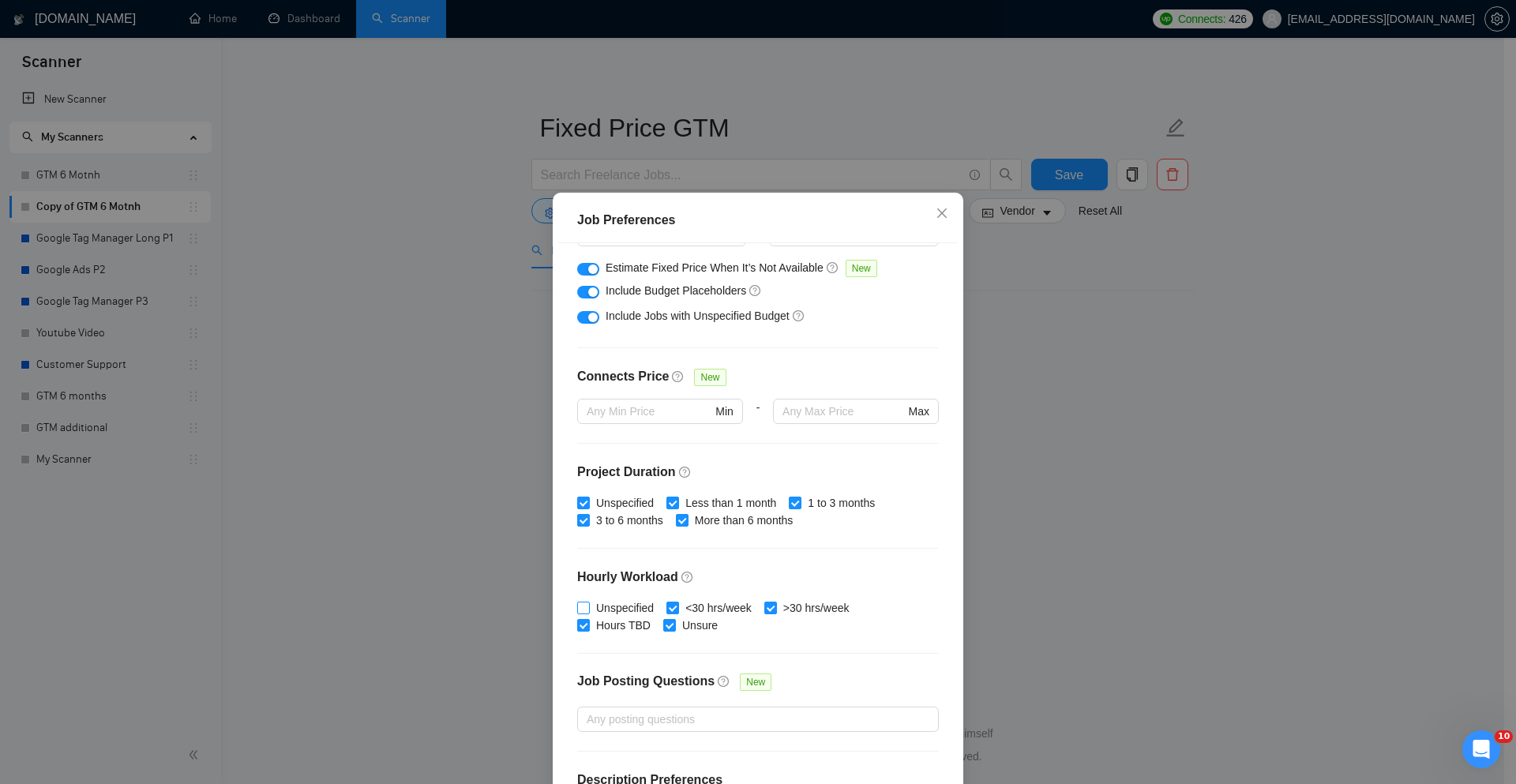
click at [595, 606] on span "Unspecified" at bounding box center [624, 607] width 70 height 18
click at [588, 606] on input "Unspecified" at bounding box center [583, 607] width 11 height 11
checkbox input "true"
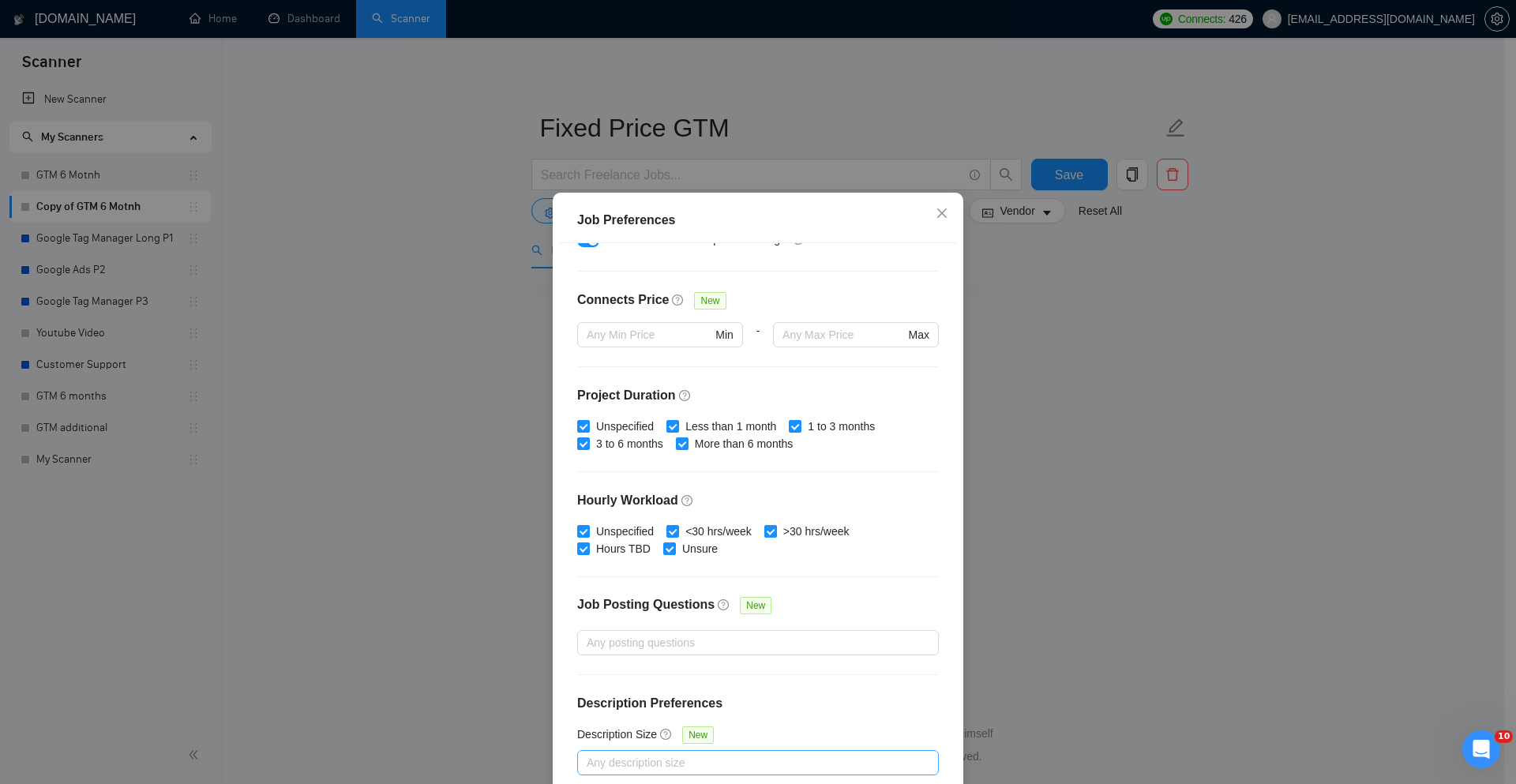
scroll to position [78, 0]
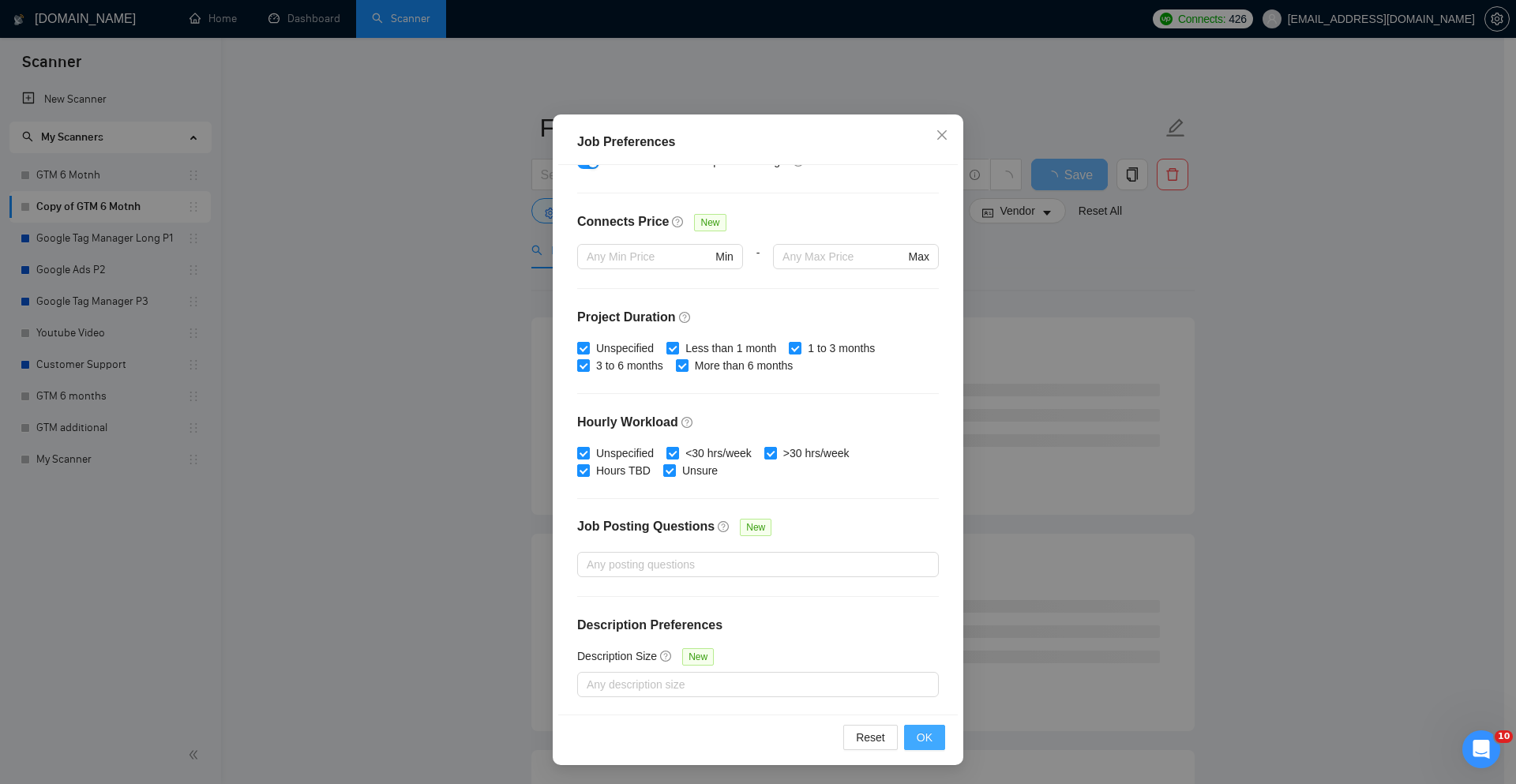
click at [917, 738] on span "OK" at bounding box center [924, 737] width 16 height 18
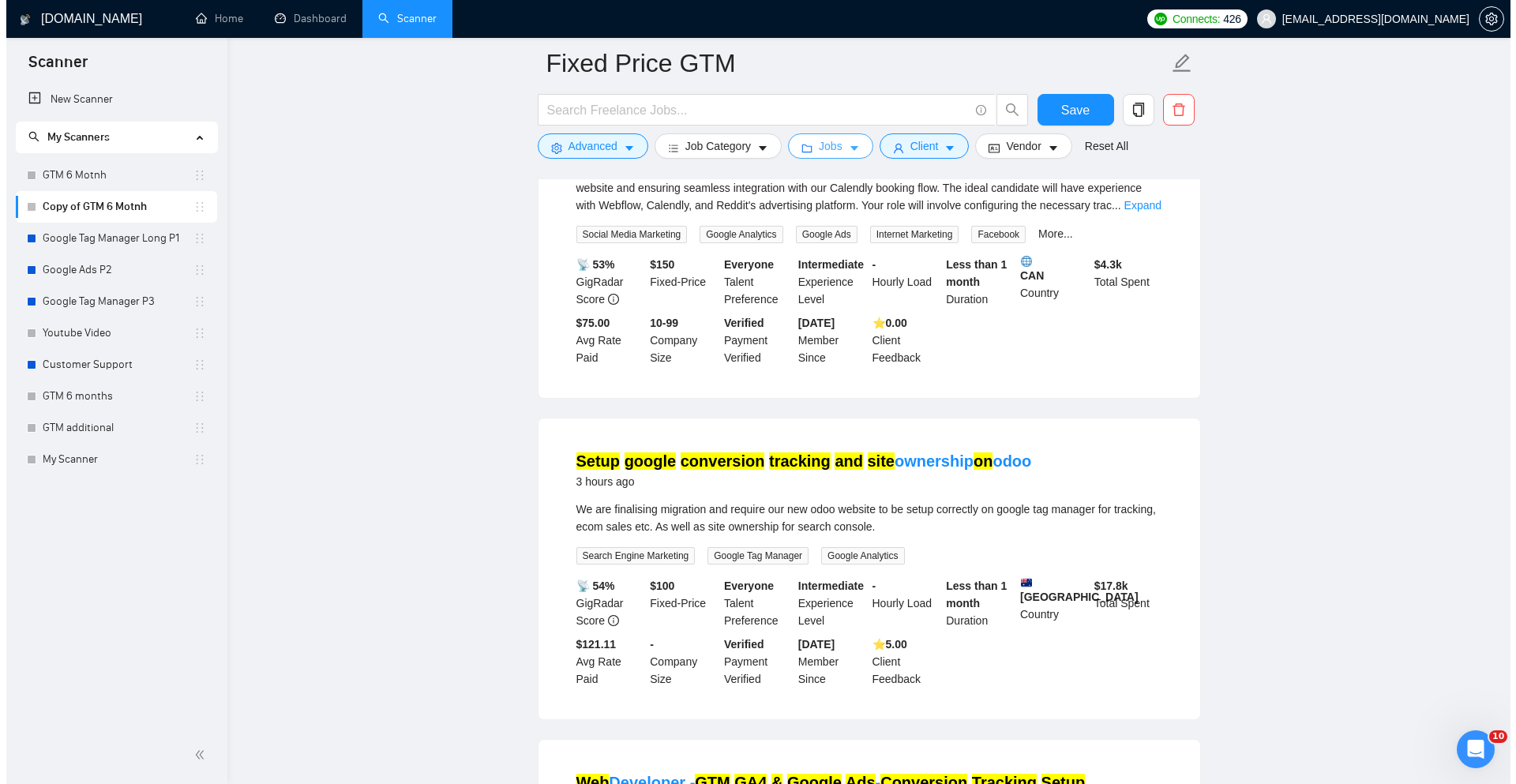
scroll to position [236, 0]
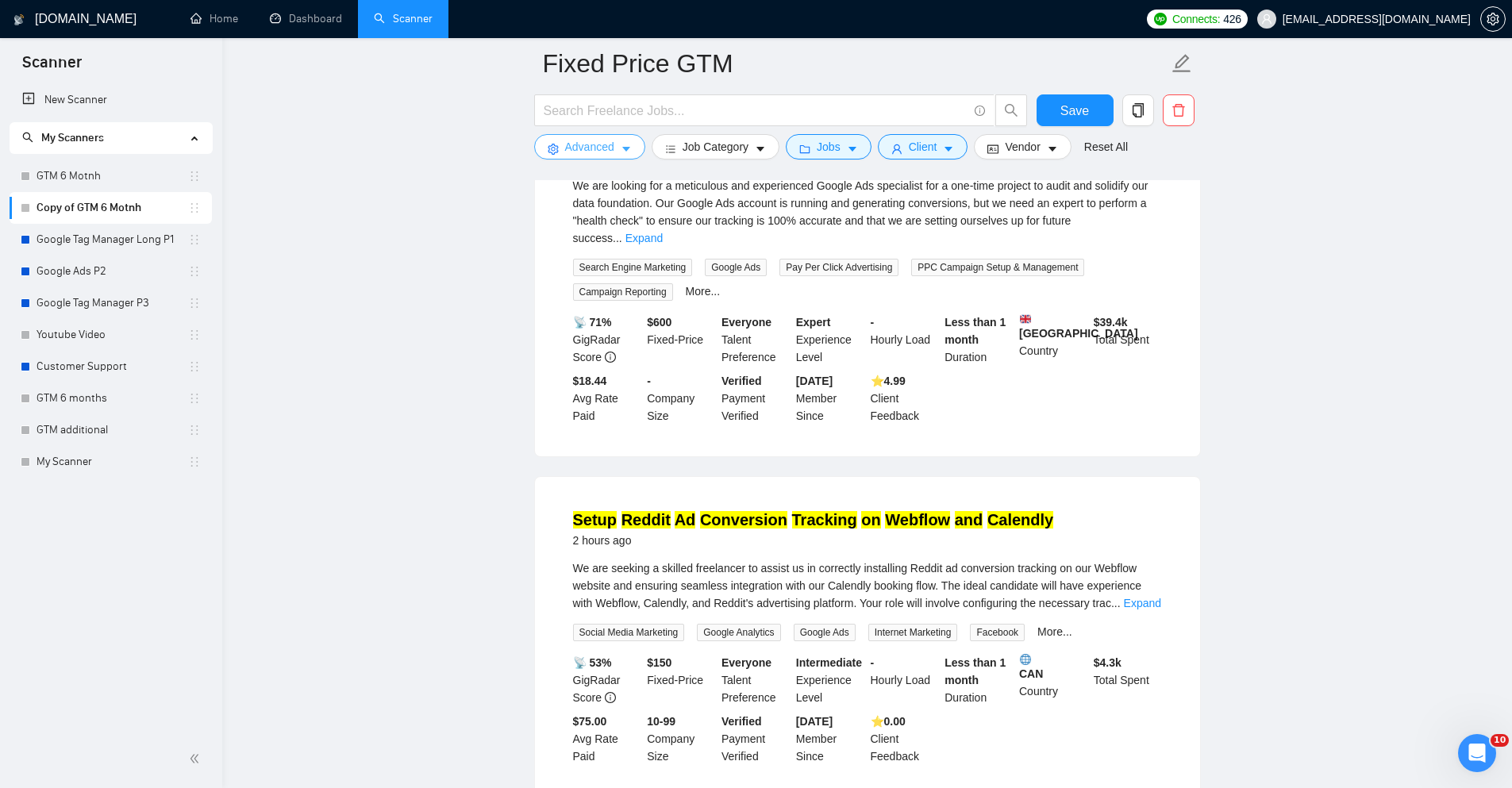
click at [599, 139] on span "Advanced" at bounding box center [590, 147] width 49 height 18
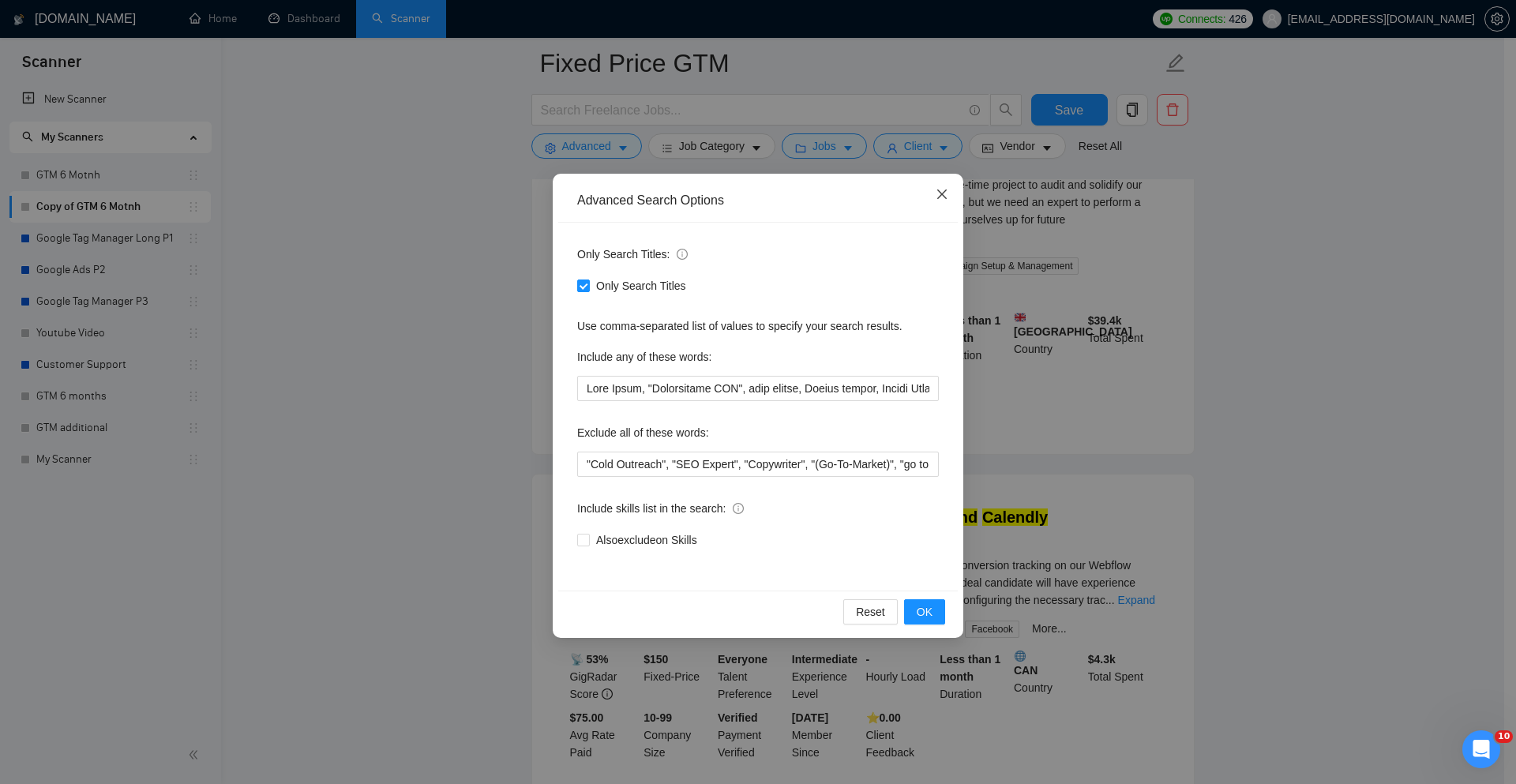
click at [948, 197] on icon "close" at bounding box center [942, 194] width 13 height 13
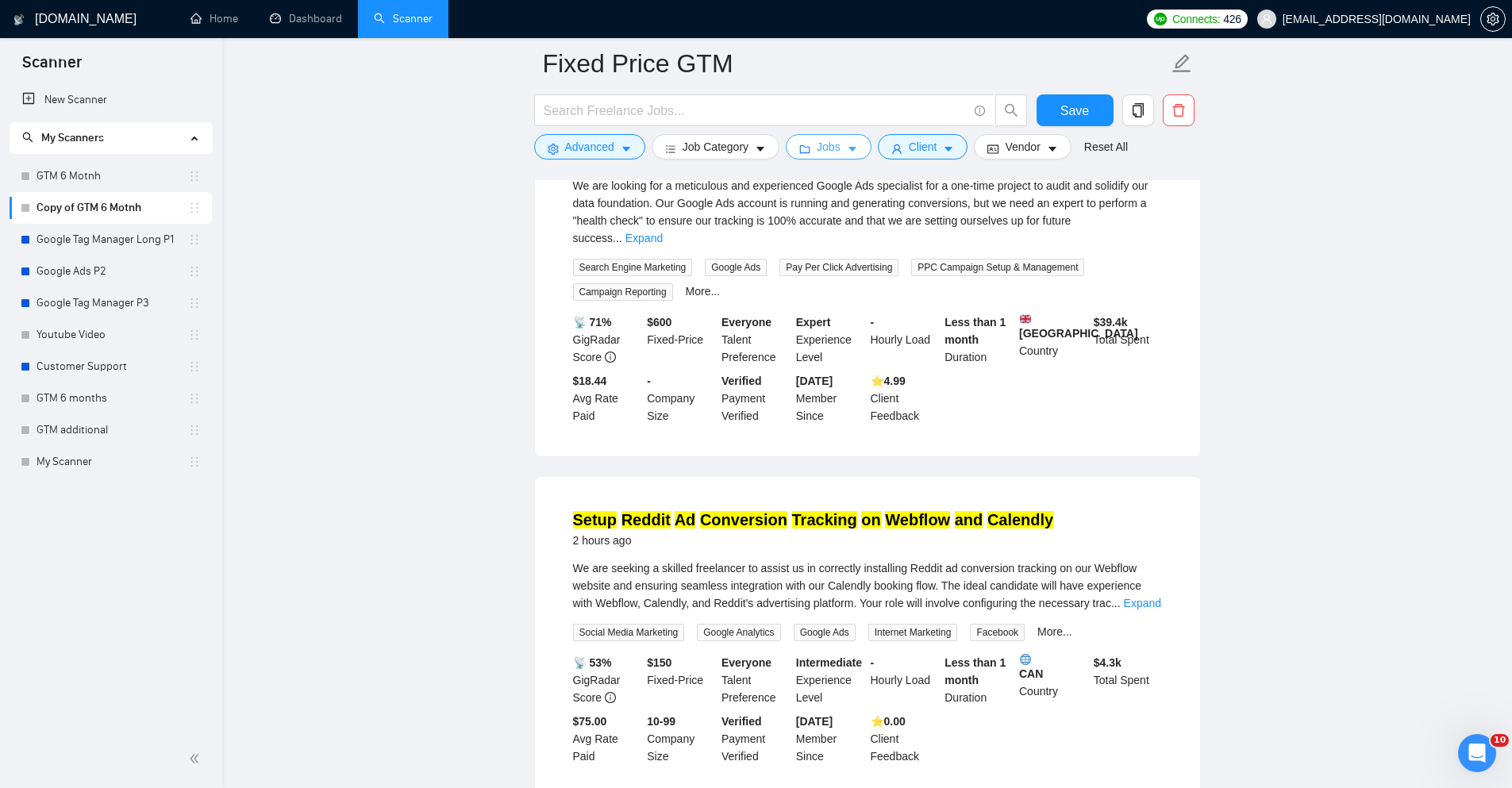
click at [839, 146] on button "Jobs" at bounding box center [828, 147] width 86 height 25
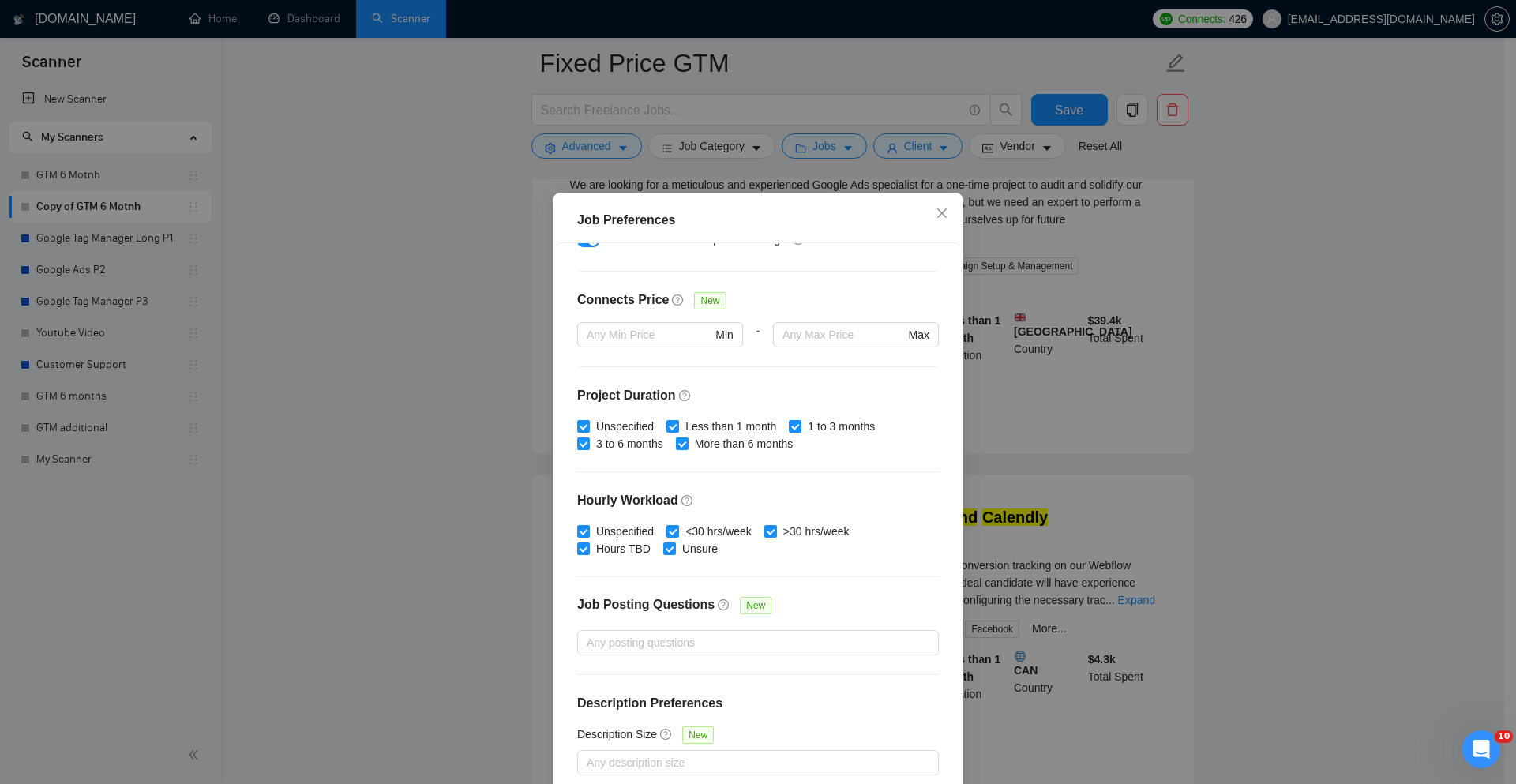
scroll to position [0, 0]
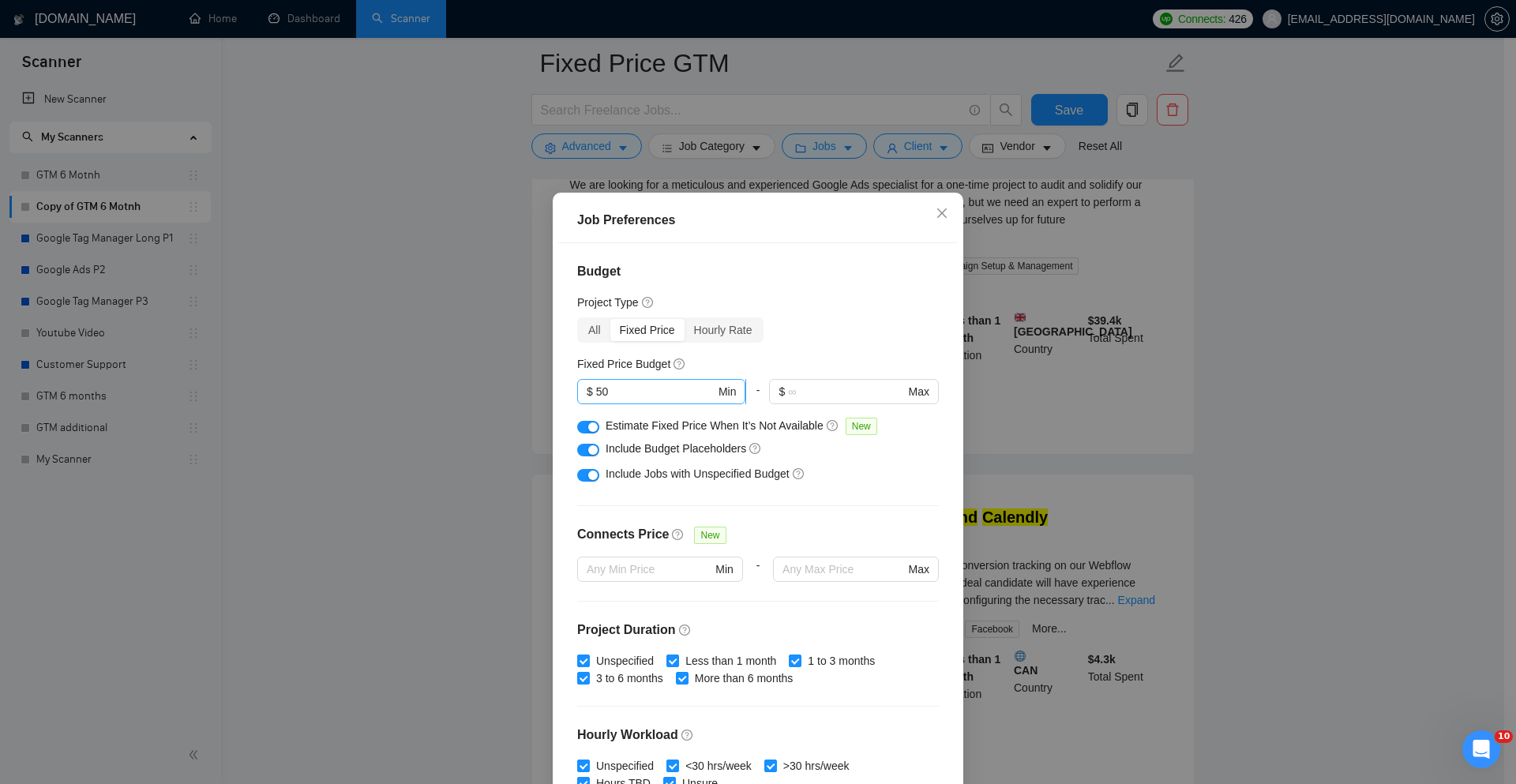
click at [664, 394] on input "50" at bounding box center [656, 392] width 120 height 18
type input "60"
click at [851, 328] on div "All Fixed Price Hourly Rate" at bounding box center [758, 330] width 362 height 25
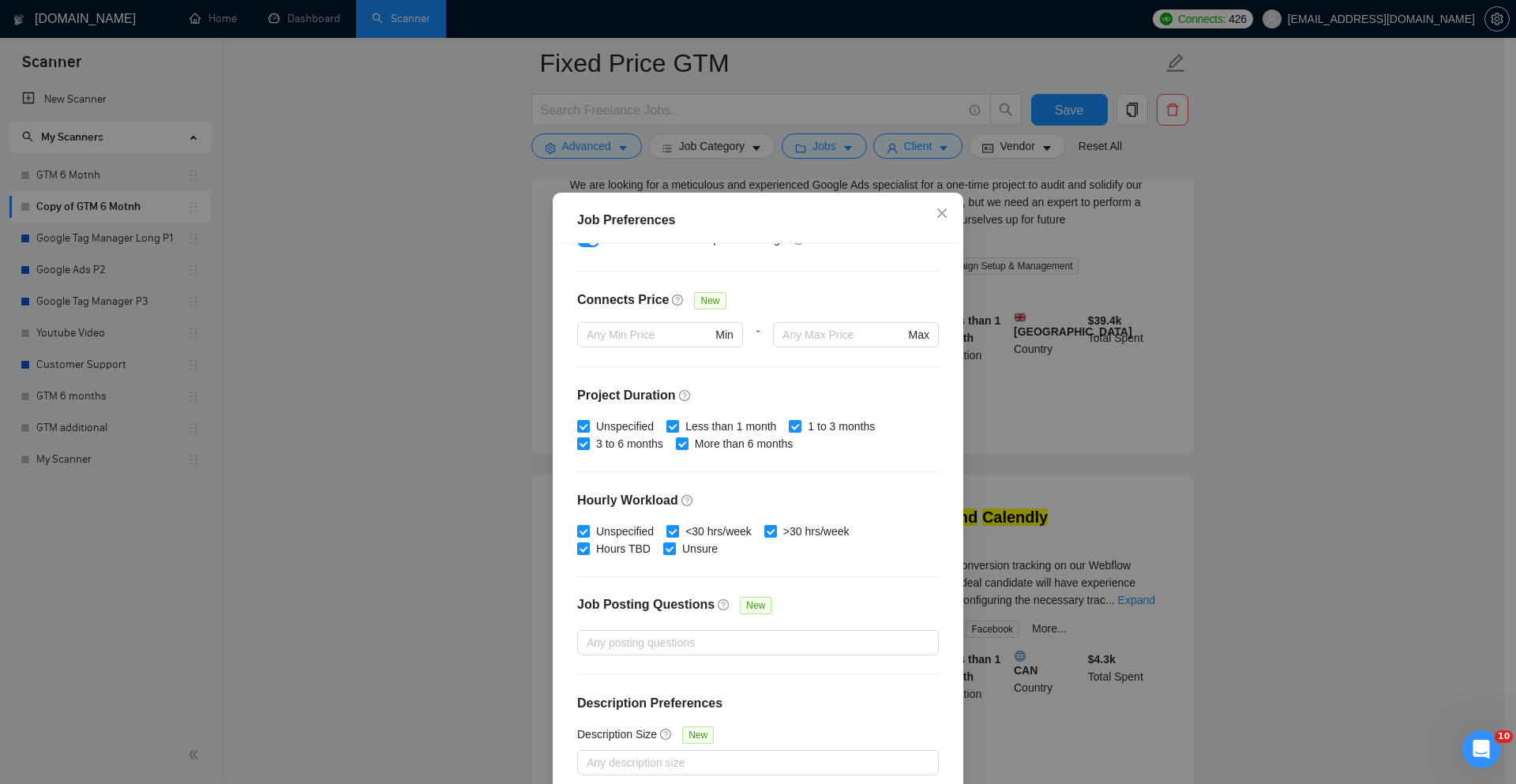
scroll to position [78, 0]
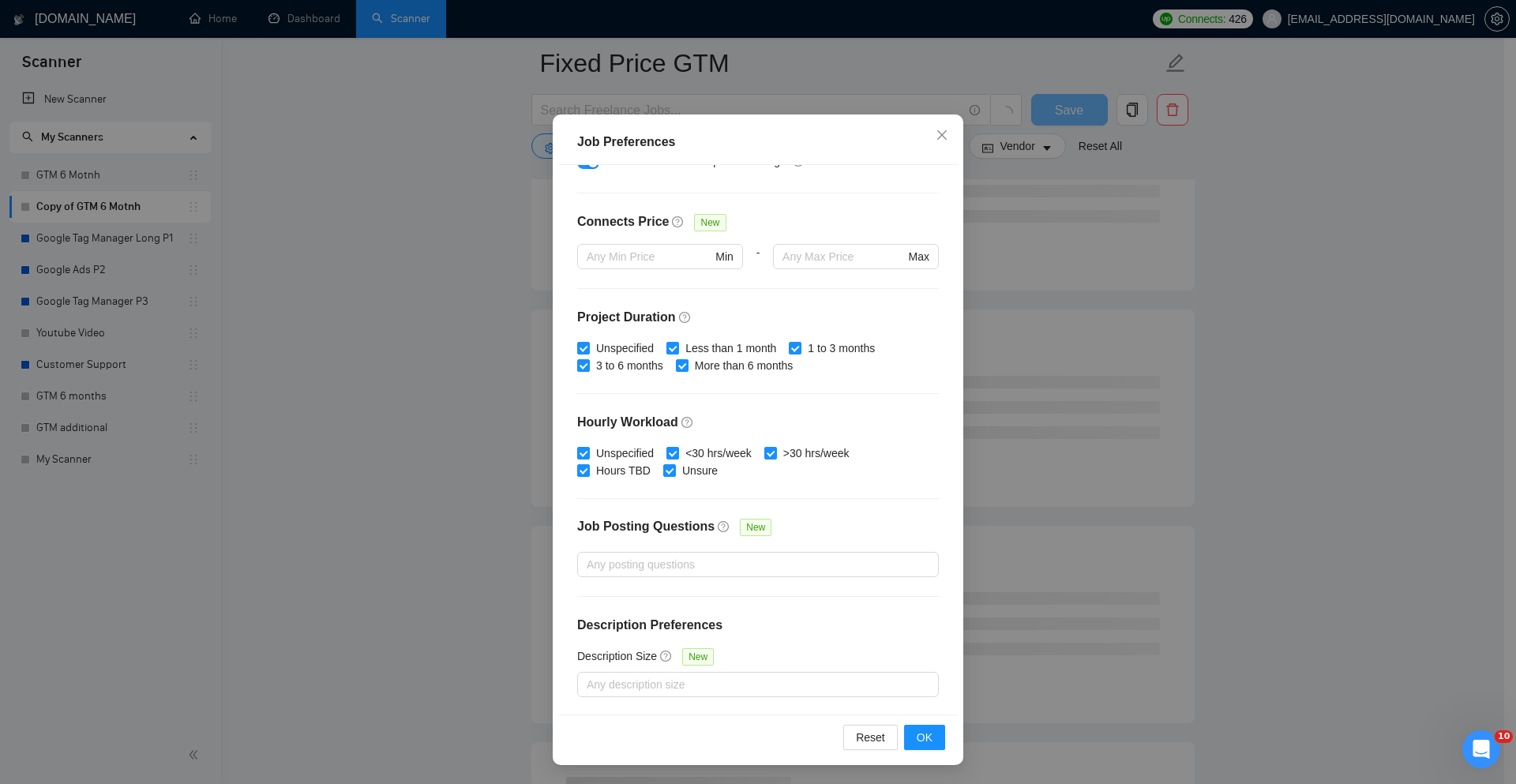
click at [924, 720] on div "Reset OK" at bounding box center [757, 737] width 399 height 45
click at [924, 728] on button "OK" at bounding box center [924, 737] width 41 height 25
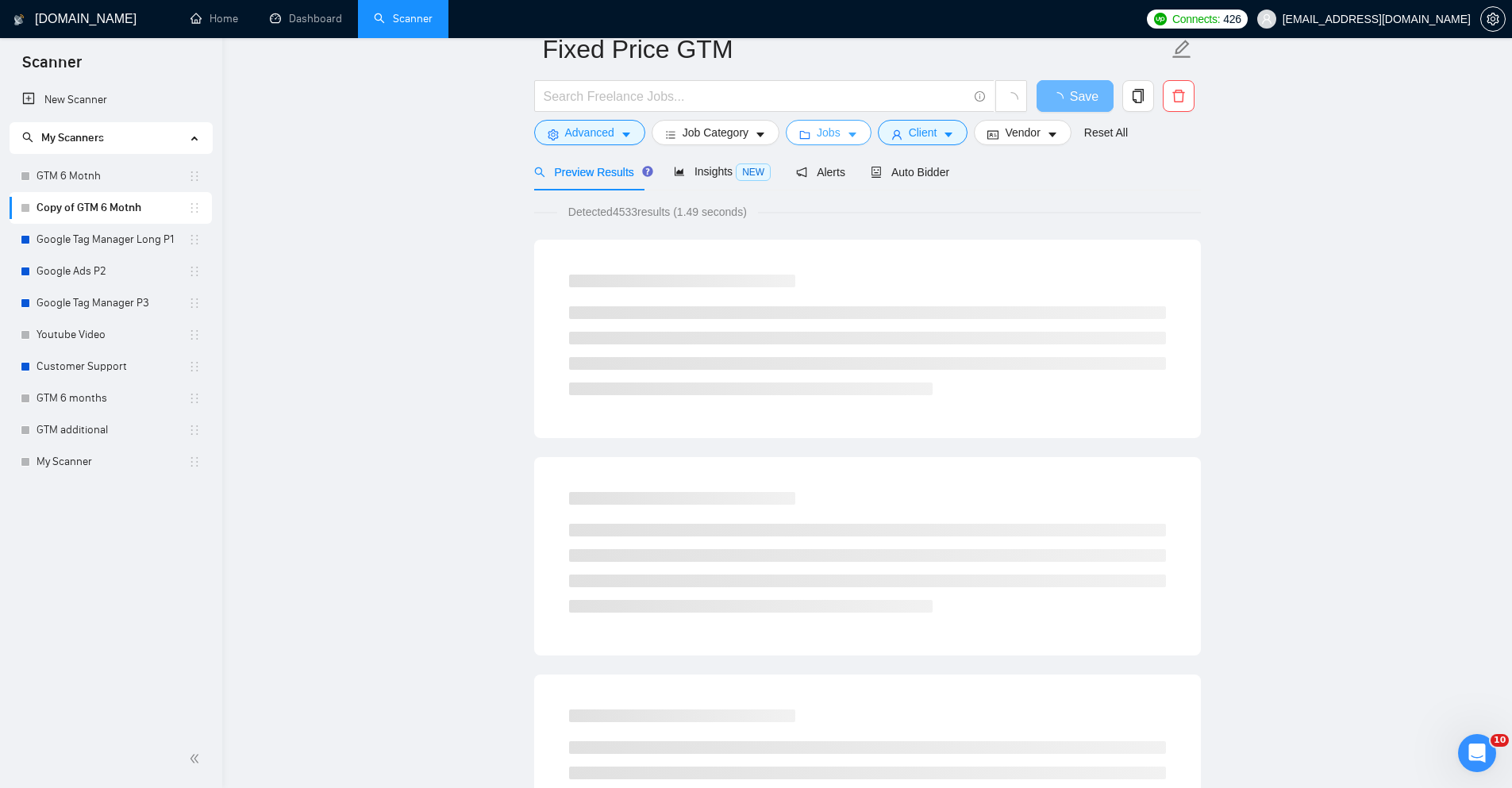
scroll to position [0, 0]
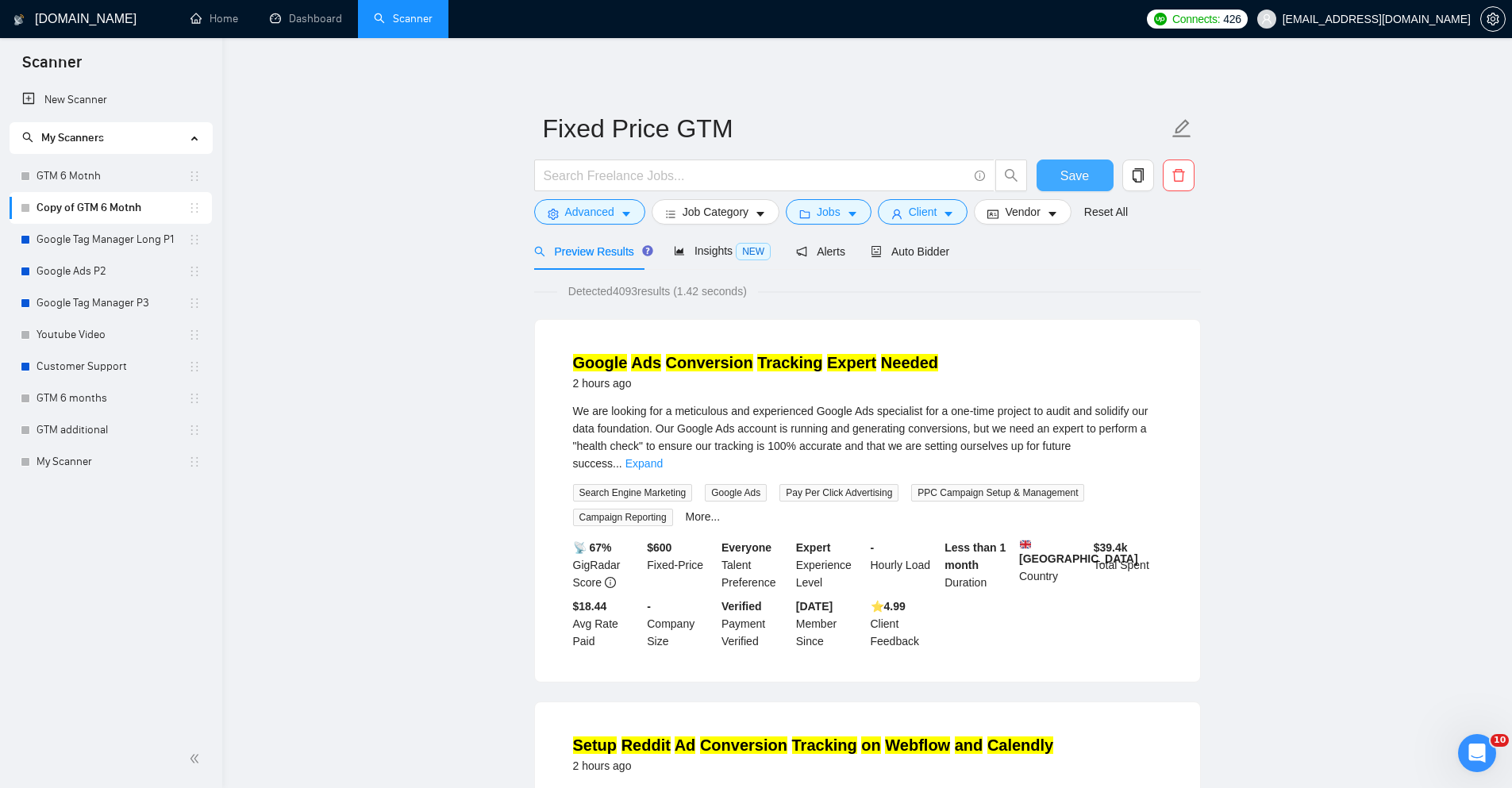
click at [1080, 177] on span "Save" at bounding box center [1075, 176] width 28 height 20
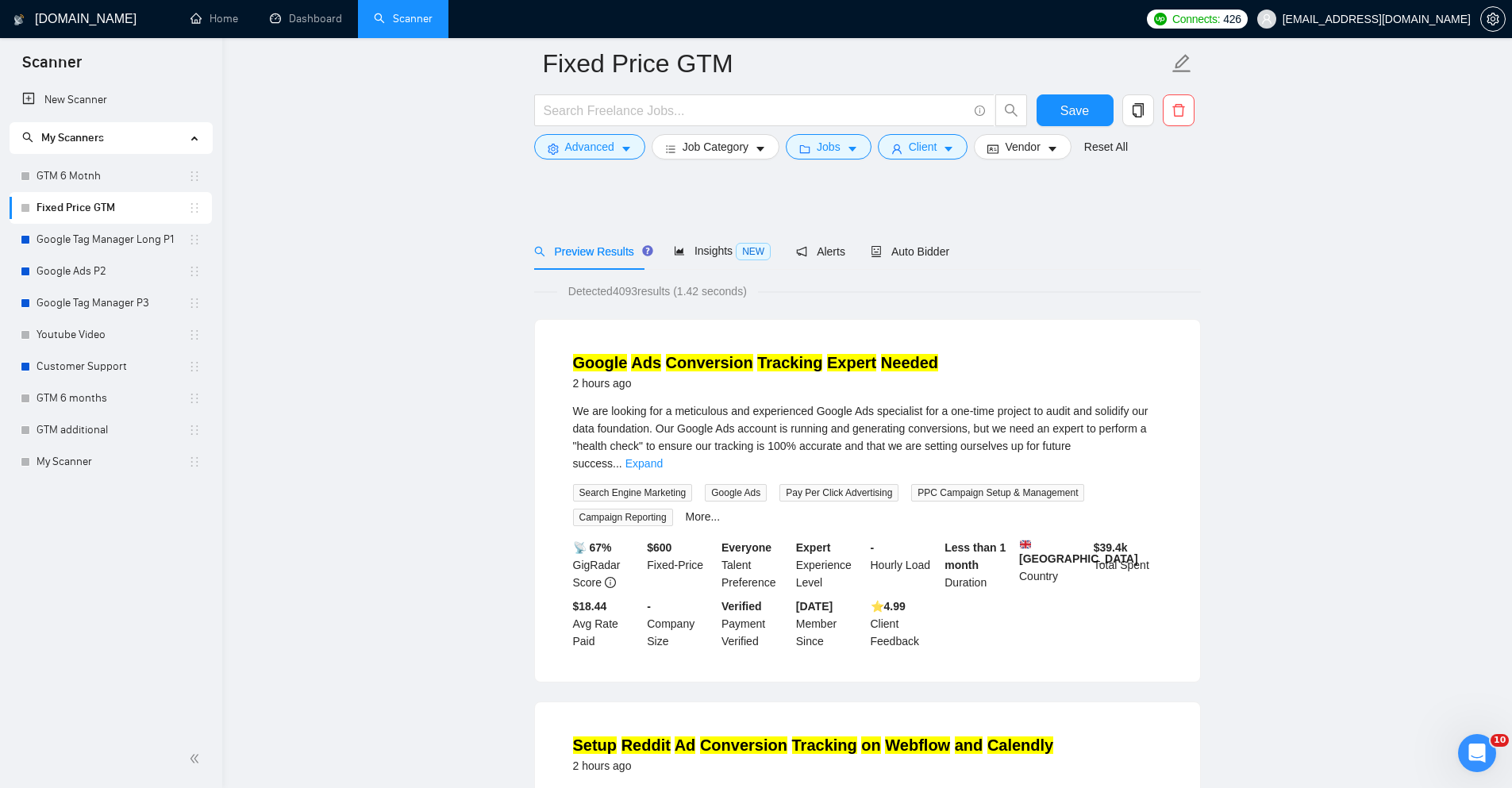
scroll to position [396, 0]
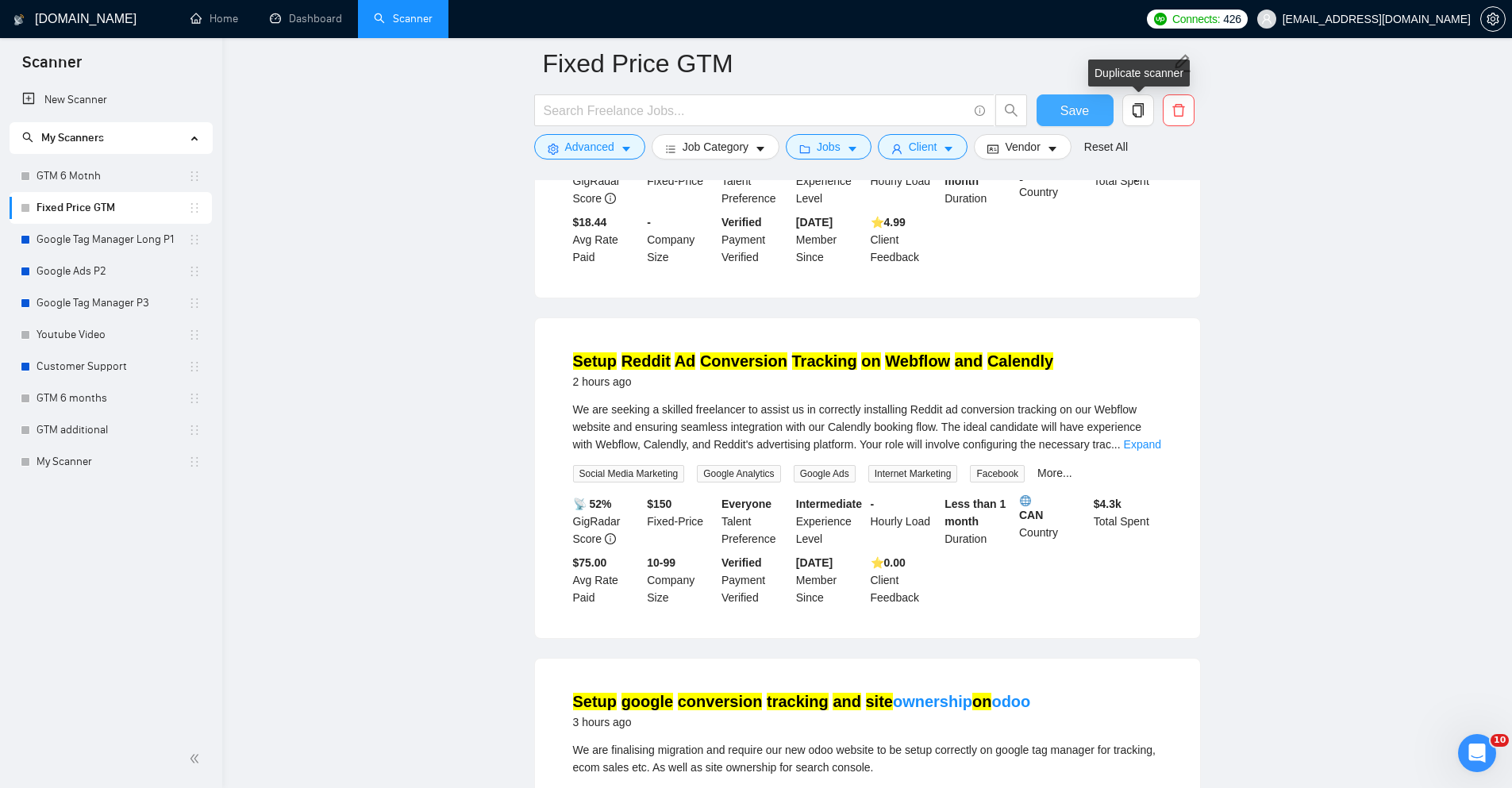
click at [1099, 116] on button "Save" at bounding box center [1075, 111] width 77 height 32
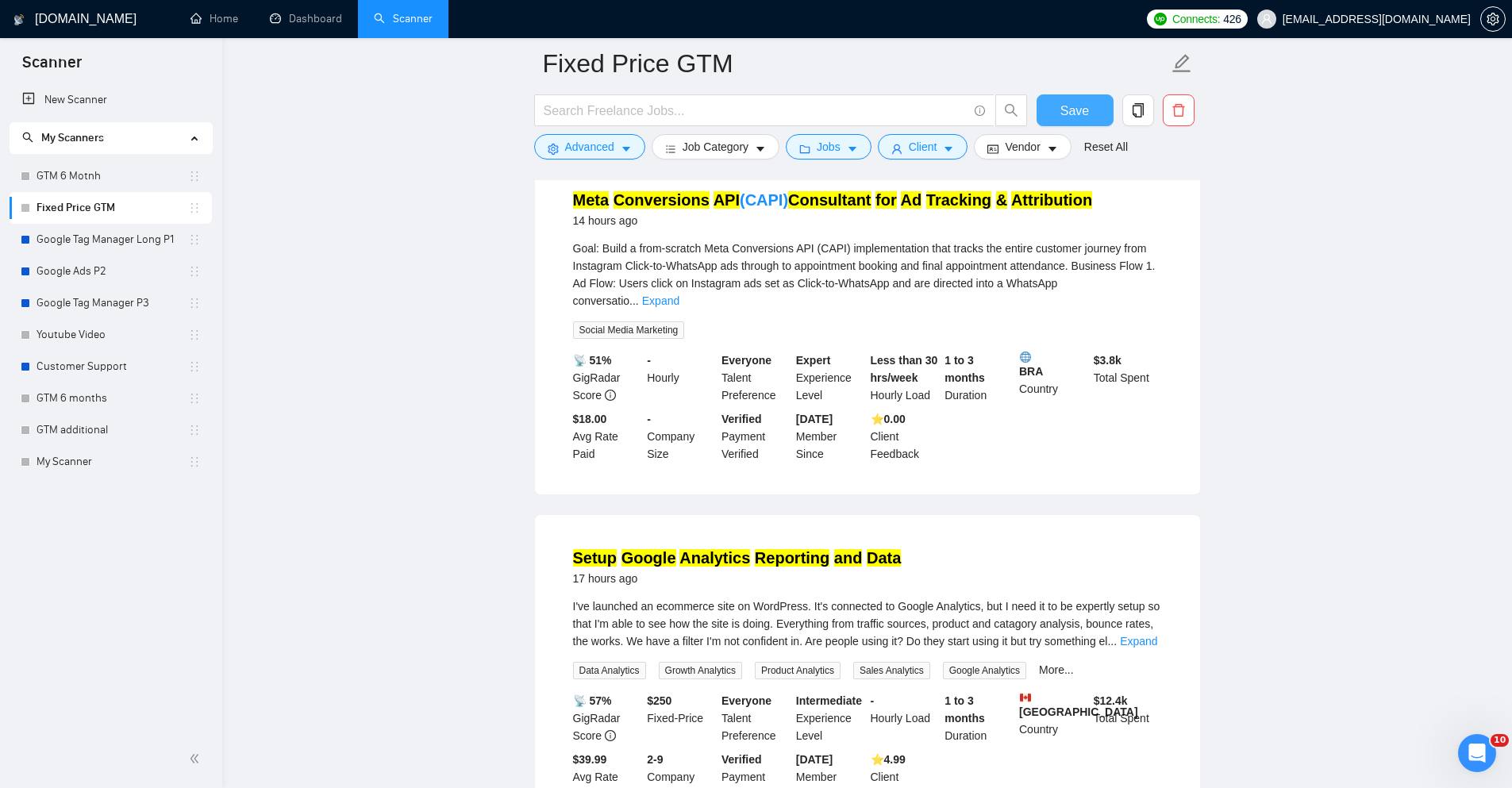
scroll to position [3148, 0]
